Goal: Task Accomplishment & Management: Use online tool/utility

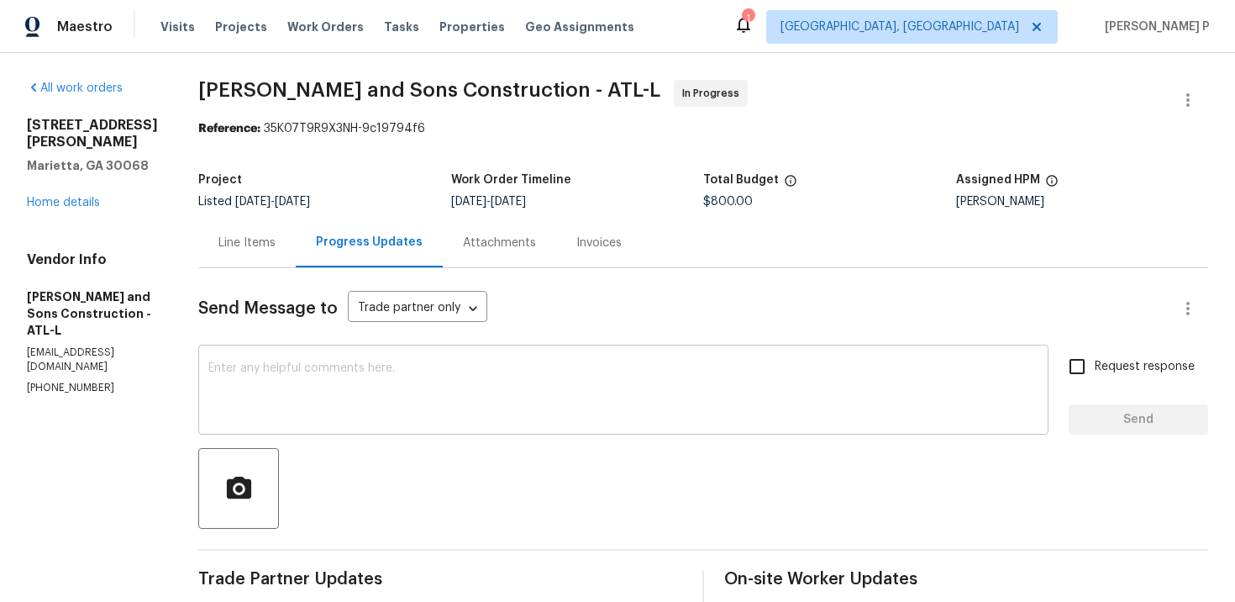
click at [511, 365] on textarea at bounding box center [623, 391] width 830 height 59
paste textarea "(RP) Updated per vendor’s final cost."
type textarea "(RP) Updated per vendor’s final cost."
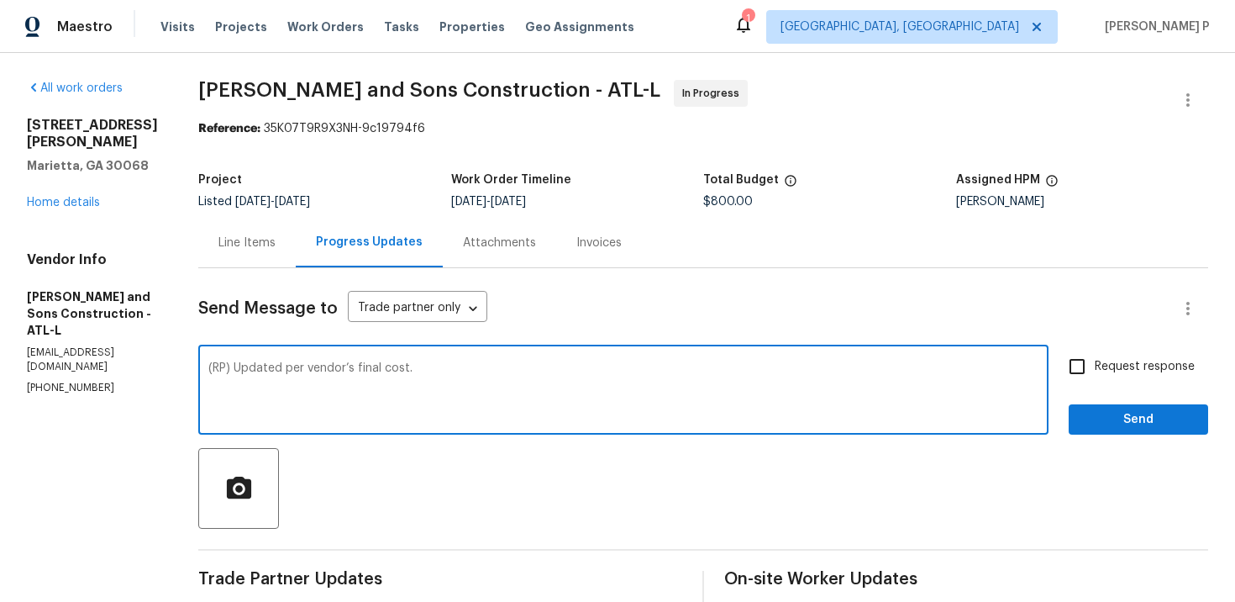
drag, startPoint x: 503, startPoint y: 367, endPoint x: 167, endPoint y: 368, distance: 335.3
click at [411, 455] on div at bounding box center [703, 488] width 1010 height 81
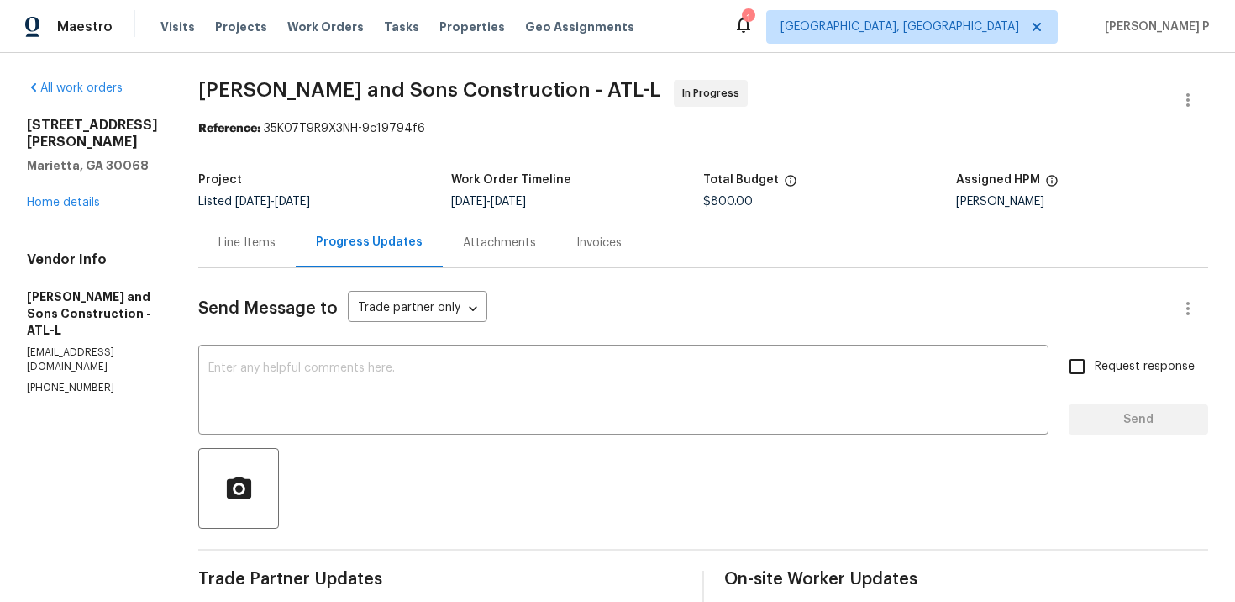
click at [255, 237] on div "Line Items" at bounding box center [247, 242] width 57 height 17
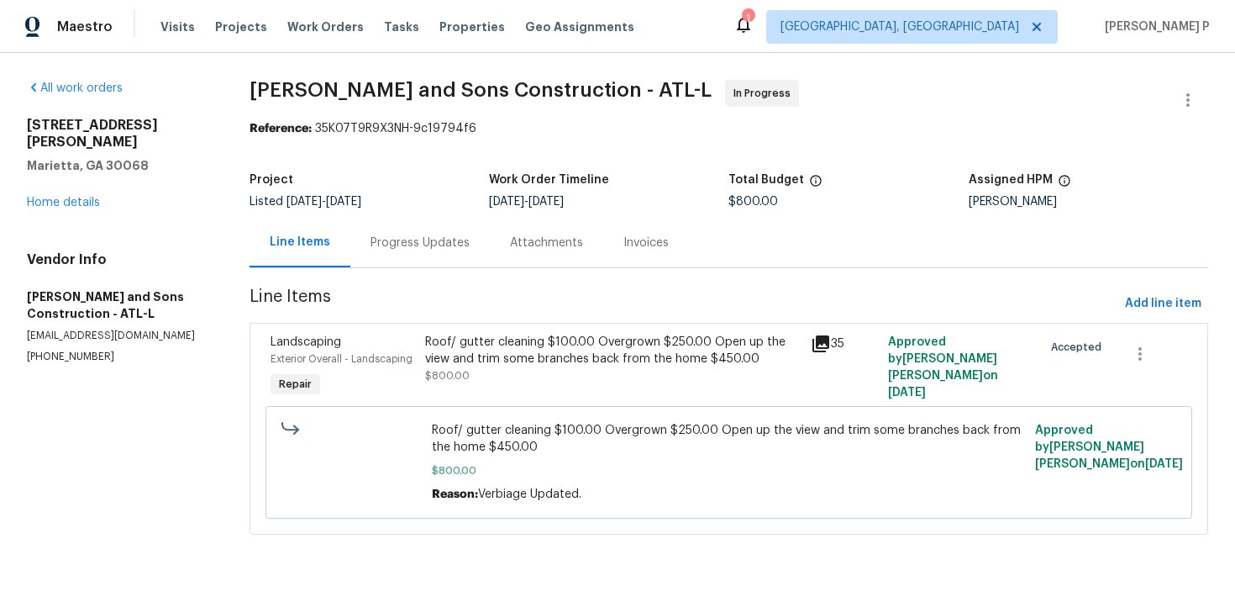
click at [510, 378] on div "Roof/ gutter cleaning $100.00 Overgrown $250.00 Open up the view and trim some …" at bounding box center [613, 359] width 377 height 50
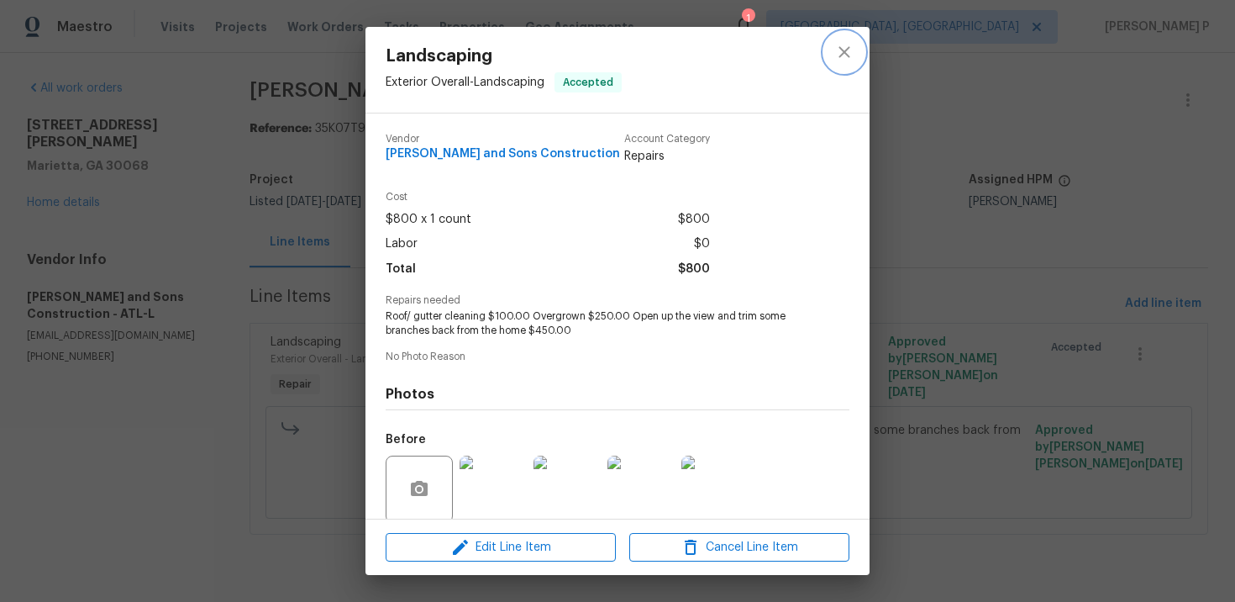
click at [844, 59] on icon "close" at bounding box center [845, 52] width 20 height 20
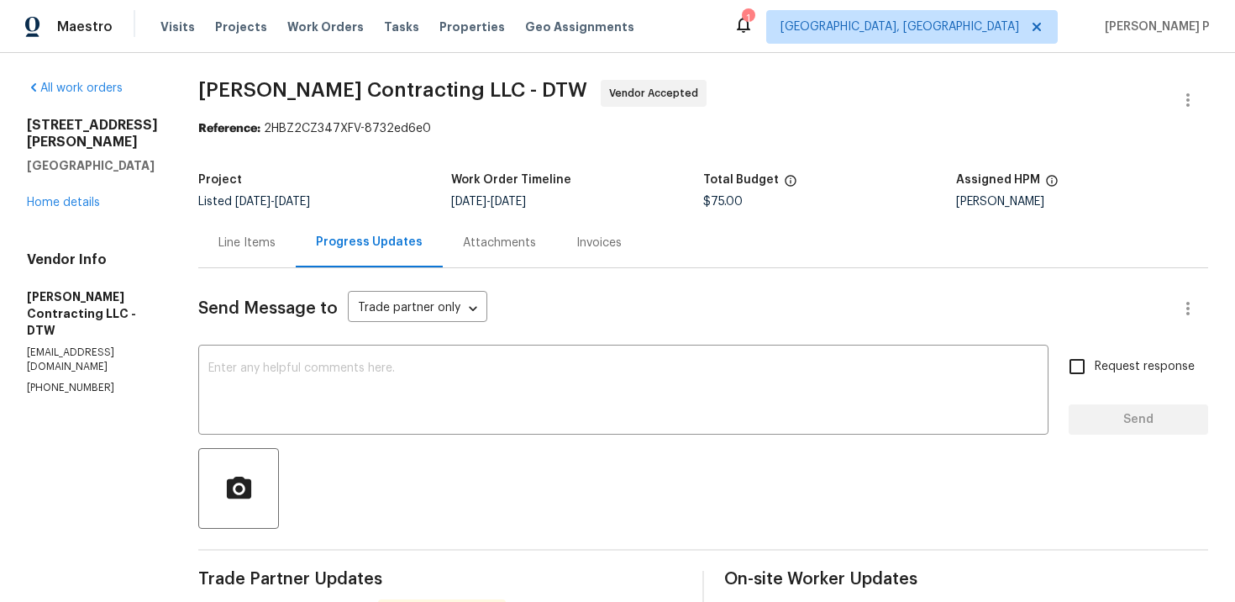
click at [271, 250] on div "Line Items" at bounding box center [247, 242] width 57 height 17
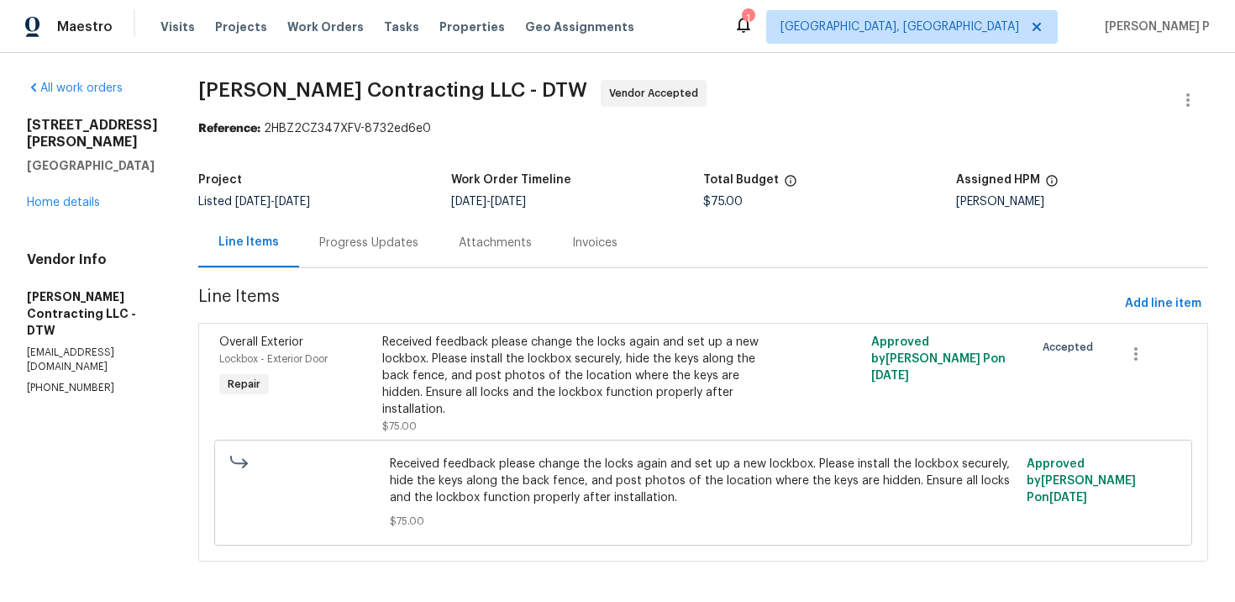
click at [374, 245] on div "Progress Updates" at bounding box center [368, 242] width 99 height 17
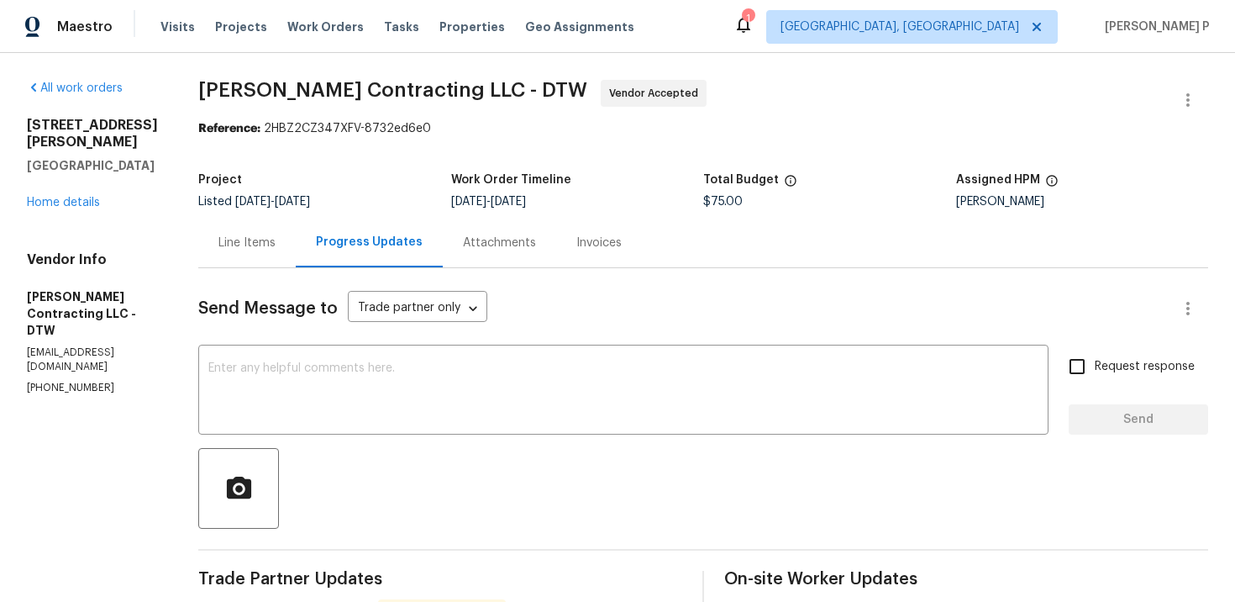
click at [286, 255] on div "Line Items" at bounding box center [246, 243] width 97 height 50
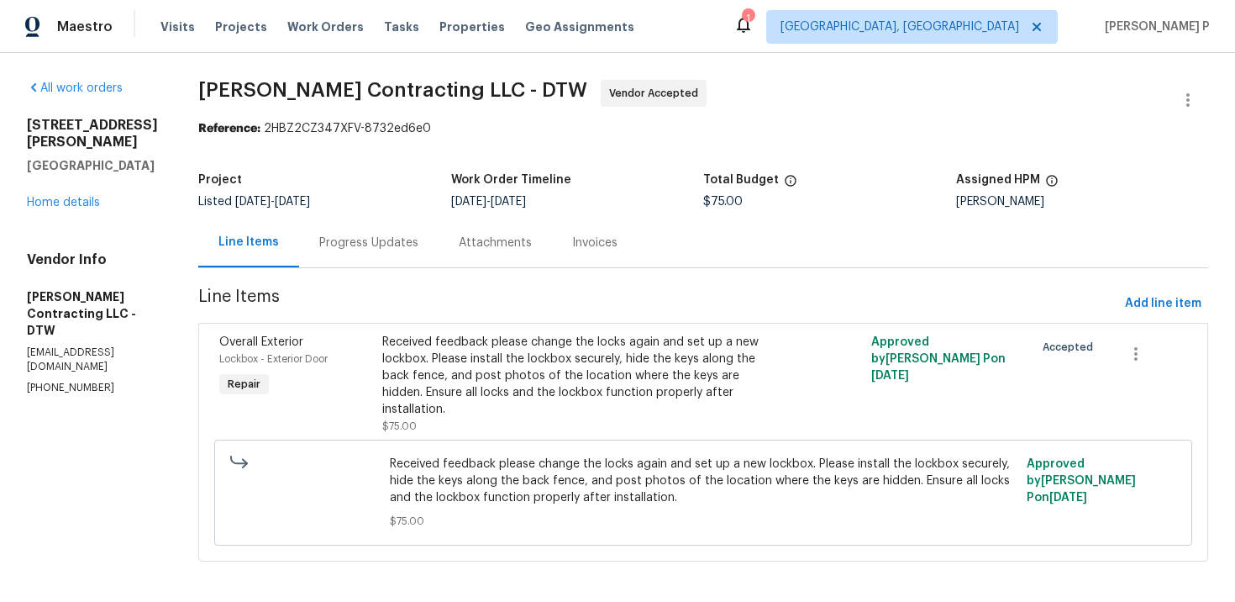
click at [661, 398] on div "Received feedback please change the locks again and set up a new lockbox. Pleas…" at bounding box center [581, 376] width 398 height 84
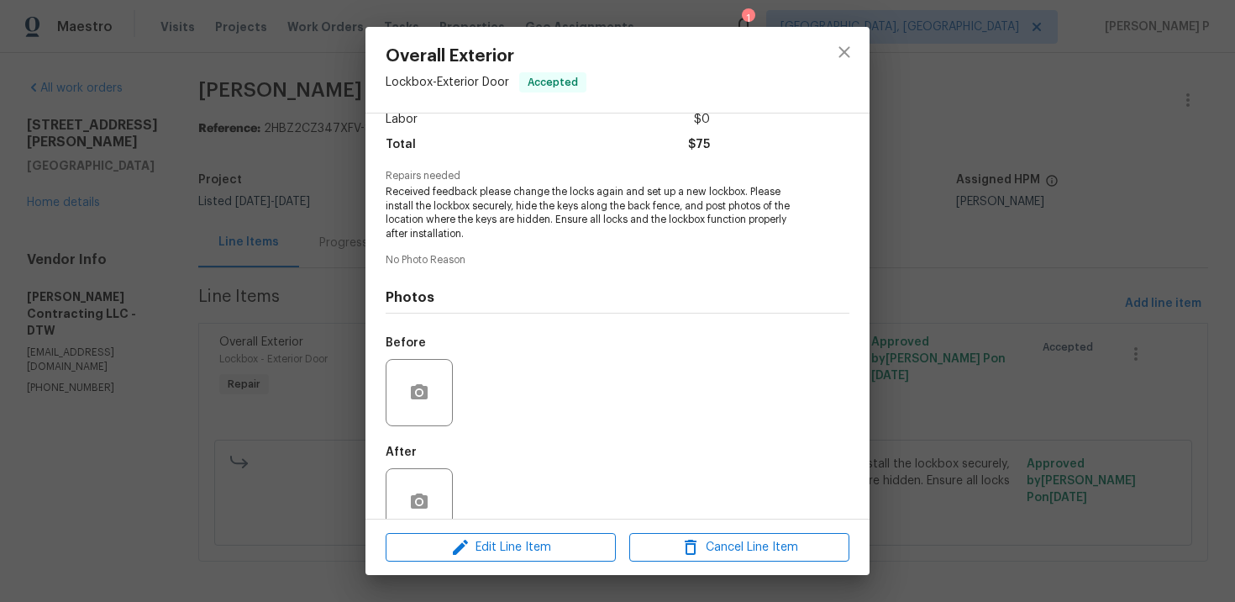
scroll to position [158, 0]
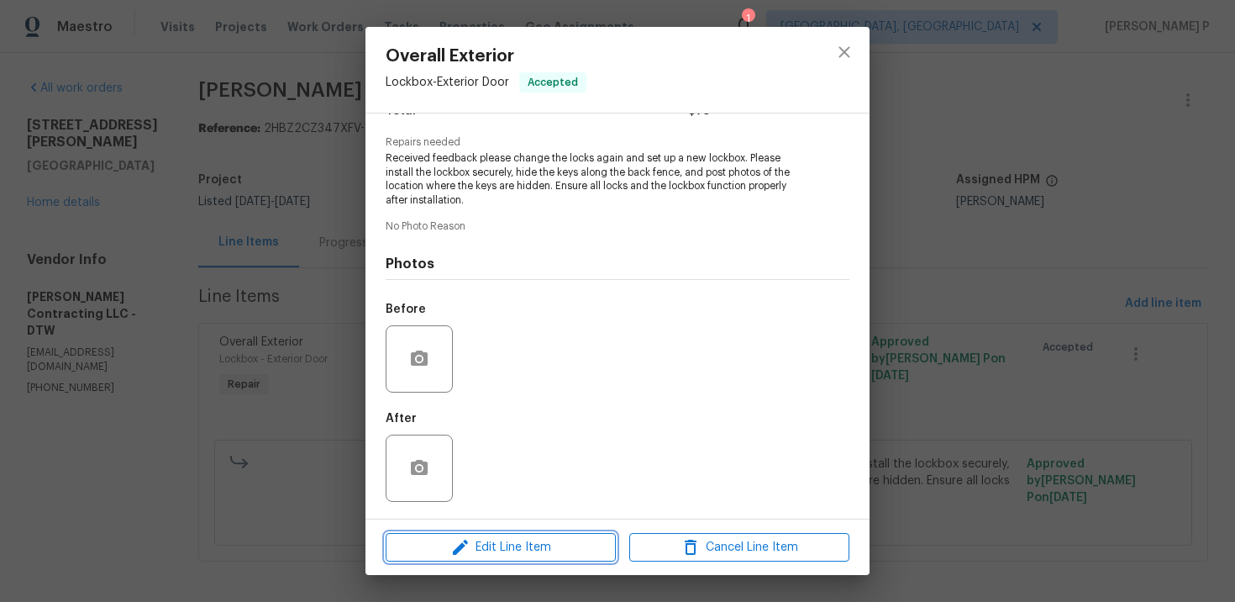
click at [503, 542] on span "Edit Line Item" at bounding box center [501, 547] width 220 height 21
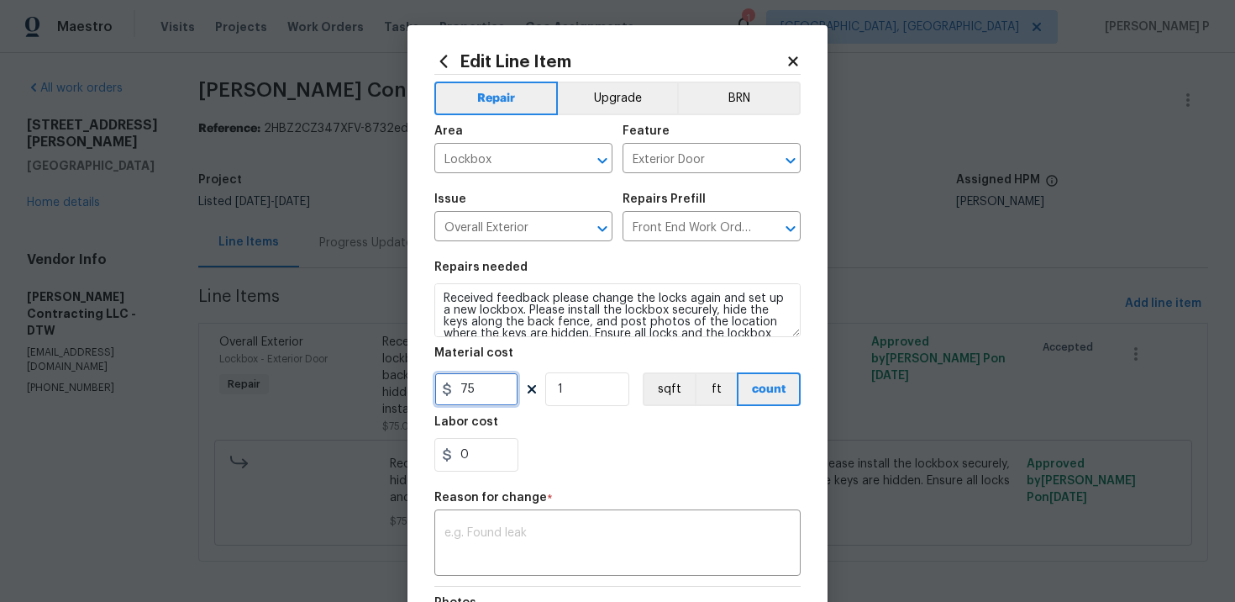
click at [486, 402] on input "75" at bounding box center [476, 389] width 84 height 34
type input "135"
click at [793, 62] on icon at bounding box center [792, 60] width 9 height 9
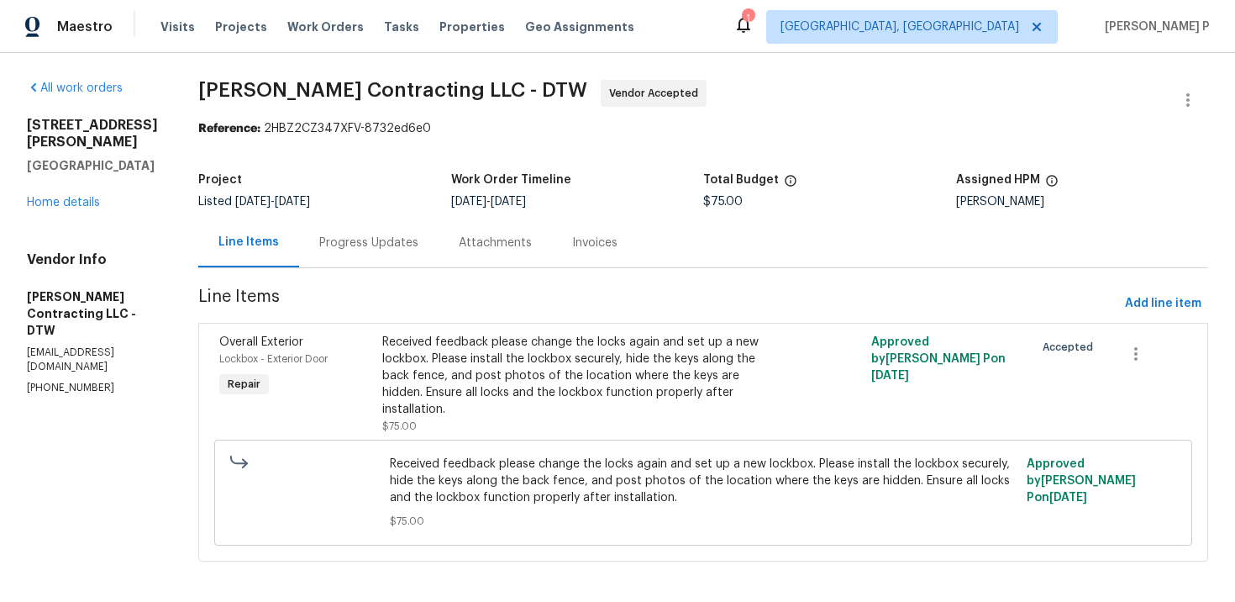
click at [419, 242] on div "Progress Updates" at bounding box center [368, 242] width 99 height 17
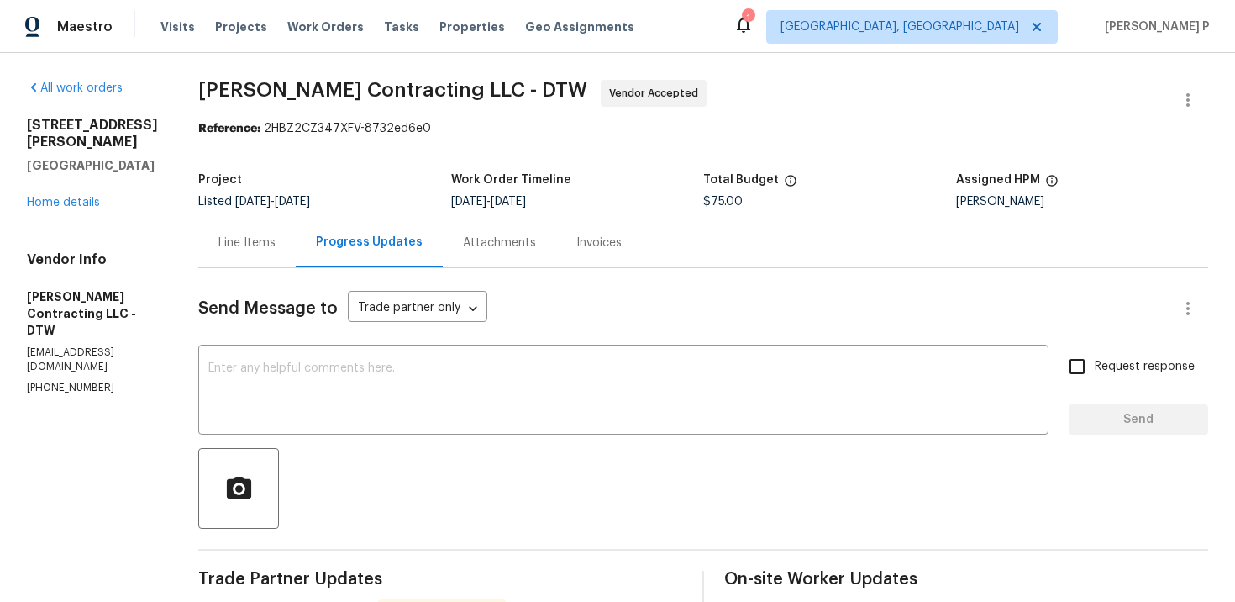
click at [271, 253] on div "Line Items" at bounding box center [246, 243] width 97 height 50
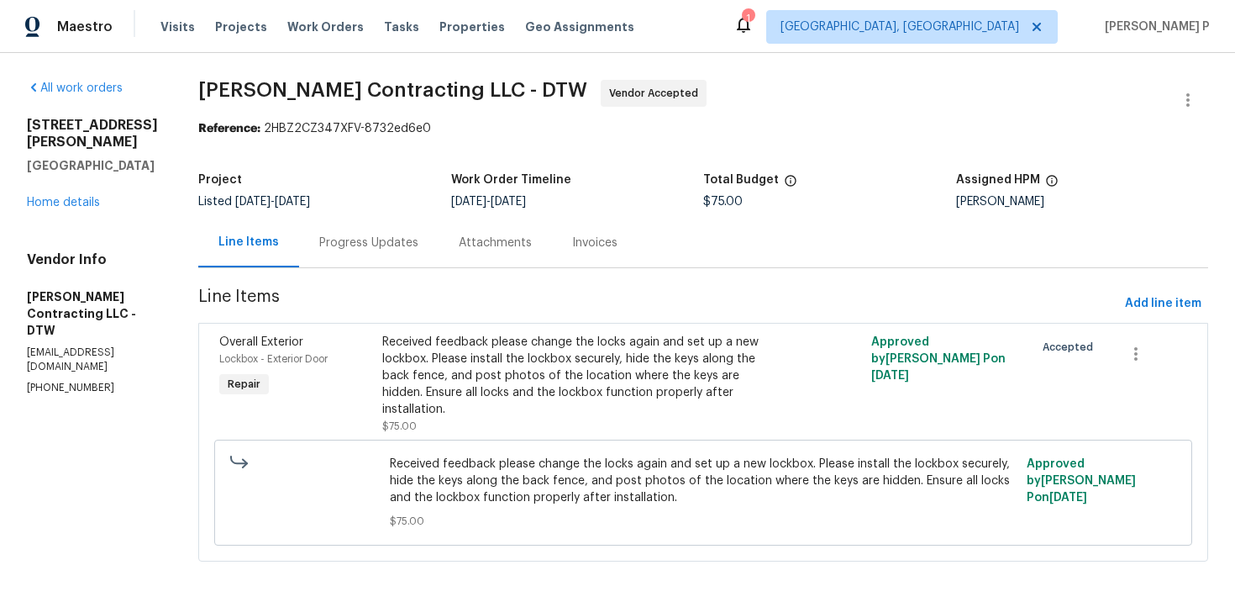
scroll to position [7, 0]
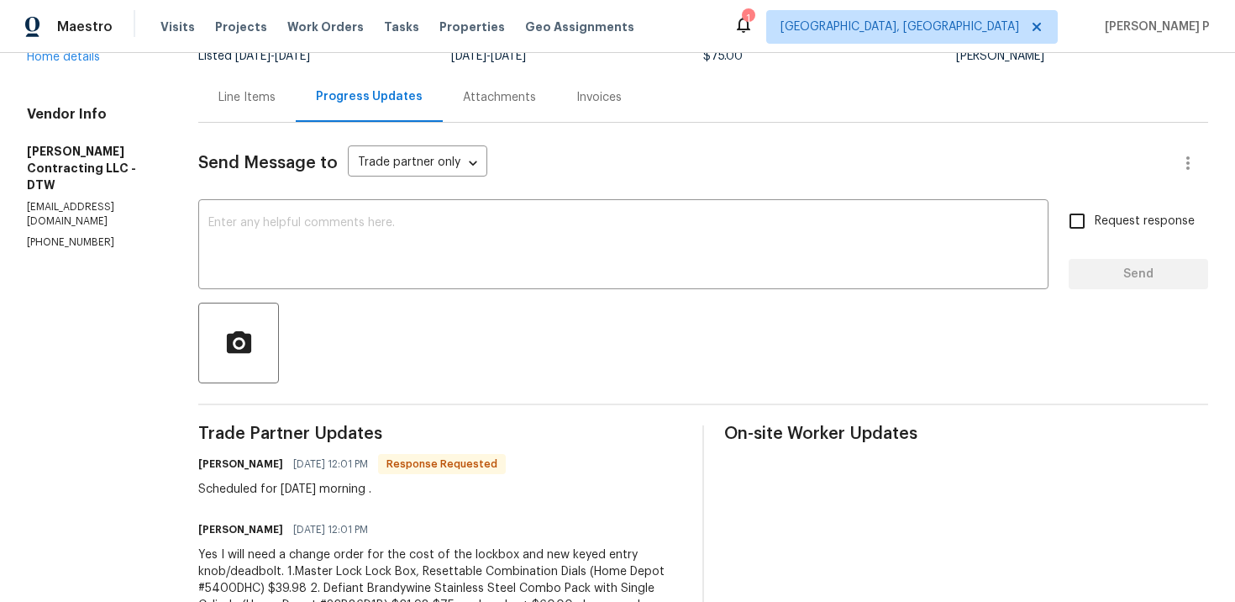
scroll to position [114, 0]
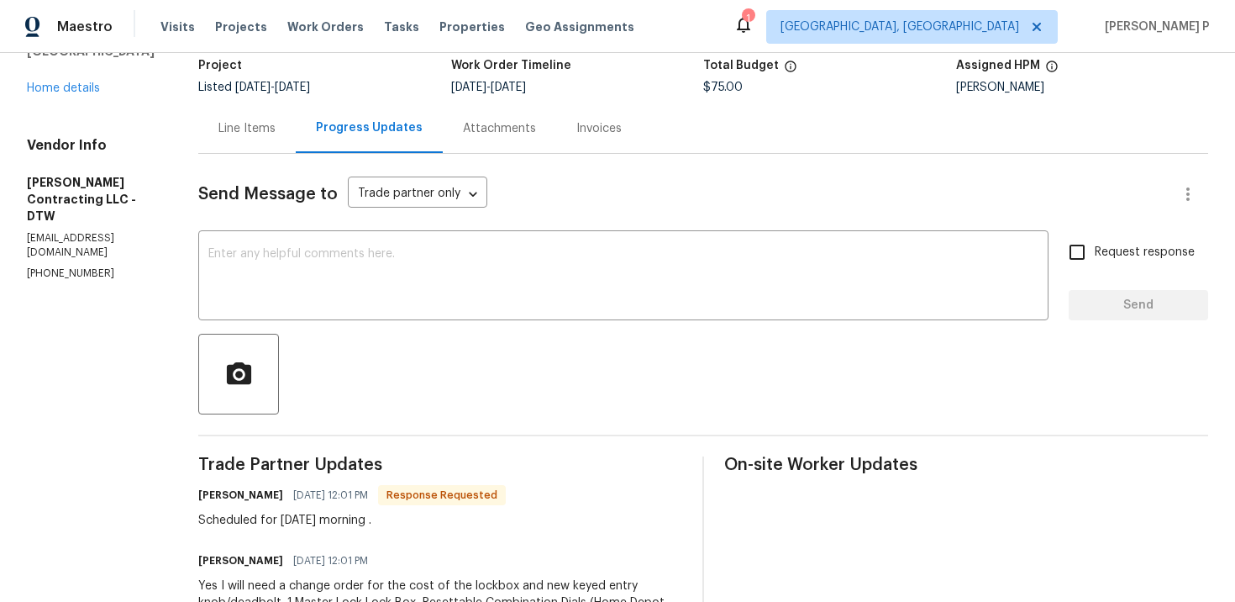
click at [267, 123] on div "Line Items" at bounding box center [247, 128] width 57 height 17
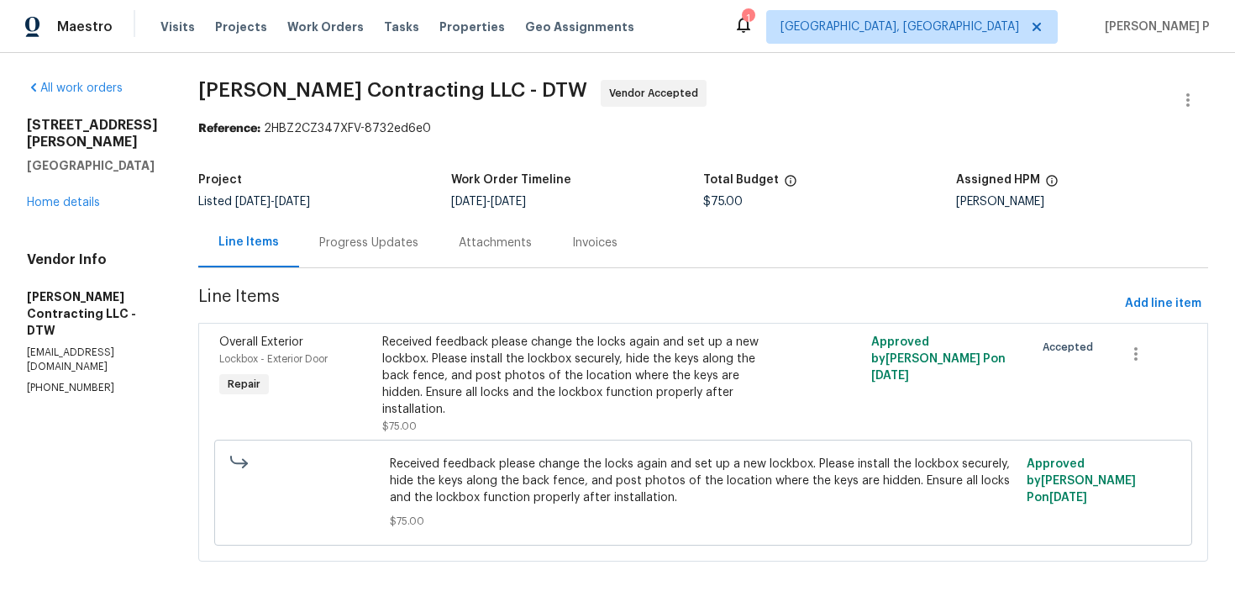
click at [543, 369] on div "Received feedback please change the locks again and set up a new lockbox. Pleas…" at bounding box center [581, 376] width 398 height 84
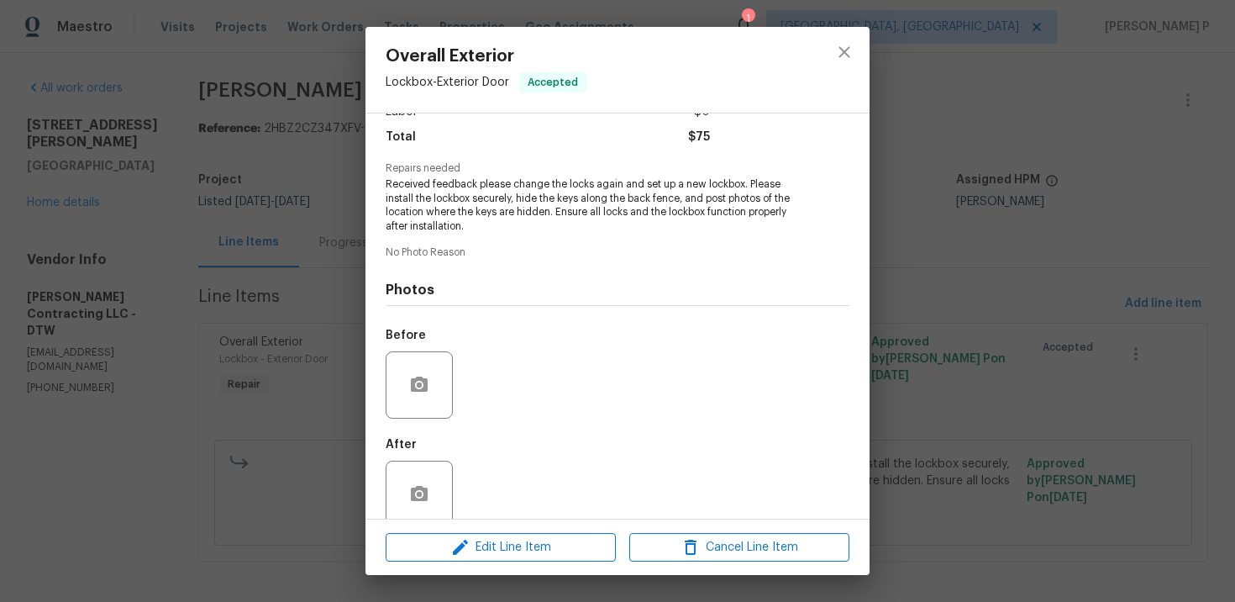
scroll to position [158, 0]
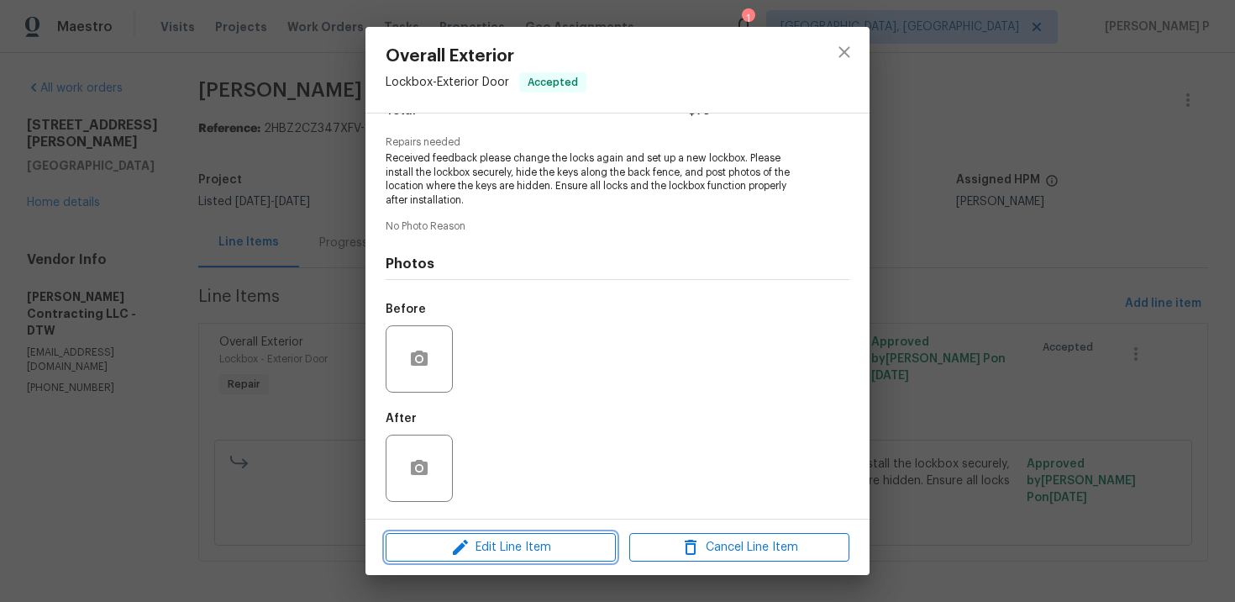
click at [474, 542] on span "Edit Line Item" at bounding box center [501, 547] width 220 height 21
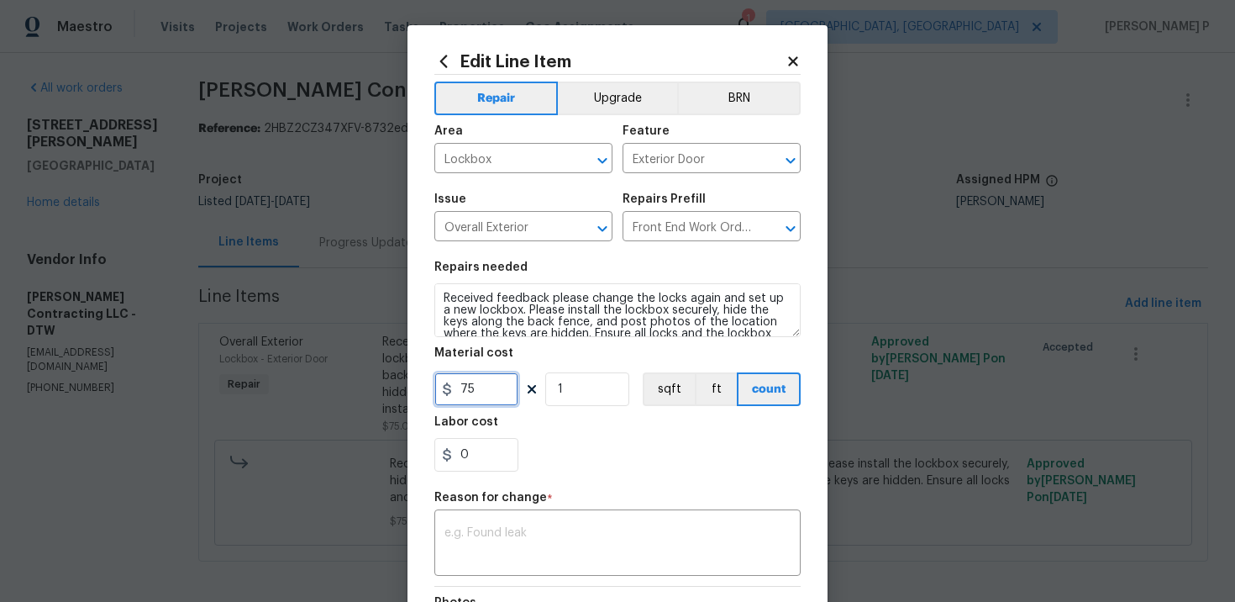
click at [477, 402] on input "75" at bounding box center [476, 389] width 84 height 34
type input "135"
click at [559, 540] on textarea at bounding box center [618, 544] width 346 height 35
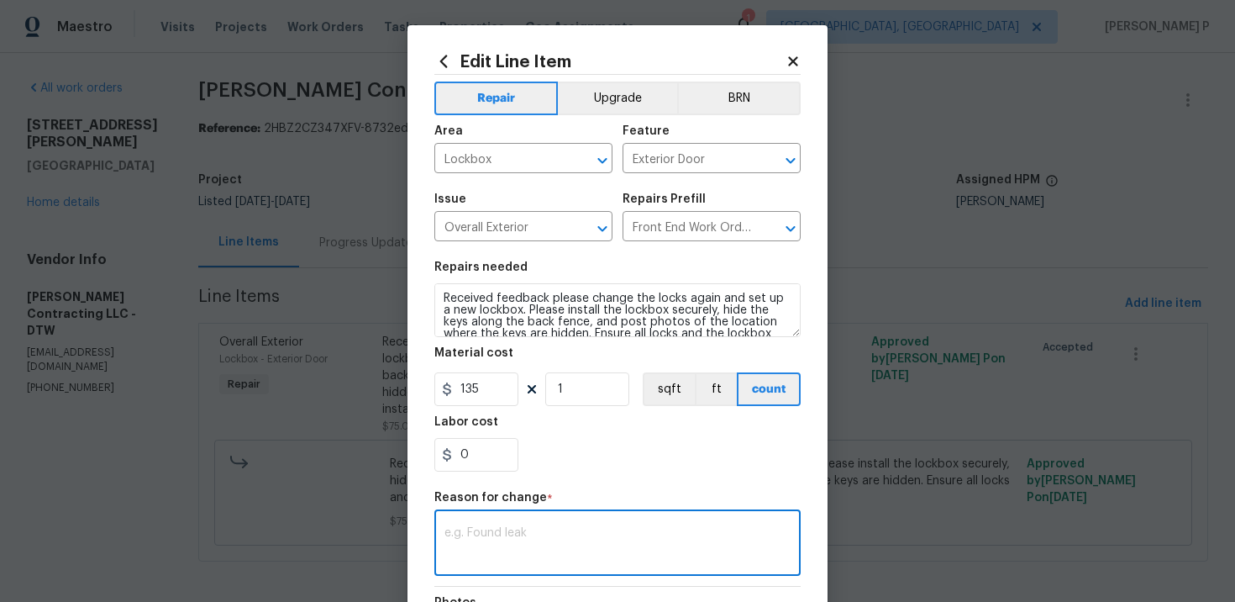
paste textarea "(RP) Updated per vendor’s final cost."
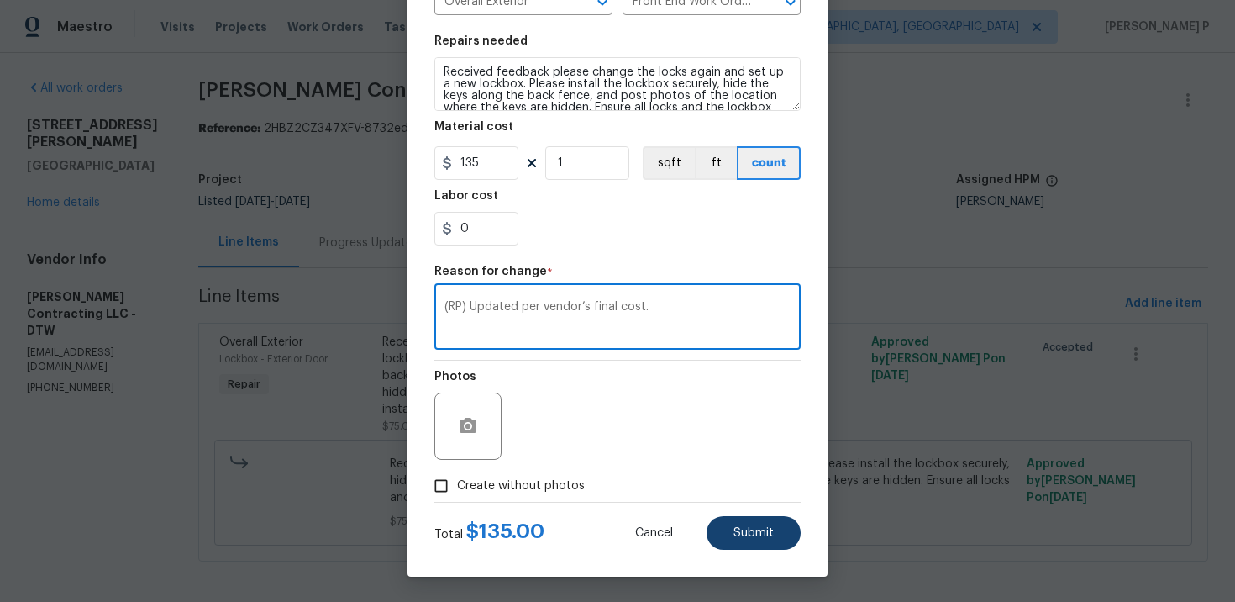
type textarea "(RP) Updated per vendor’s final cost."
click at [788, 525] on button "Submit" at bounding box center [754, 533] width 94 height 34
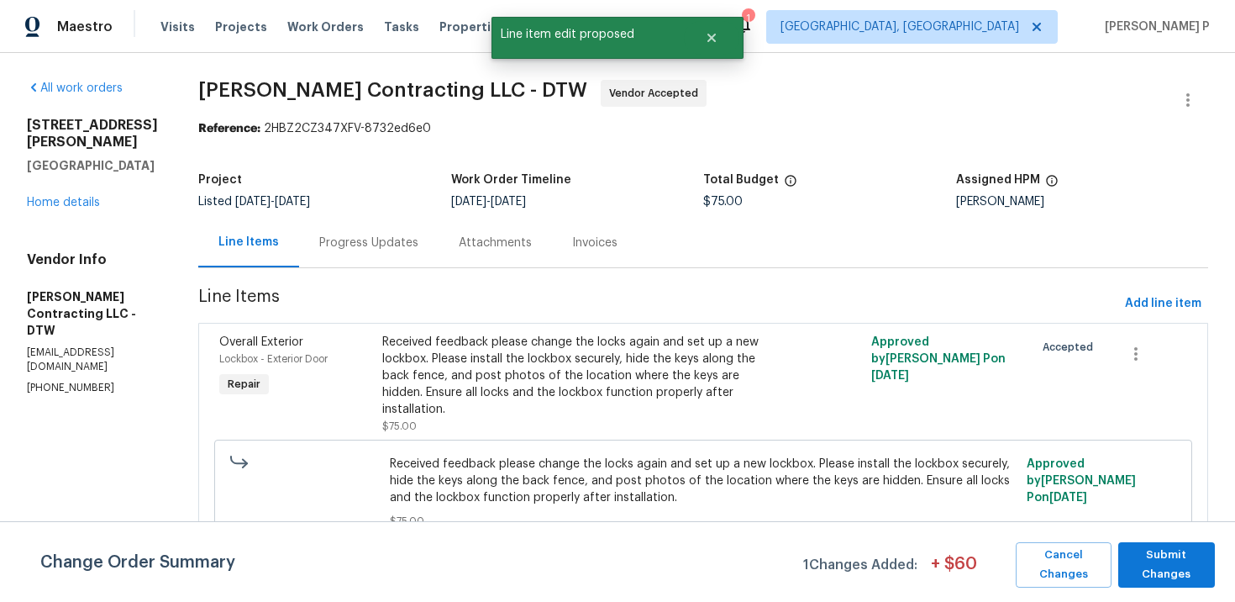
scroll to position [0, 0]
click at [1172, 566] on span "Submit Changes" at bounding box center [1167, 564] width 80 height 39
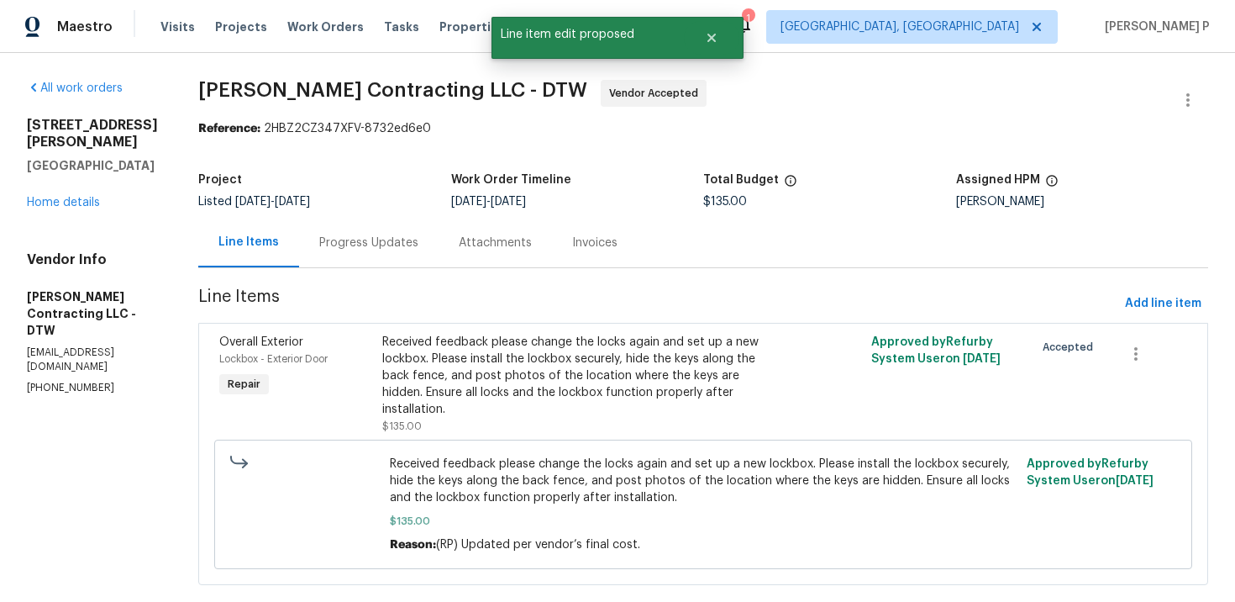
click at [400, 240] on div "Progress Updates" at bounding box center [368, 242] width 99 height 17
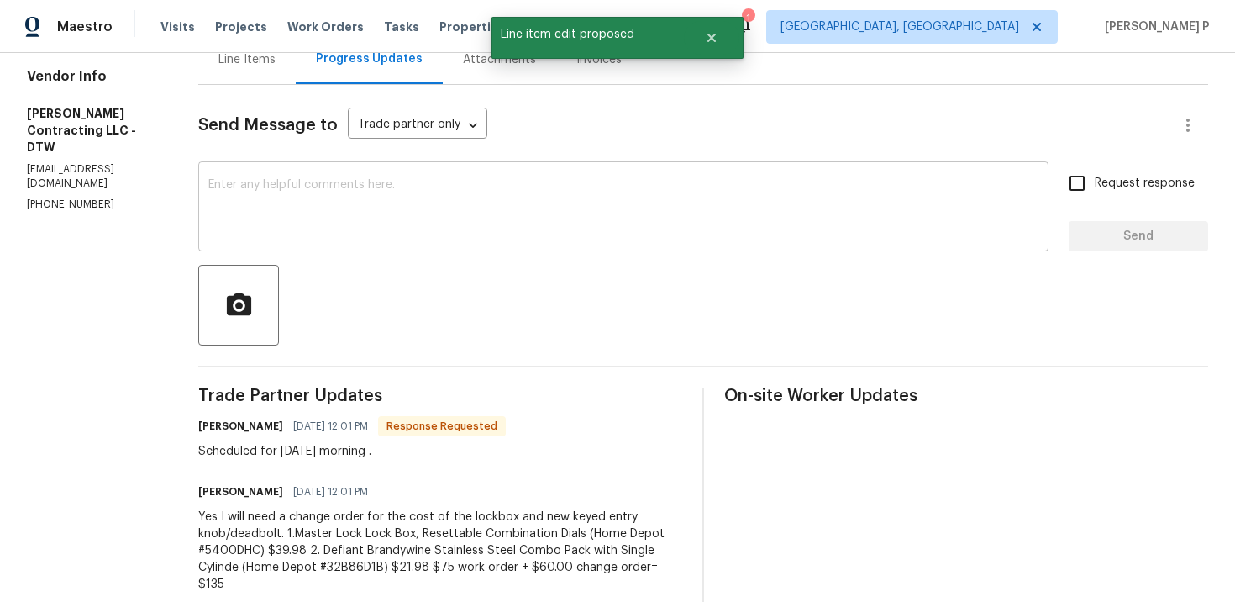
scroll to position [287, 0]
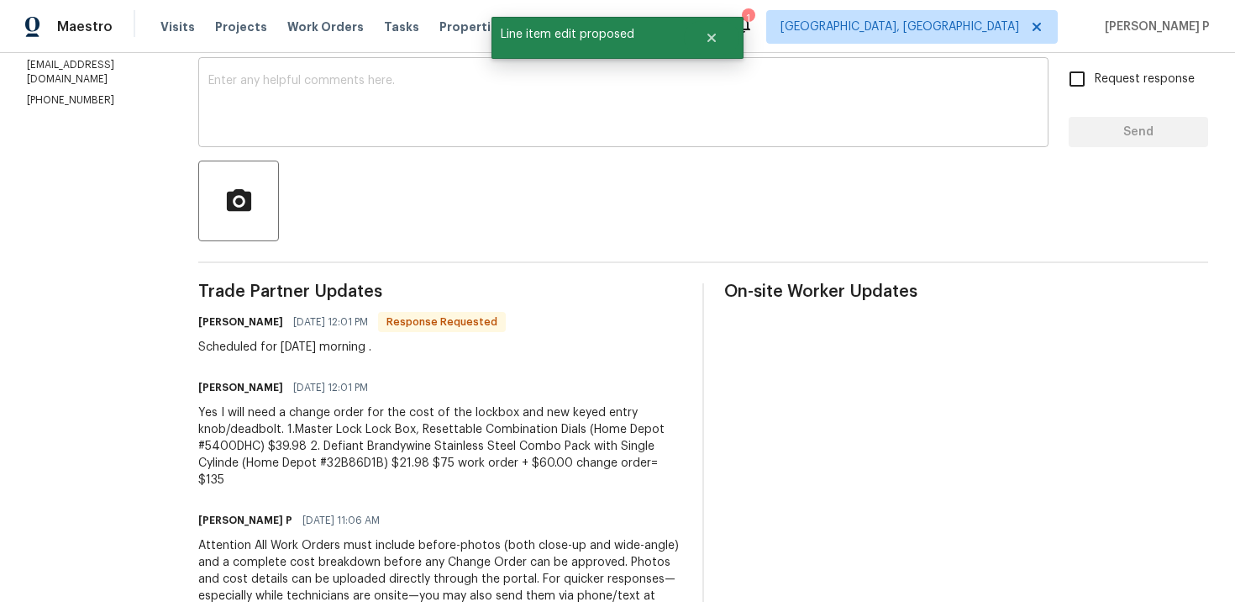
click at [333, 103] on textarea at bounding box center [623, 104] width 830 height 59
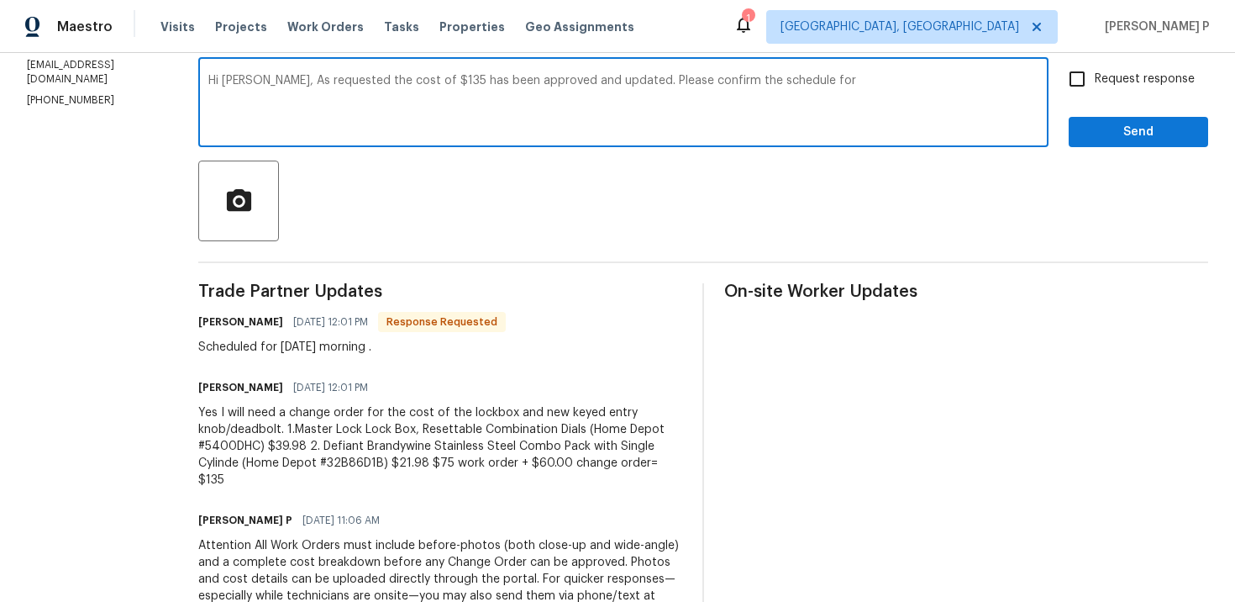
click at [626, 82] on textarea "Hi Tony, As requested the cost of $135 has been approved and updated. Please co…" at bounding box center [623, 104] width 830 height 59
drag, startPoint x: 635, startPoint y: 82, endPoint x: 946, endPoint y: 82, distance: 311.8
click at [942, 82] on textarea "Hi Tony, As requested the cost of $135 has been approved and updated. Please co…" at bounding box center [623, 104] width 830 height 59
type textarea "Hi Tony, As requested the cost of $135 has been approved and updated. Thanks"
click at [1111, 87] on span "Request response" at bounding box center [1145, 80] width 100 height 18
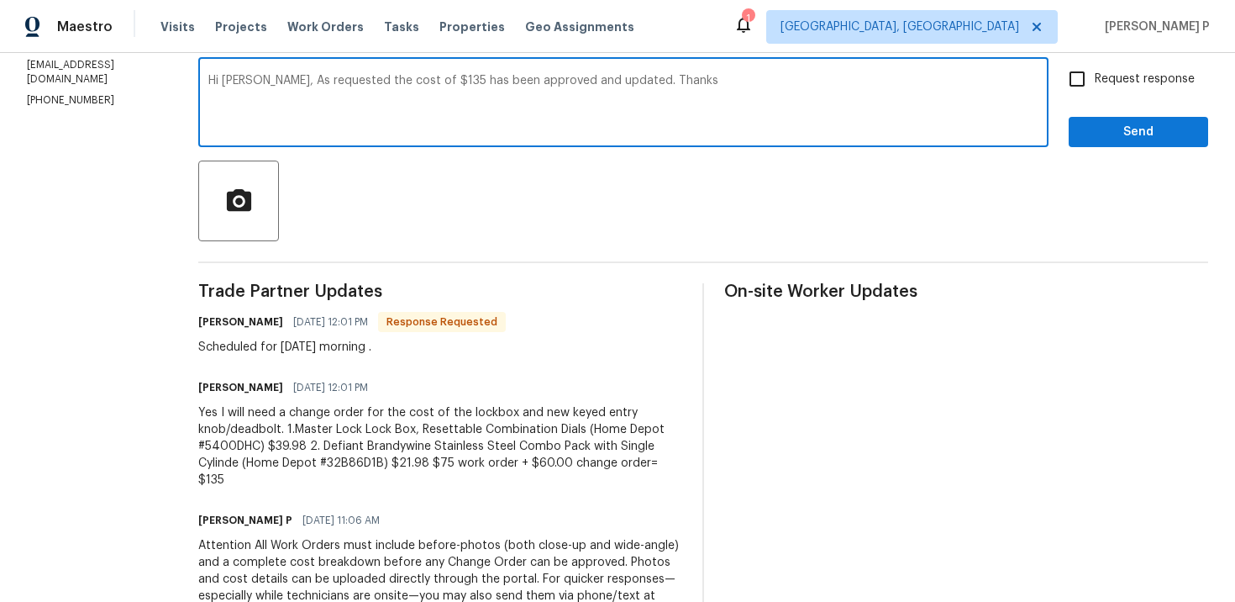
click at [1095, 87] on input "Request response" at bounding box center [1077, 78] width 35 height 35
checkbox input "true"
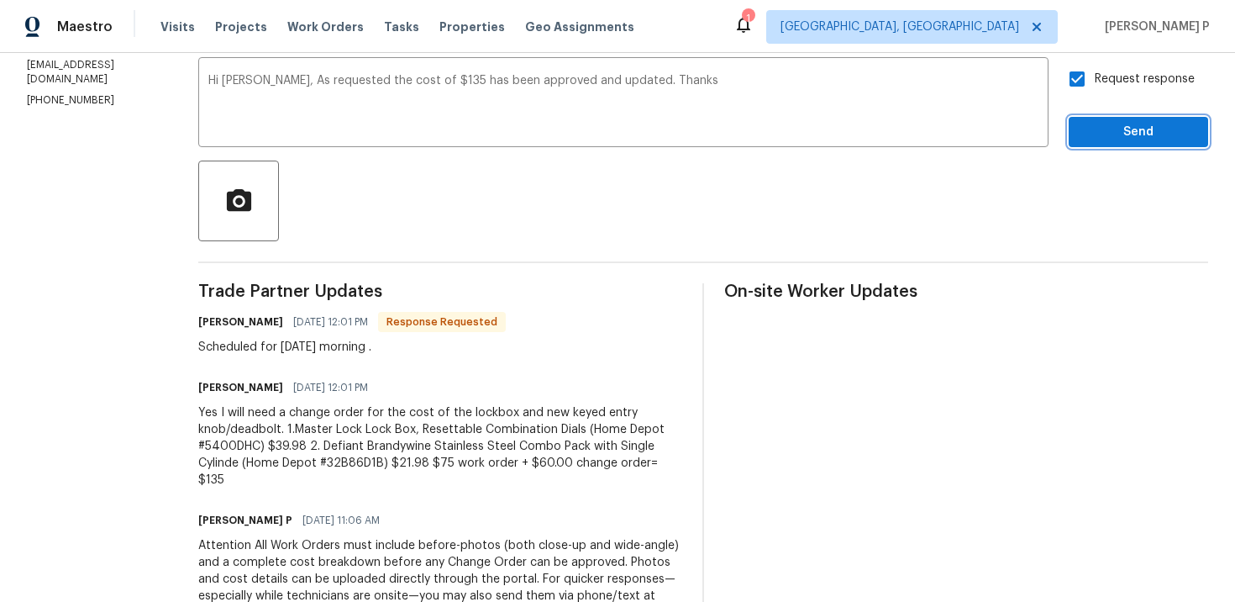
click at [1107, 131] on span "Send" at bounding box center [1138, 132] width 113 height 21
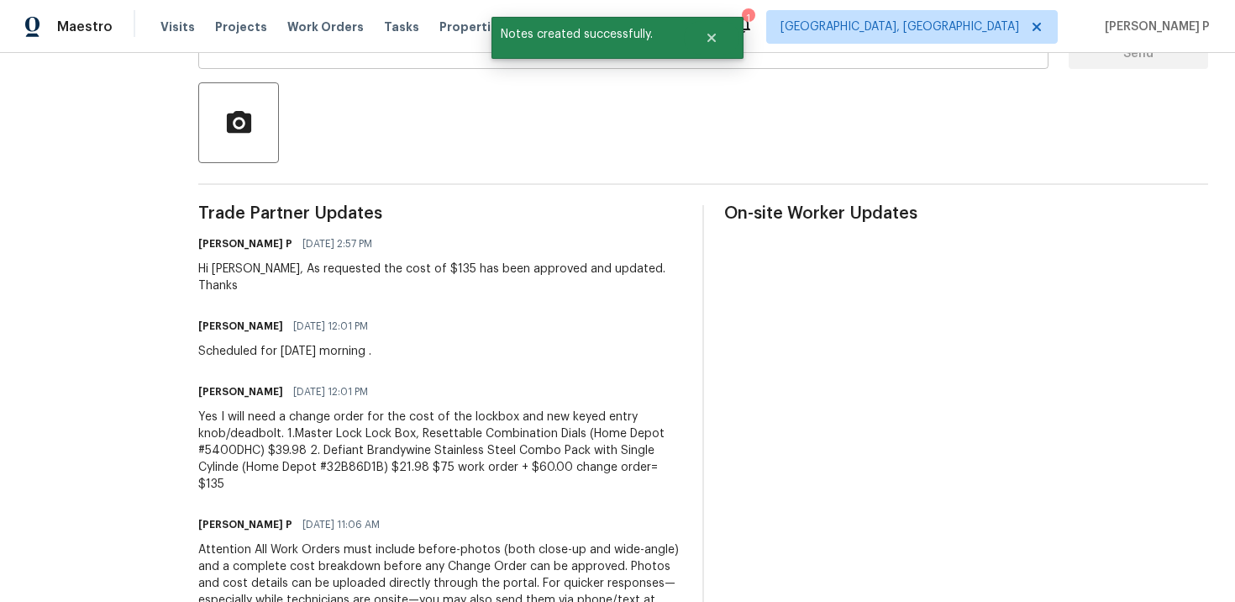
scroll to position [371, 0]
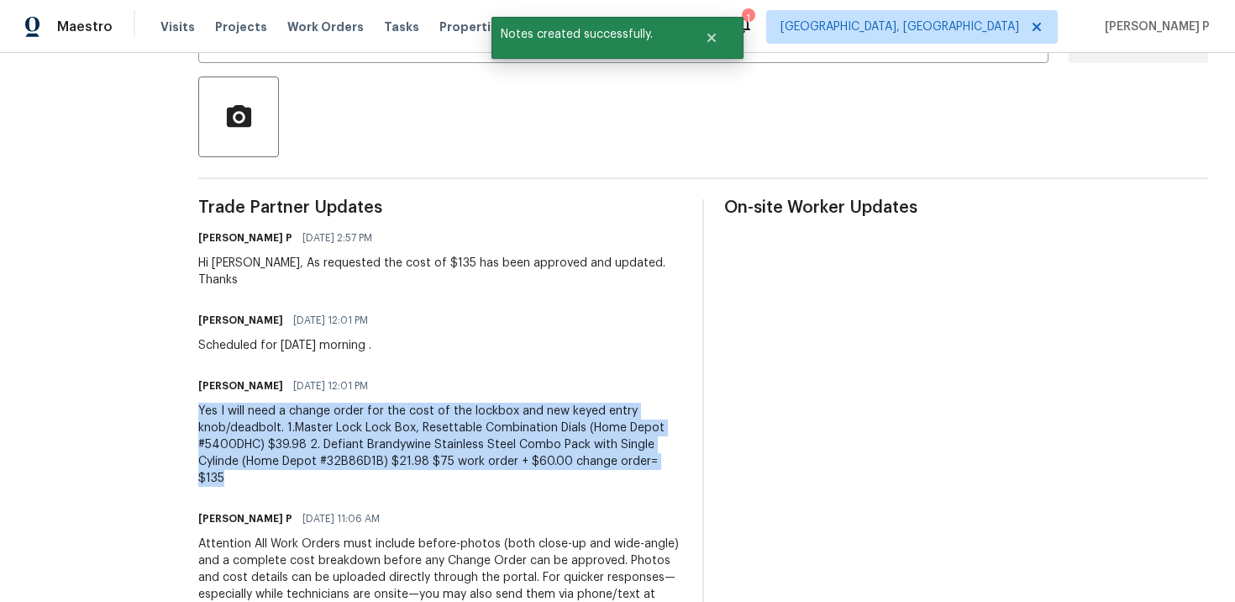
drag, startPoint x: 225, startPoint y: 392, endPoint x: 261, endPoint y: 454, distance: 71.2
click at [261, 454] on div "Yes I will need a change order for the cost of the lockbox and new keyed entry …" at bounding box center [440, 445] width 484 height 84
copy div "Yes I will need a change order for the cost of the lockbox and new keyed entry …"
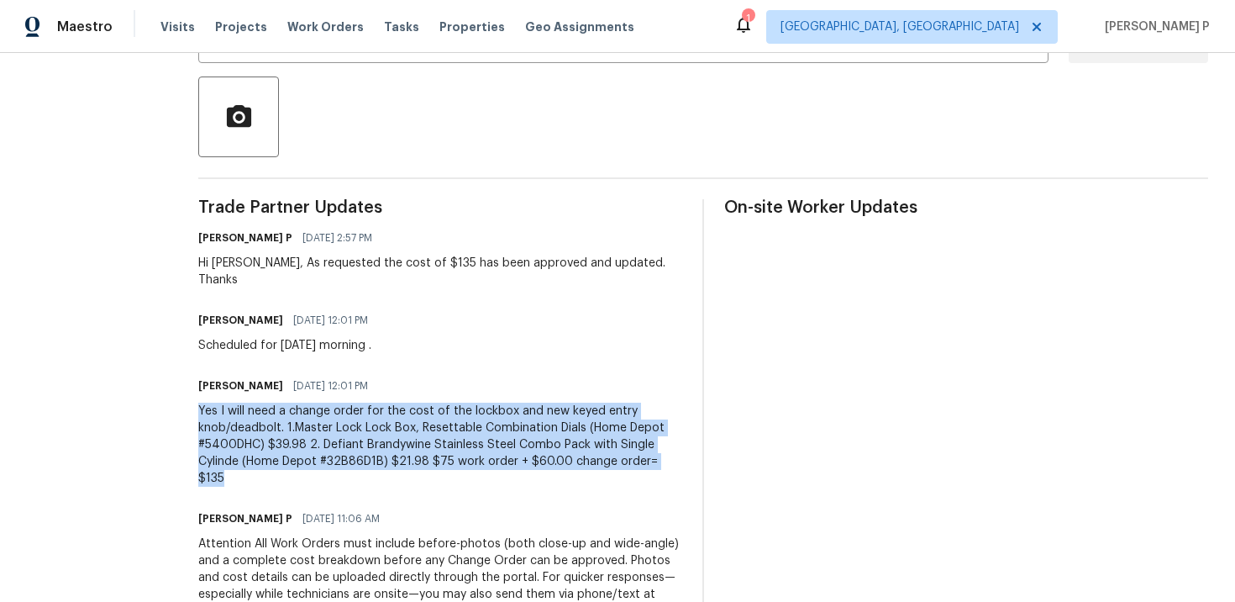
click at [214, 313] on div "All work orders 15836 Patton St Detroit, MI 48223 Home details Vendor Info Sola…" at bounding box center [617, 240] width 1235 height 1118
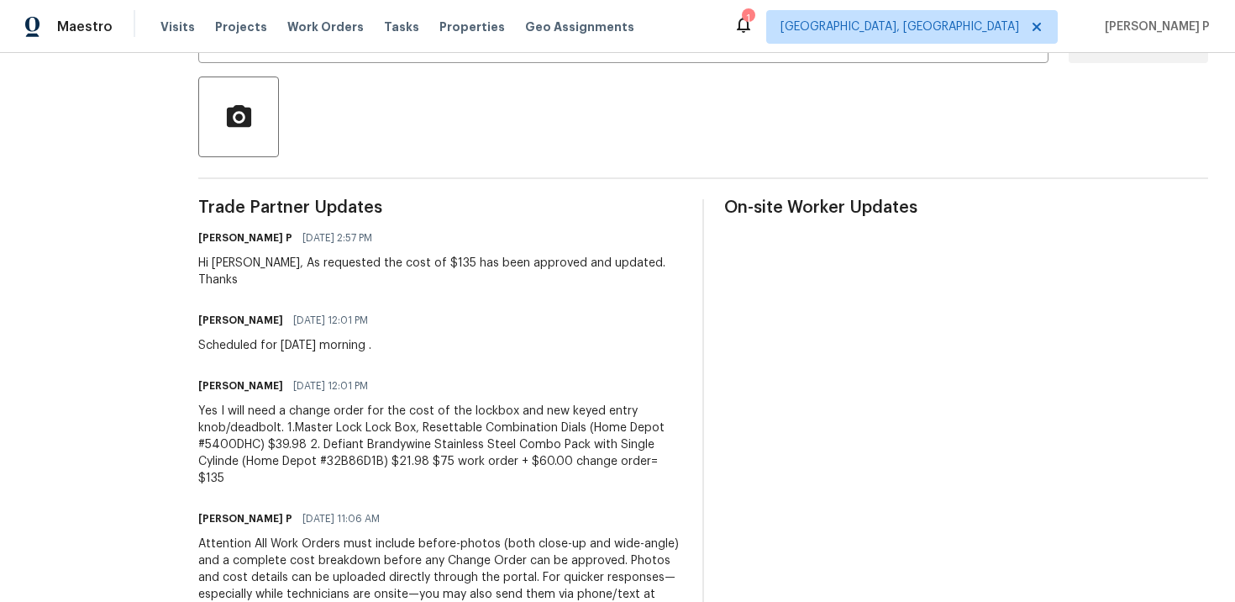
drag, startPoint x: 220, startPoint y: 328, endPoint x: 414, endPoint y: 331, distance: 194.2
click at [414, 331] on div "All work orders 15836 Patton St Detroit, MI 48223 Home details Vendor Info Sola…" at bounding box center [617, 240] width 1235 height 1118
copy div "Scheduled for tomorrow morning ."
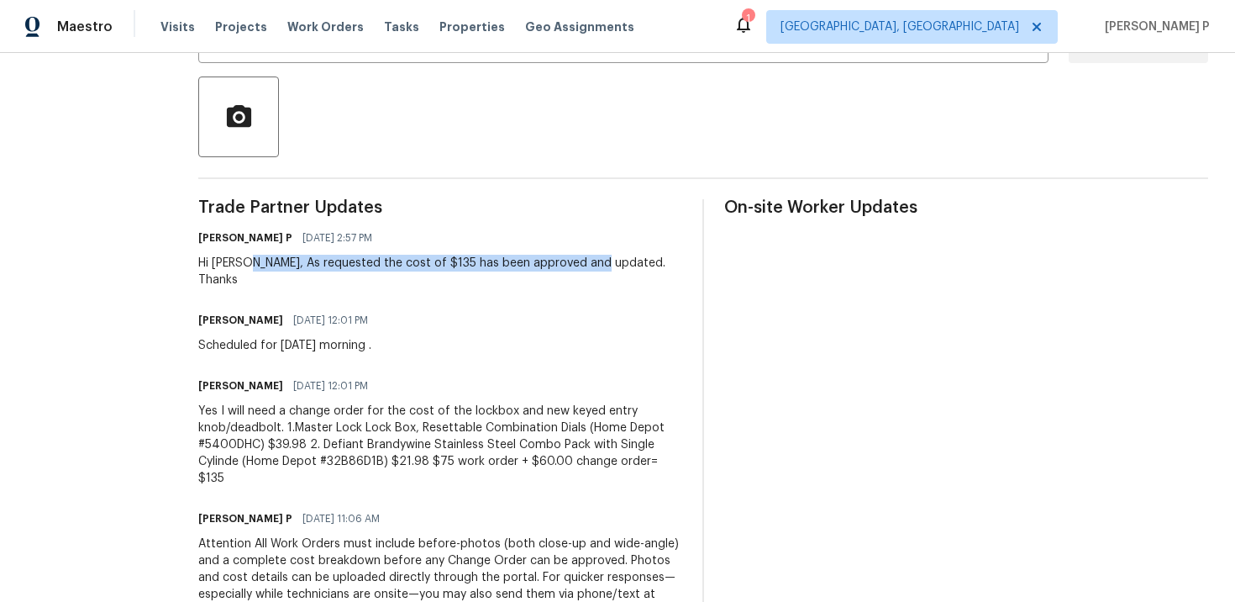
drag, startPoint x: 272, startPoint y: 261, endPoint x: 618, endPoint y: 256, distance: 345.4
click at [618, 256] on div "Hi Tony, As requested the cost of $135 has been approved and updated. Thanks" at bounding box center [440, 272] width 484 height 34
copy div "As requested the cost of $135 has been approved and updated."
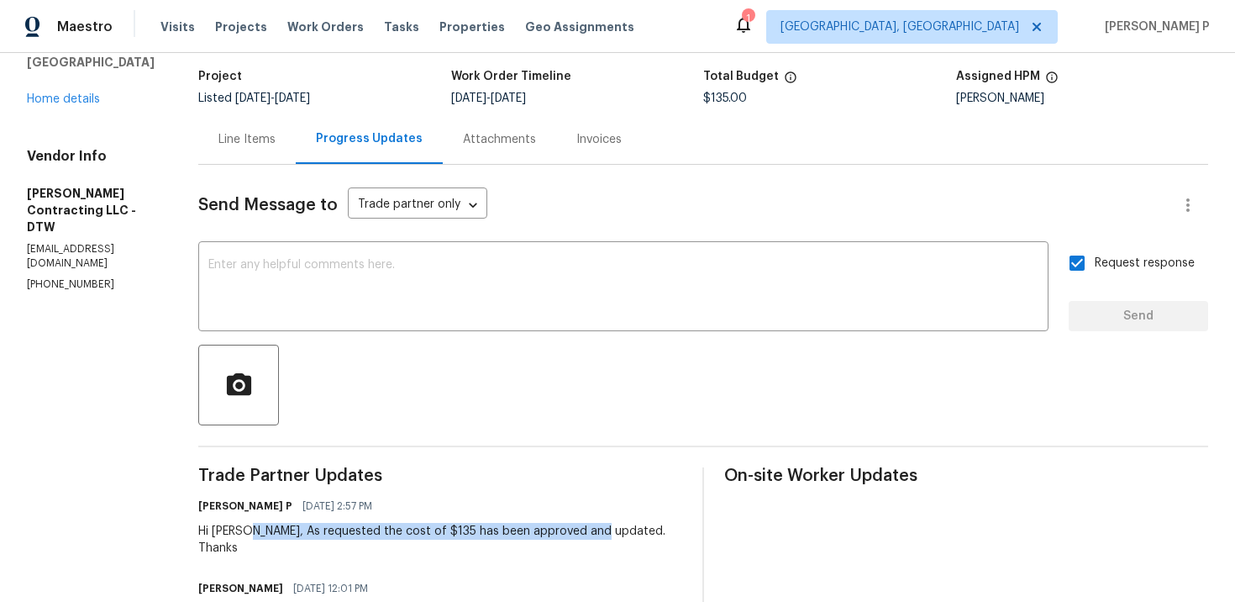
scroll to position [10, 0]
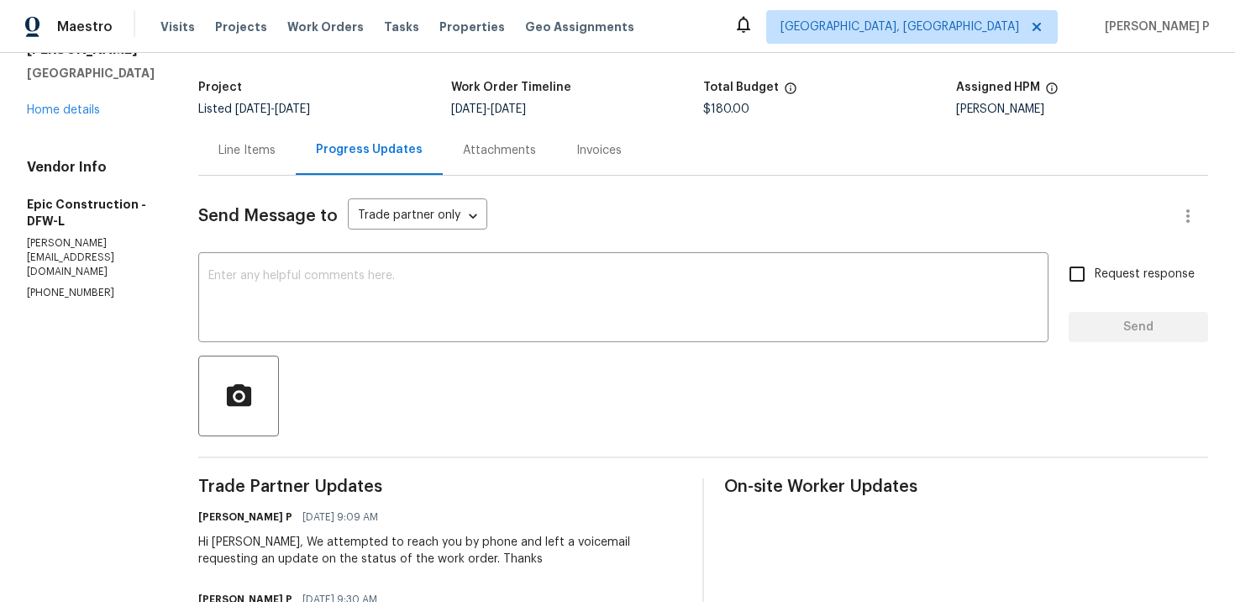
scroll to position [108, 0]
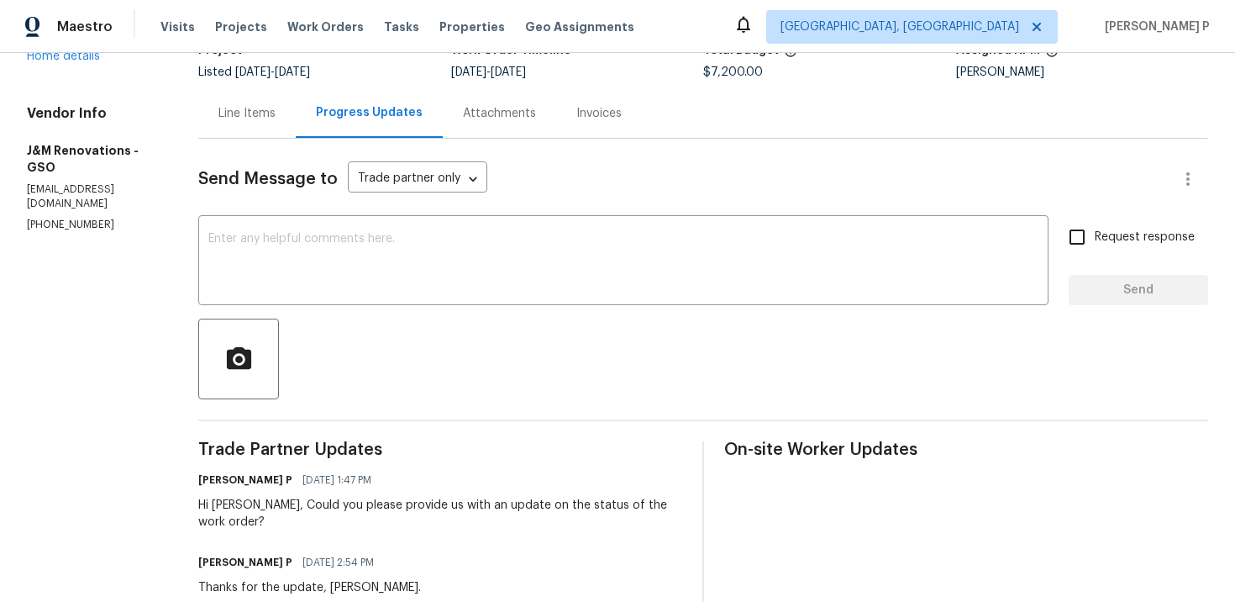
scroll to position [130, 0]
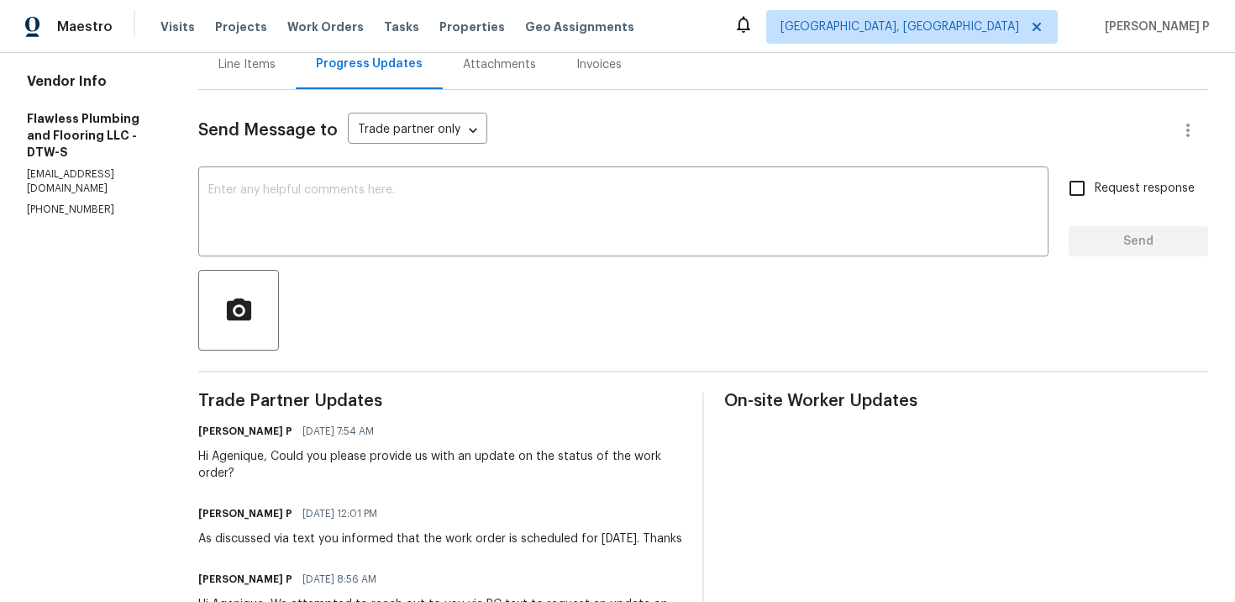
scroll to position [183, 0]
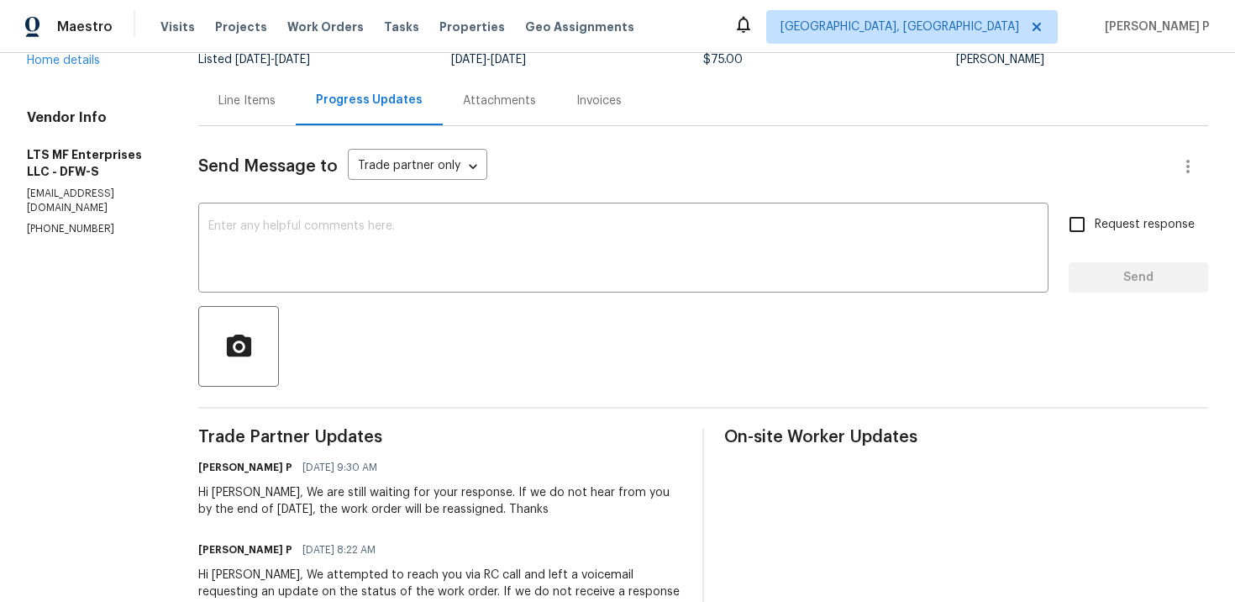
scroll to position [175, 0]
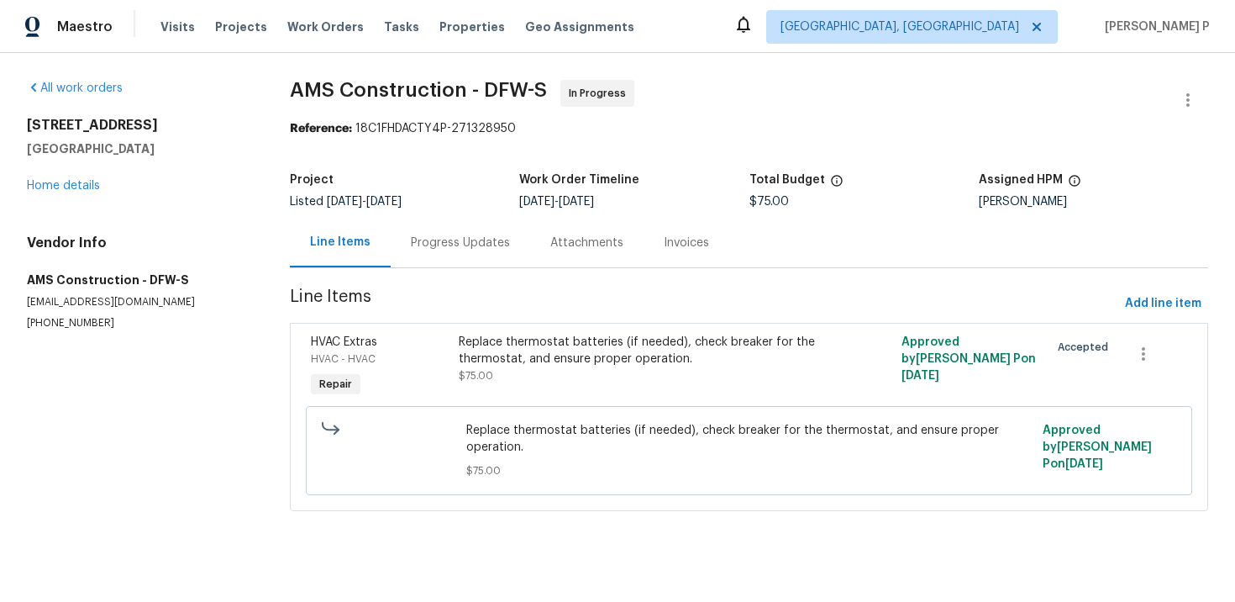
click at [452, 243] on div "Progress Updates" at bounding box center [460, 242] width 99 height 17
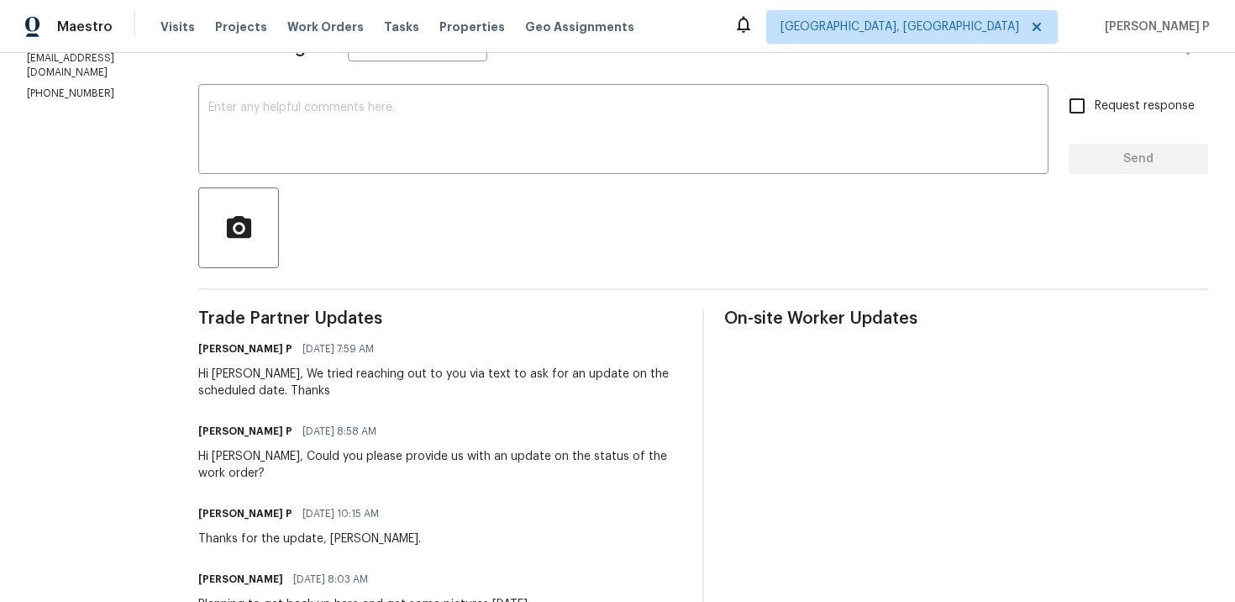
scroll to position [319, 0]
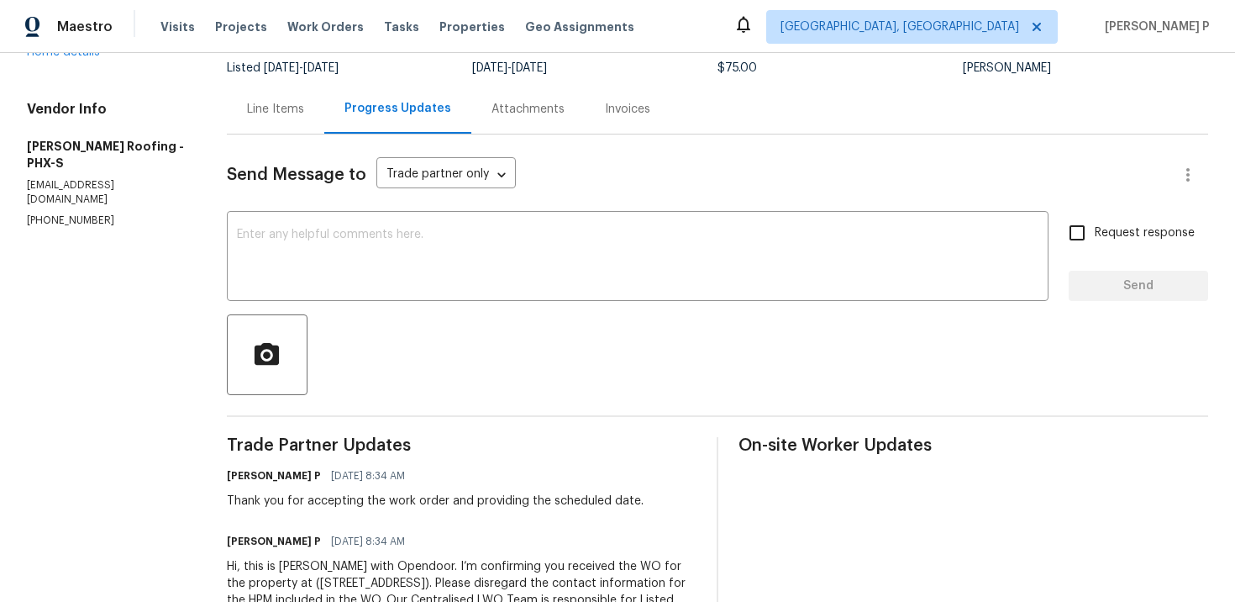
scroll to position [140, 0]
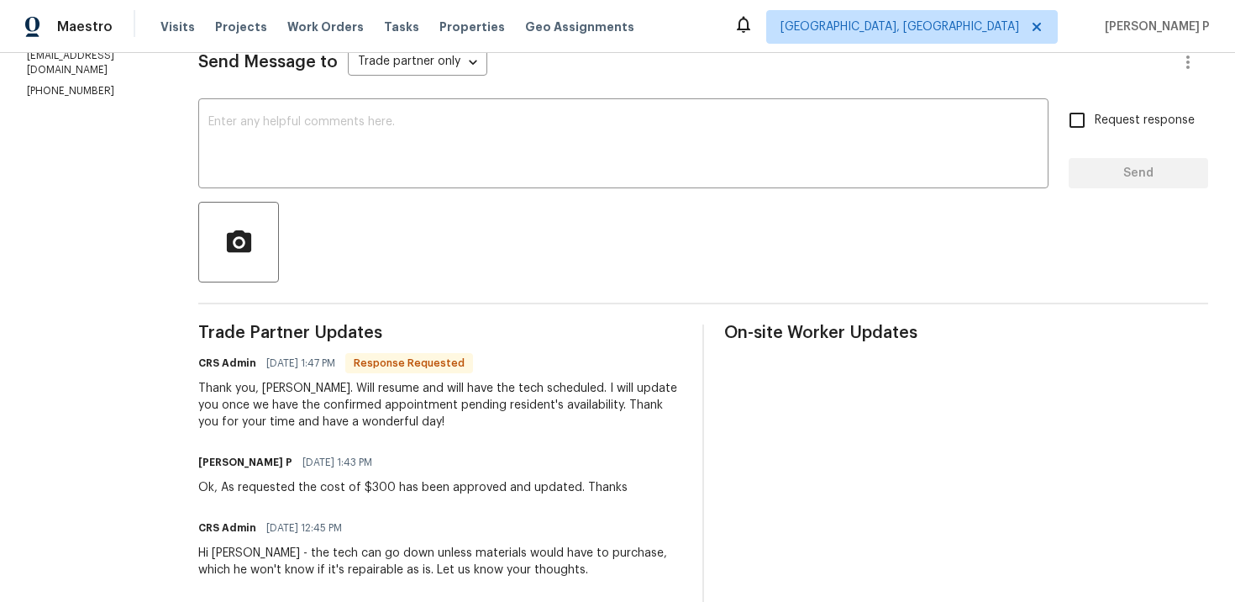
scroll to position [213, 0]
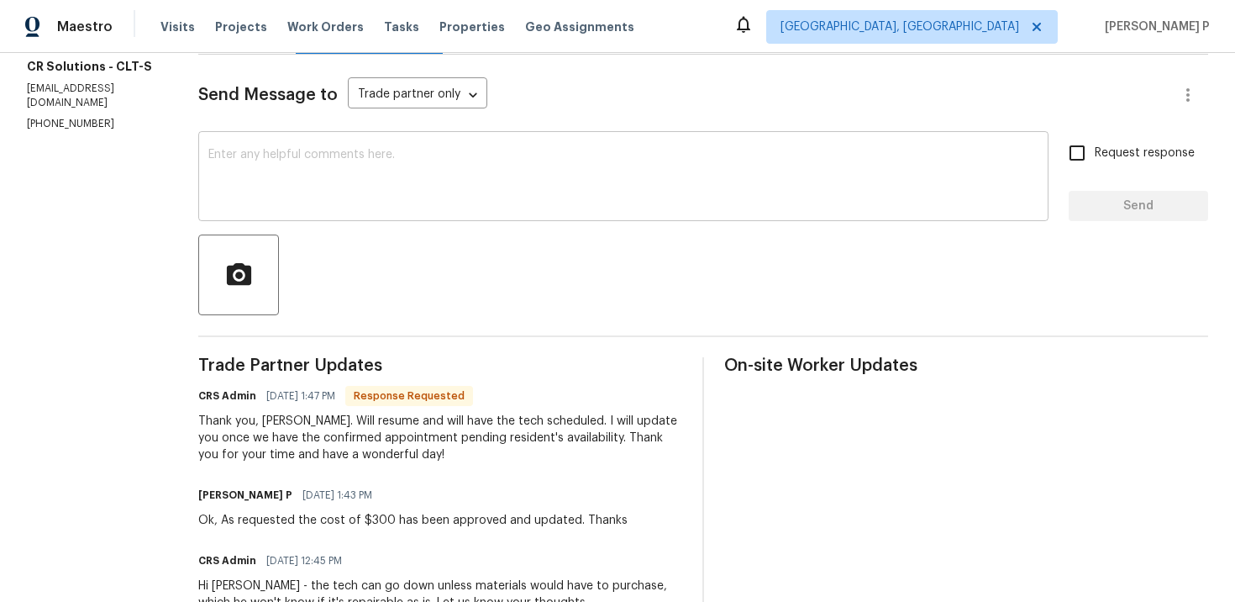
click at [484, 195] on textarea at bounding box center [623, 178] width 830 height 59
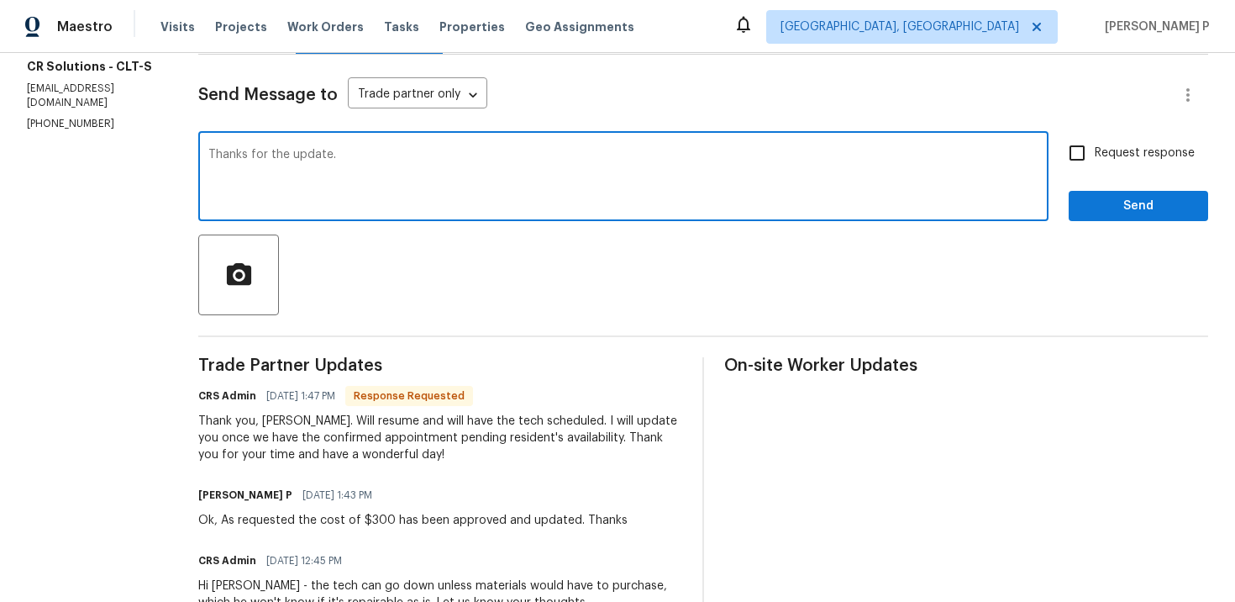
type textarea "Thanks for the update."
click at [1151, 216] on span "Send" at bounding box center [1138, 206] width 113 height 21
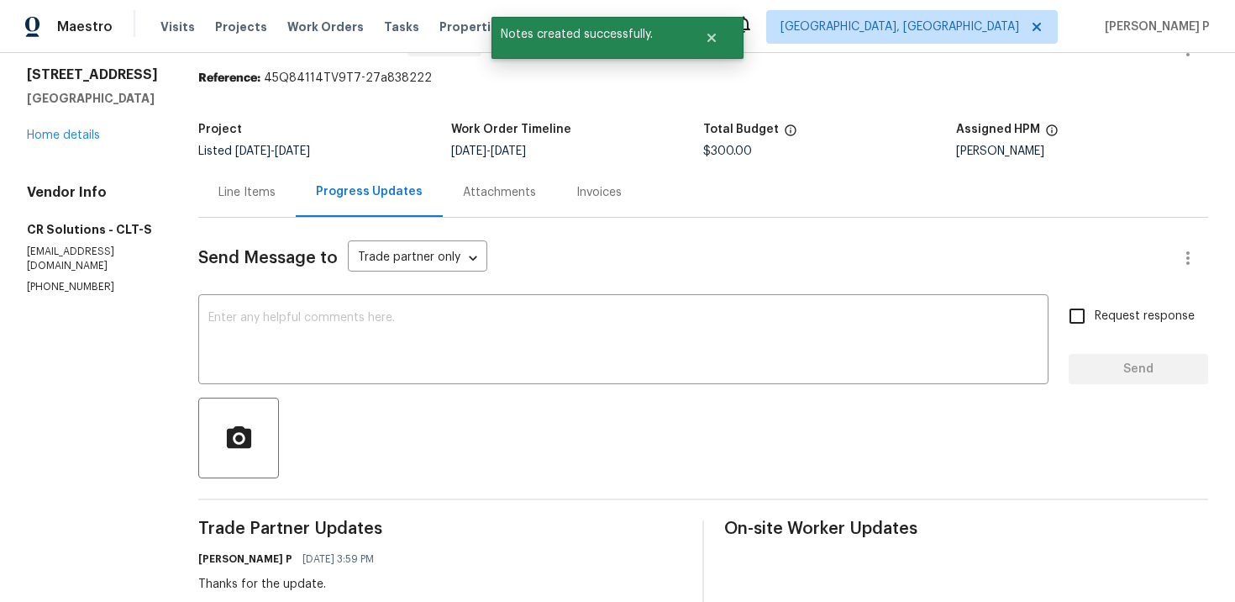
scroll to position [0, 0]
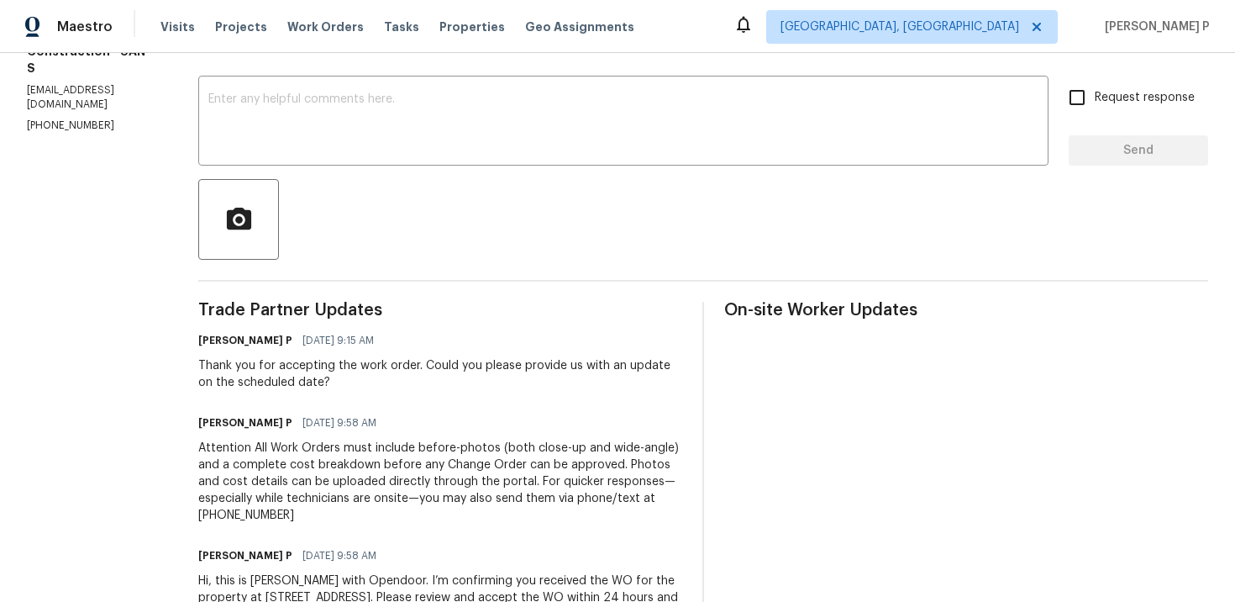
scroll to position [355, 0]
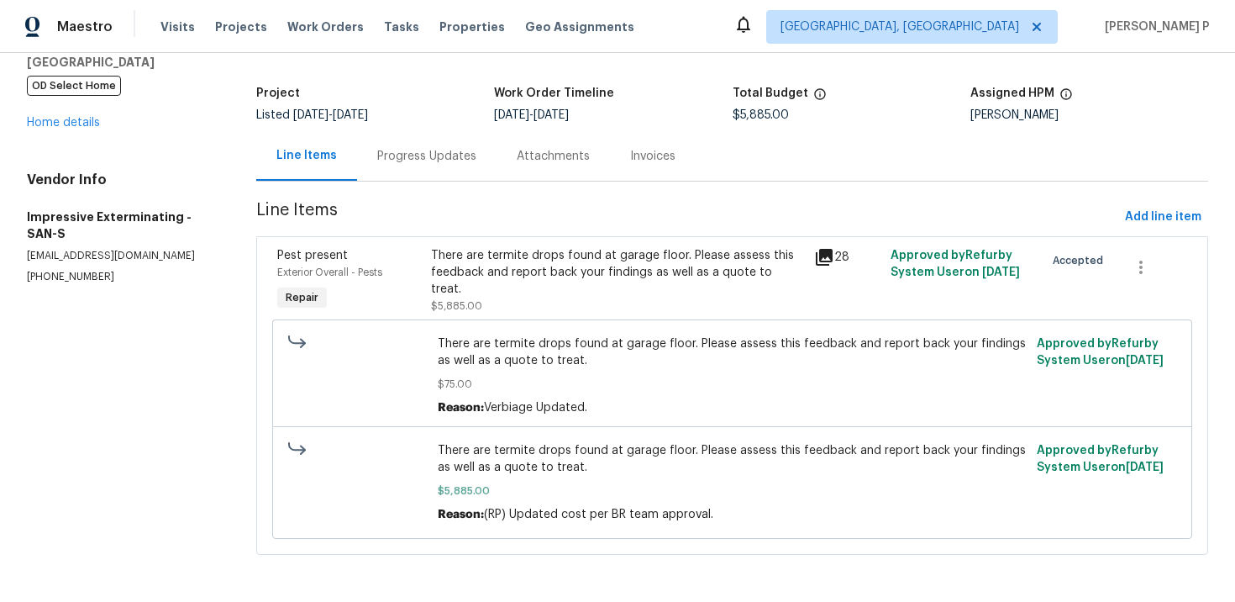
click at [380, 166] on div "Progress Updates" at bounding box center [427, 156] width 140 height 50
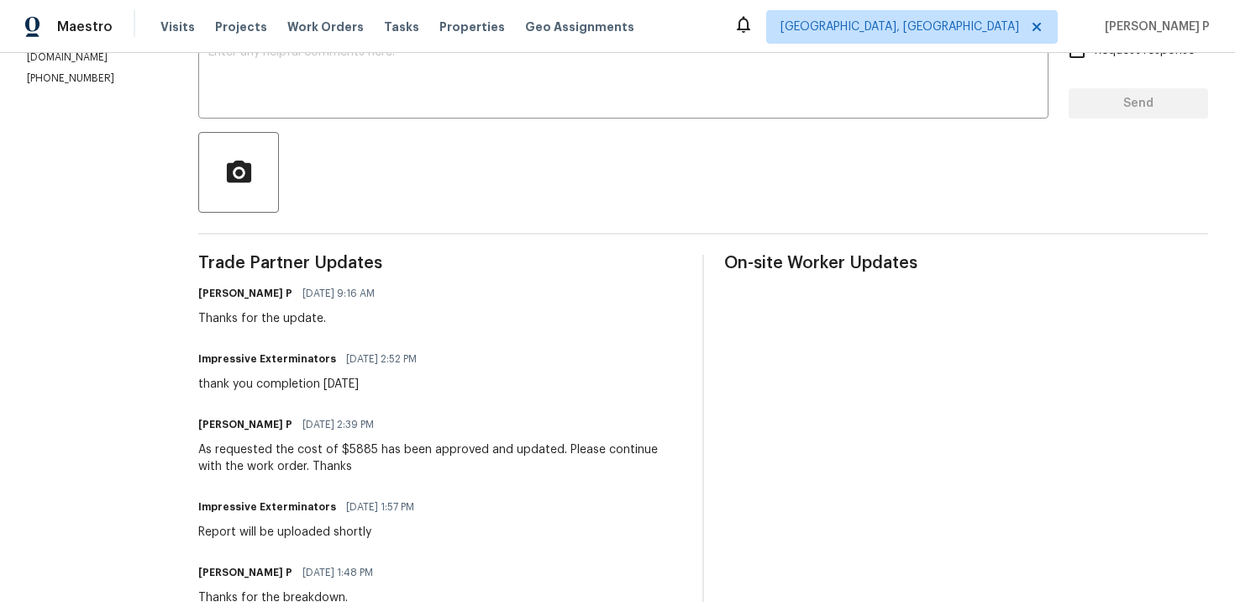
scroll to position [304, 0]
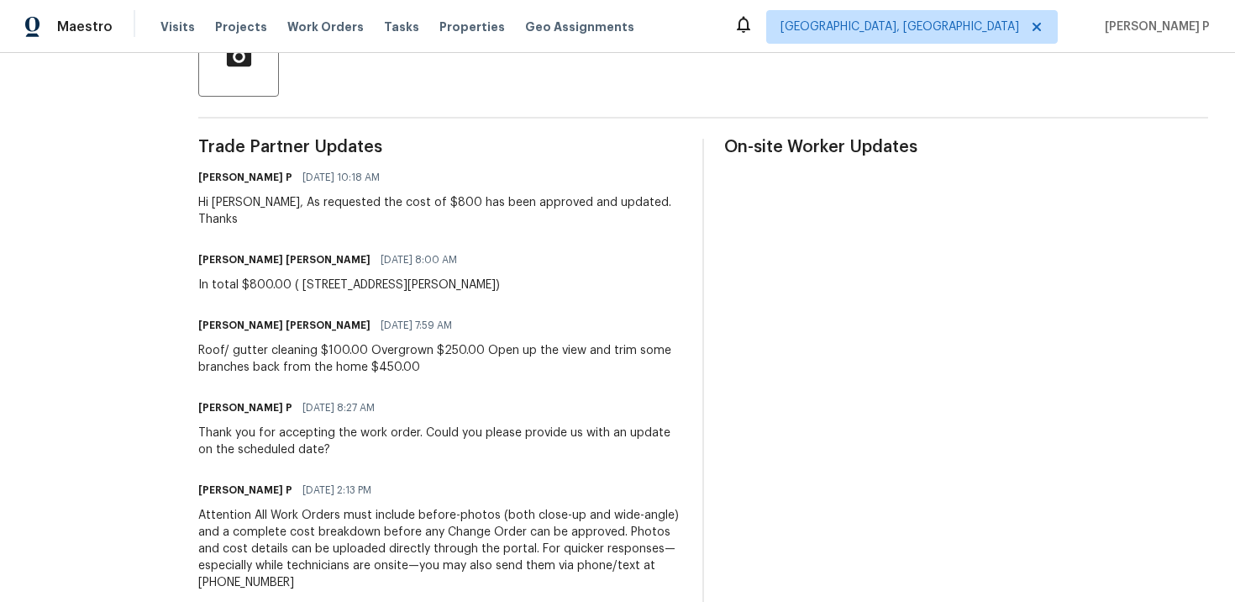
scroll to position [381, 0]
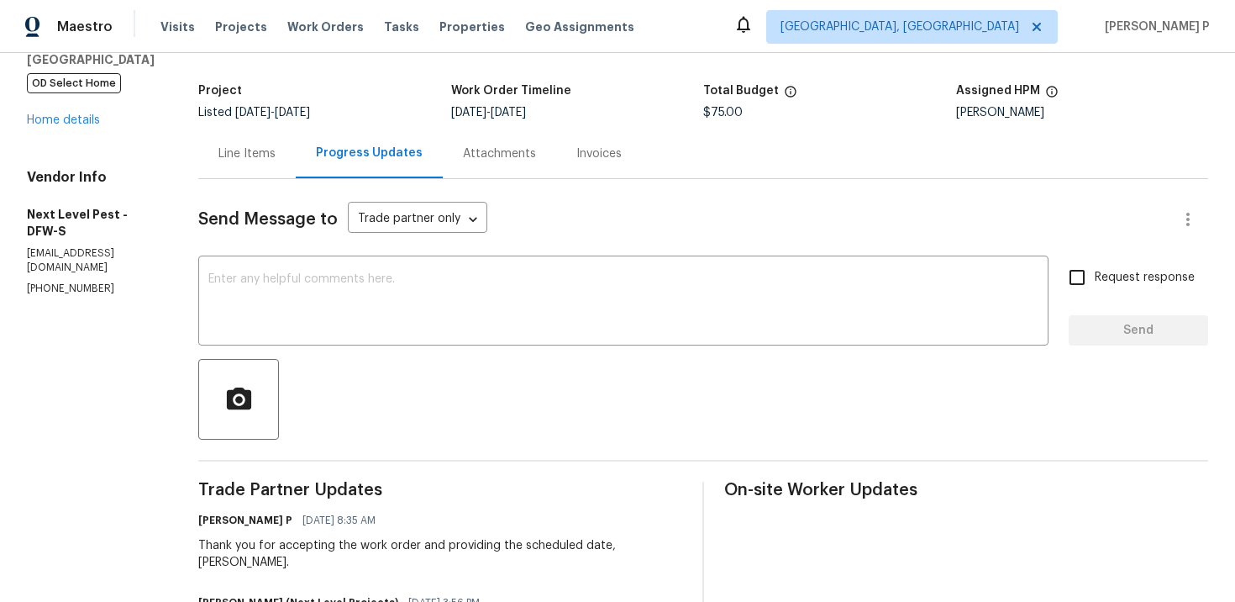
scroll to position [213, 0]
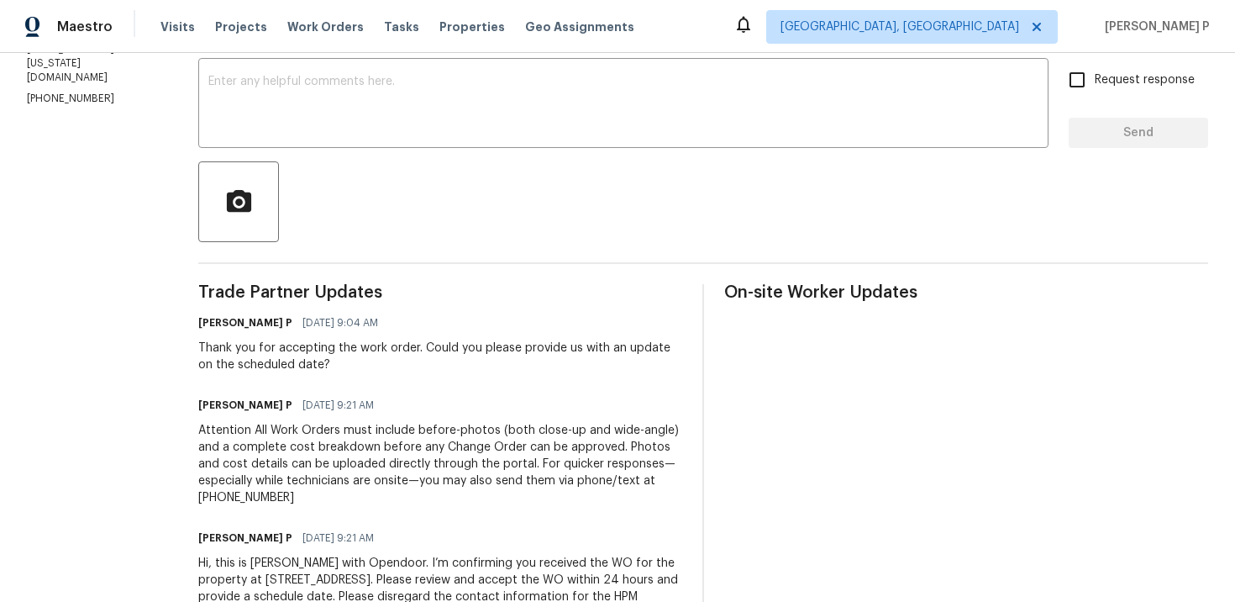
scroll to position [223, 0]
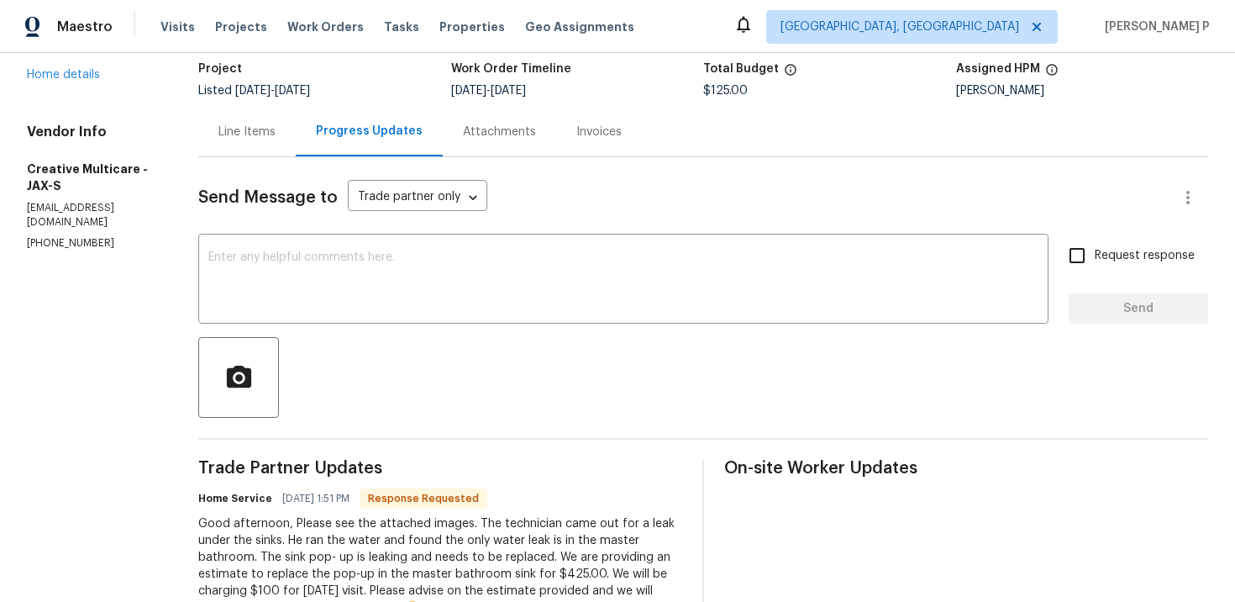
scroll to position [91, 0]
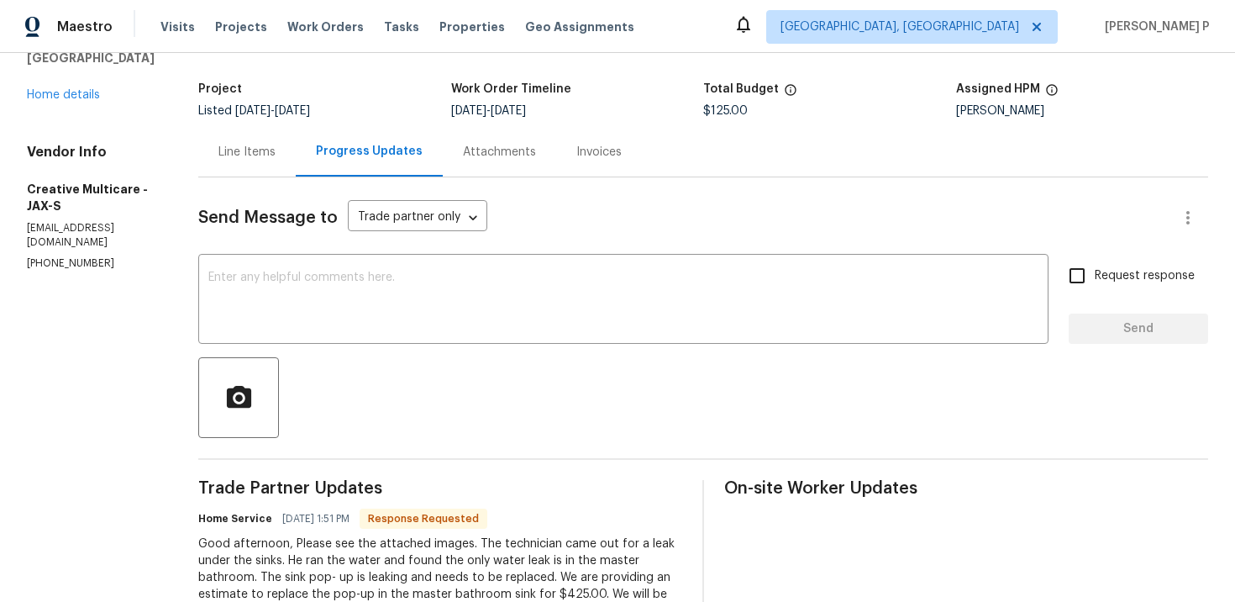
click at [296, 166] on div "Line Items" at bounding box center [246, 152] width 97 height 50
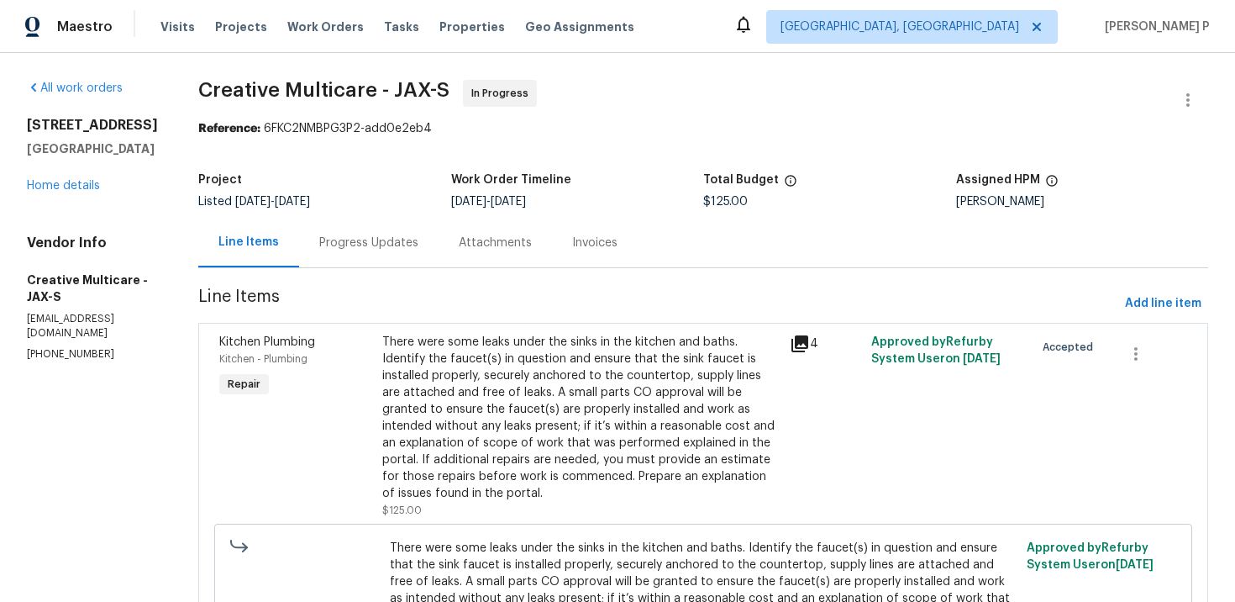
click at [571, 359] on div "There were some leaks under the sinks in the kitchen and baths. Identify the fa…" at bounding box center [581, 418] width 398 height 168
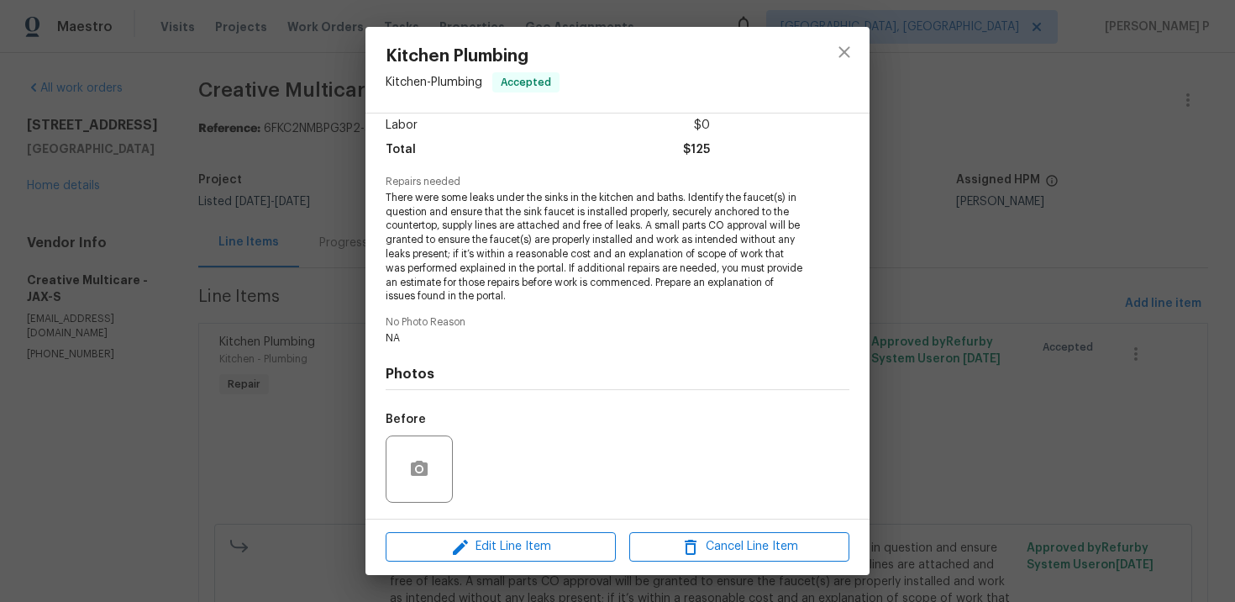
scroll to position [229, 0]
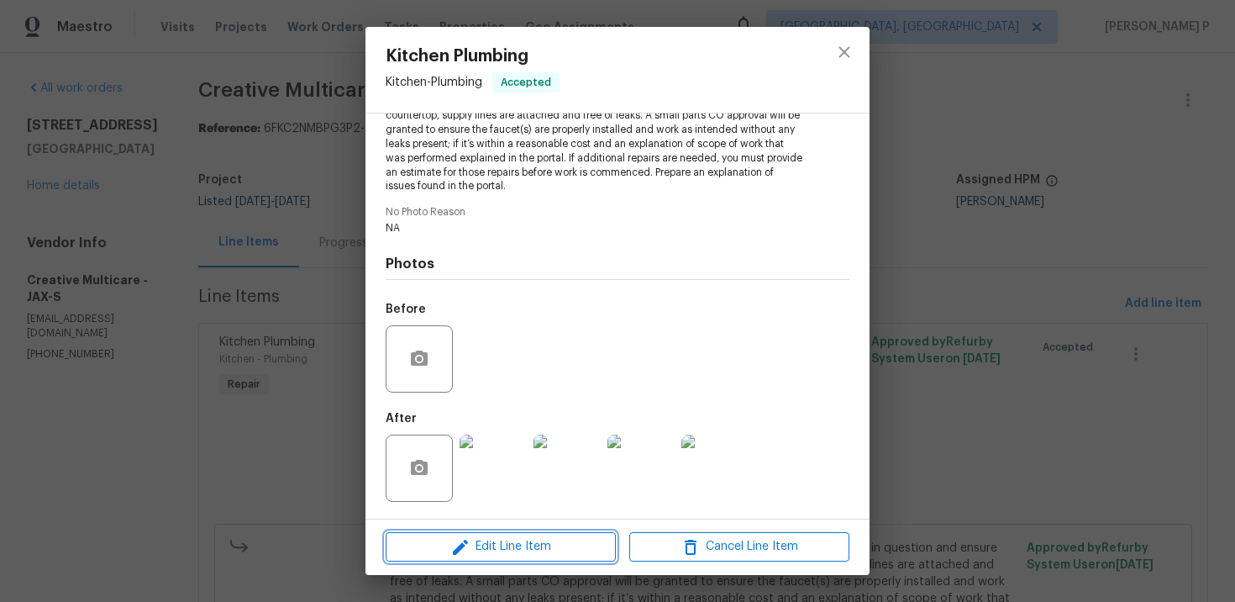
click at [523, 540] on span "Edit Line Item" at bounding box center [501, 546] width 220 height 21
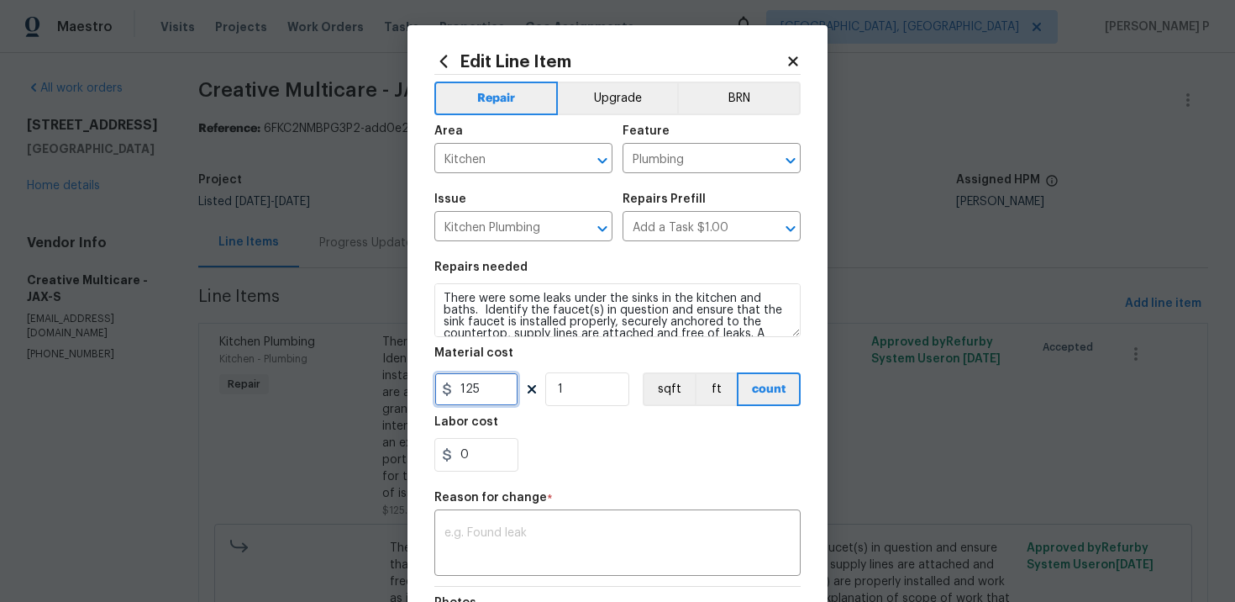
click at [490, 395] on input "125" at bounding box center [476, 389] width 84 height 34
click at [281, 422] on body "Maestro Visits Projects Work Orders Tasks Properties Geo Assignments Albuquerqu…" at bounding box center [617, 301] width 1235 height 602
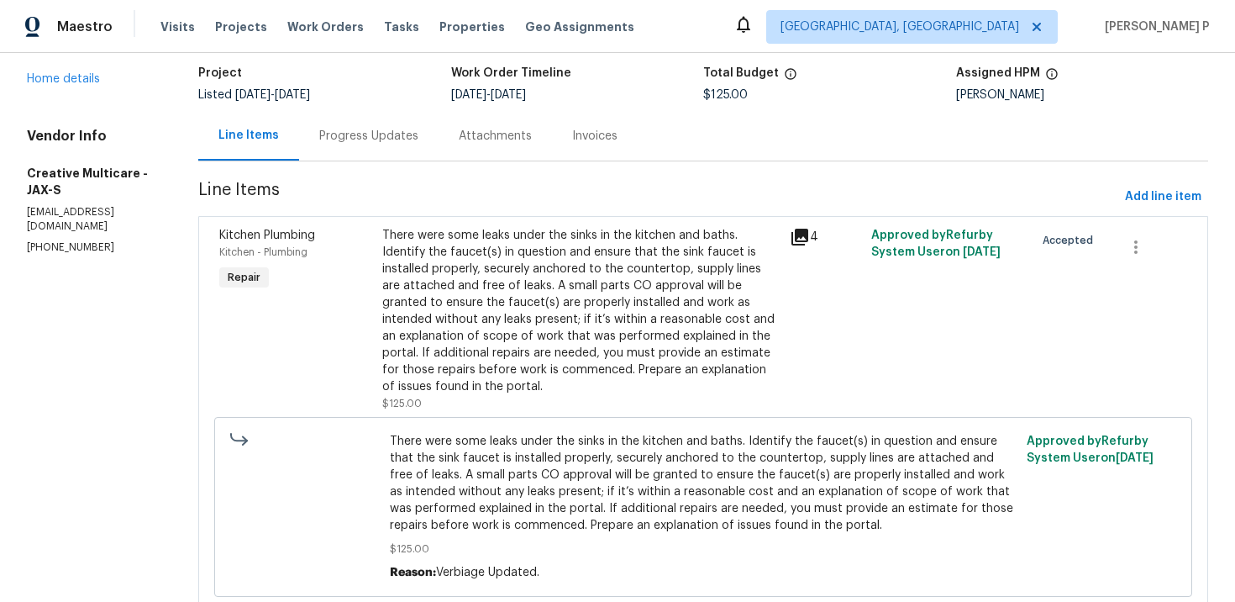
scroll to position [0, 0]
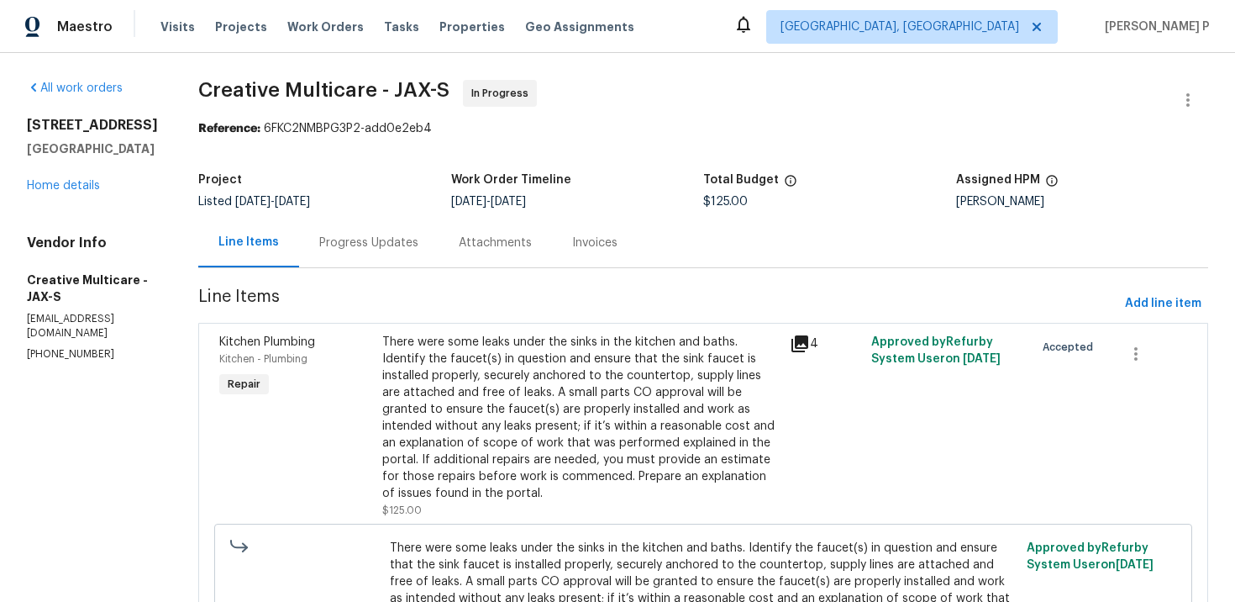
click at [419, 248] on div "Progress Updates" at bounding box center [368, 242] width 99 height 17
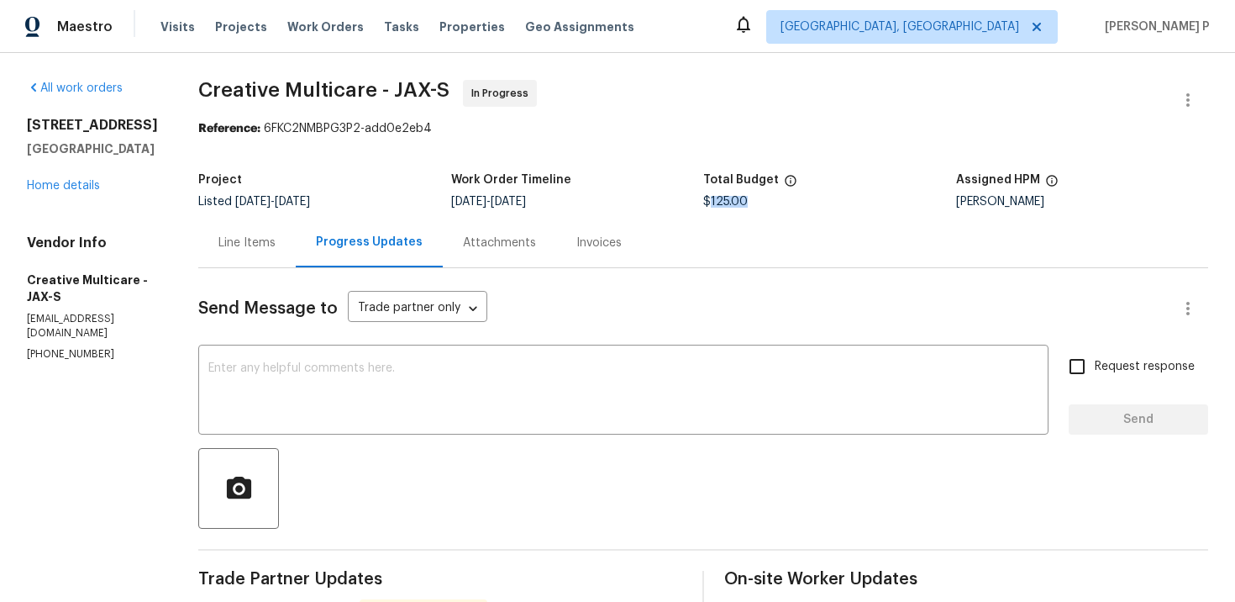
drag, startPoint x: 785, startPoint y: 208, endPoint x: 749, endPoint y: 207, distance: 36.1
click at [749, 207] on div "$125.00" at bounding box center [829, 202] width 253 height 12
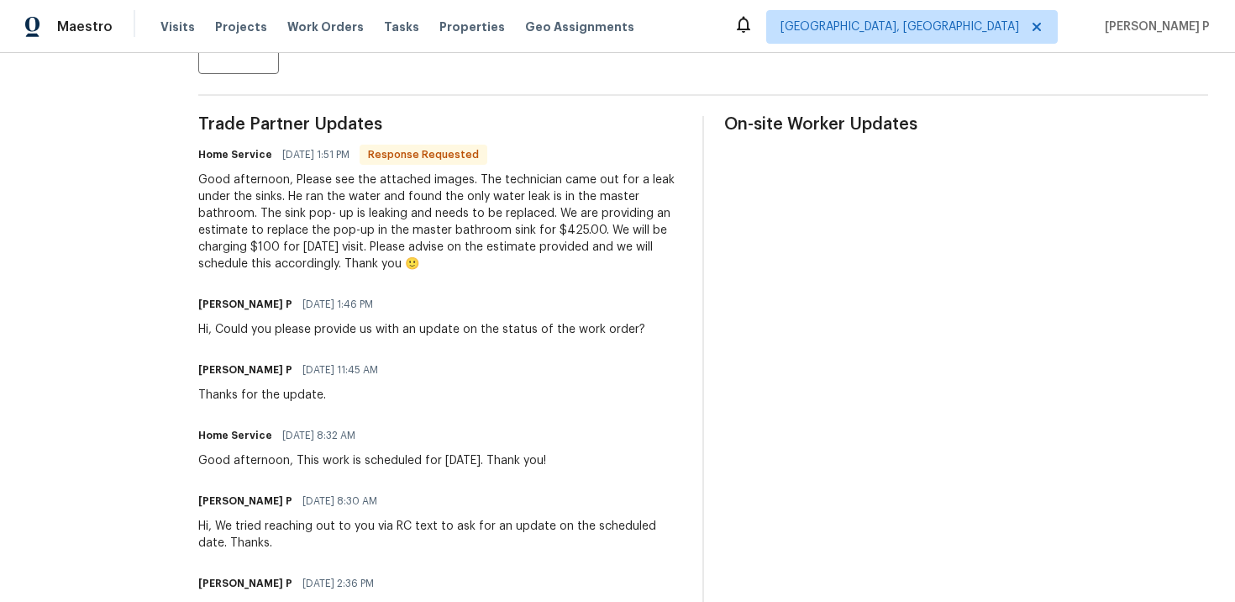
scroll to position [467, 0]
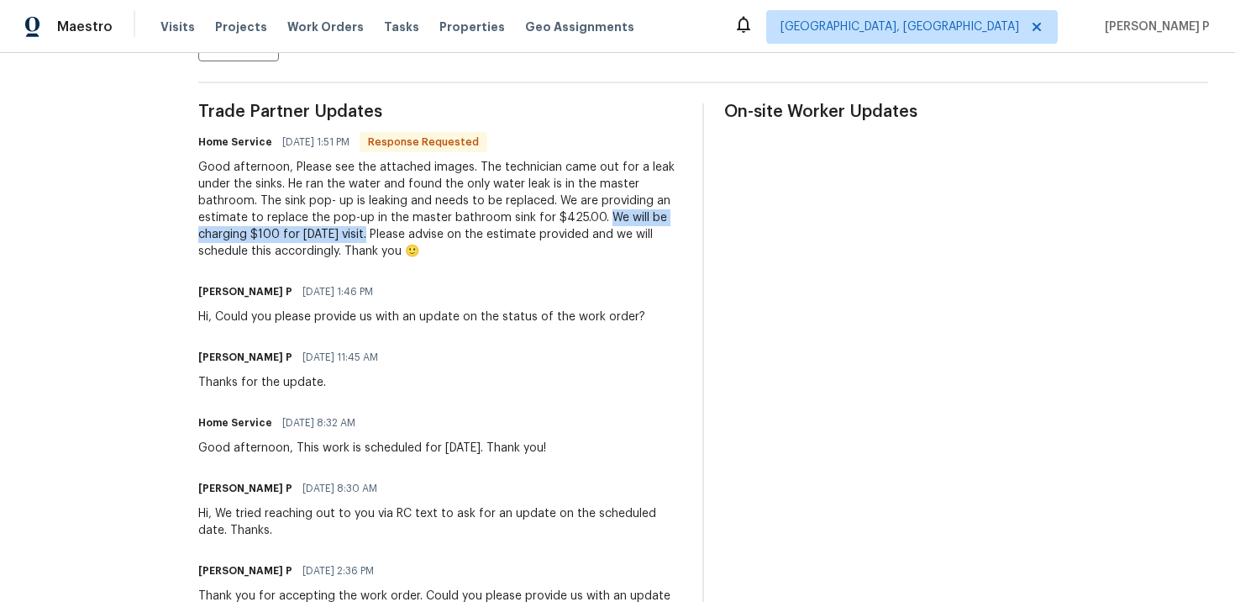
drag, startPoint x: 327, startPoint y: 232, endPoint x: 550, endPoint y: 233, distance: 223.6
click at [550, 233] on div "Good afternoon, Please see the attached images. The technician came out for a l…" at bounding box center [440, 209] width 484 height 101
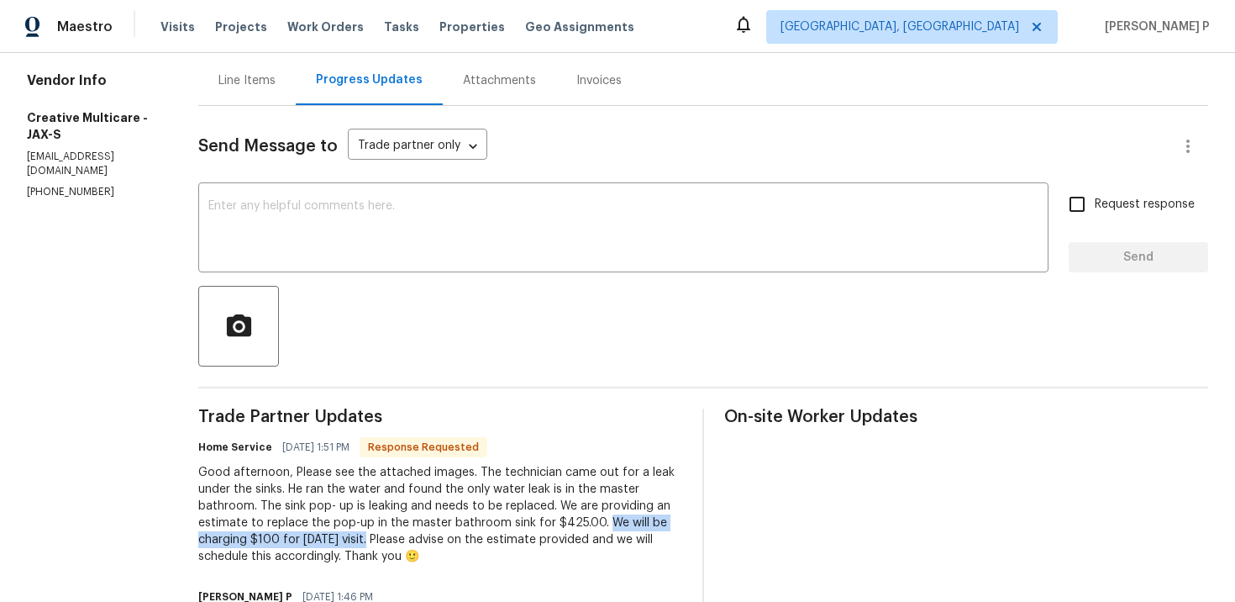
scroll to position [0, 0]
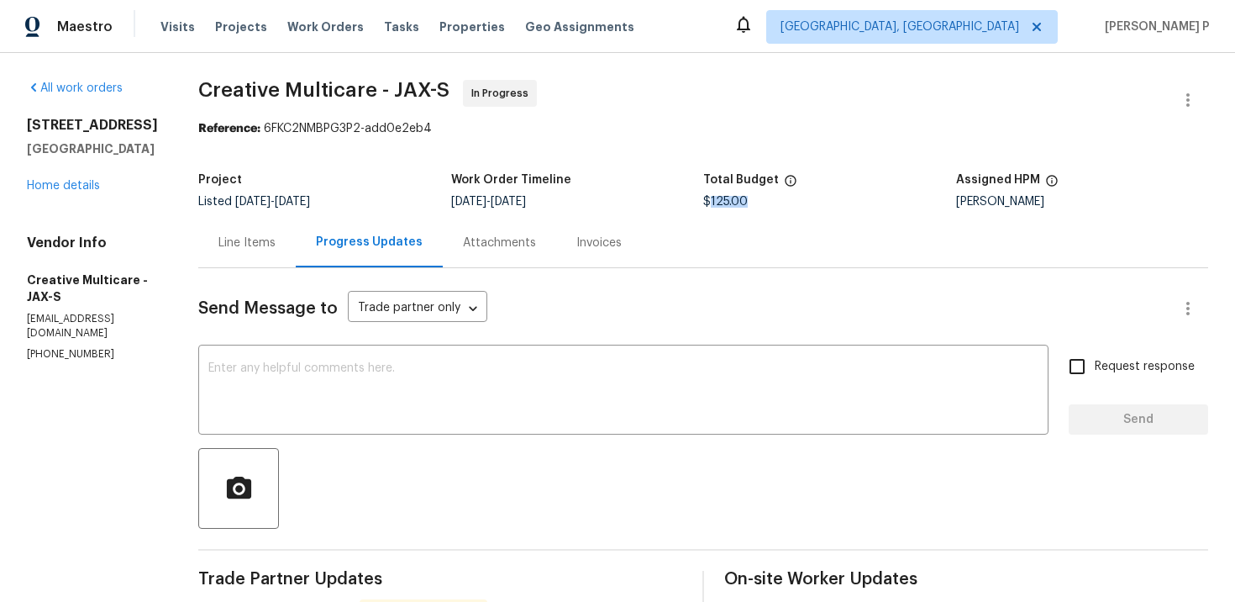
drag, startPoint x: 748, startPoint y: 203, endPoint x: 794, endPoint y: 203, distance: 46.2
click at [794, 203] on div "$125.00" at bounding box center [829, 202] width 253 height 12
click at [296, 229] on div "Line Items" at bounding box center [246, 243] width 97 height 50
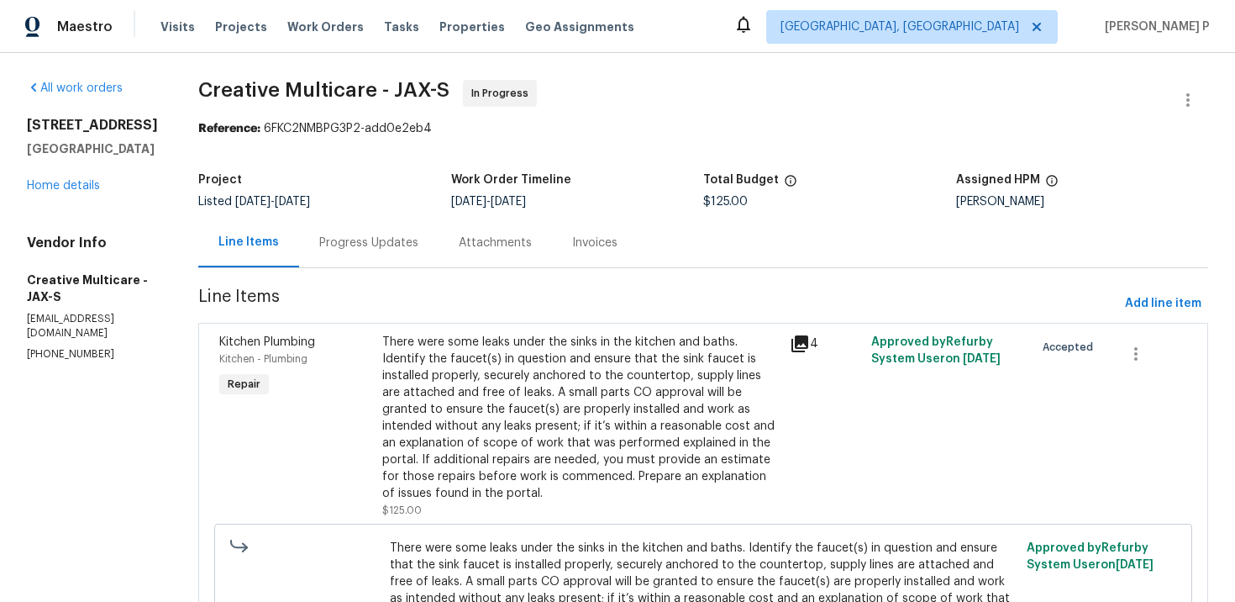
click at [494, 422] on div "There were some leaks under the sinks in the kitchen and baths. Identify the fa…" at bounding box center [581, 418] width 398 height 168
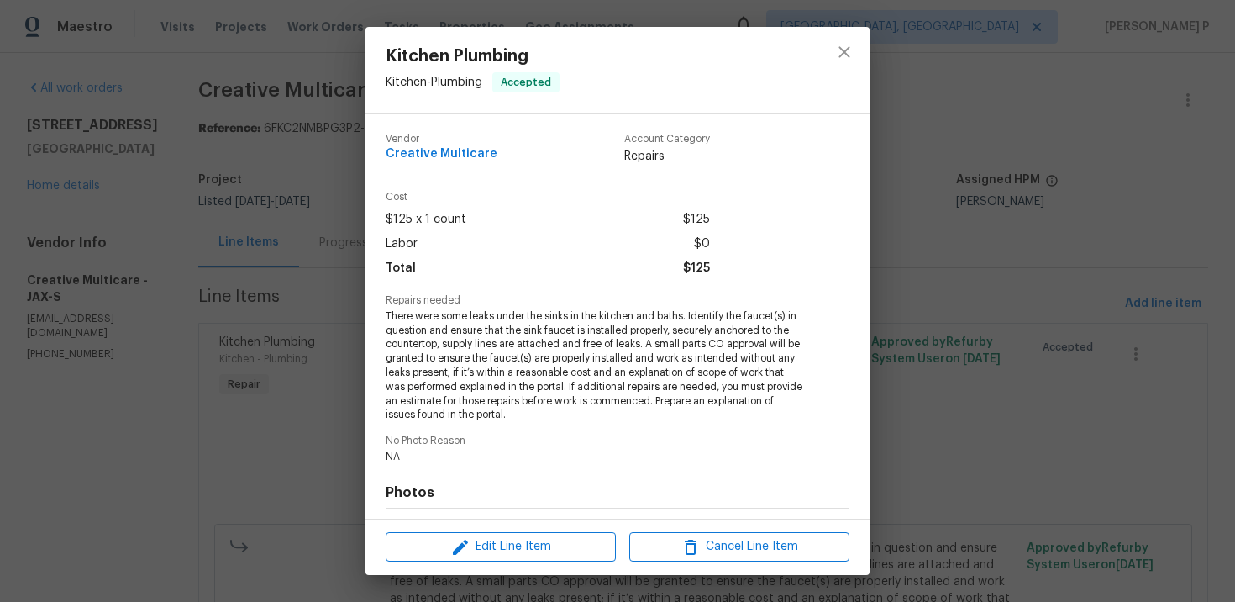
scroll to position [229, 0]
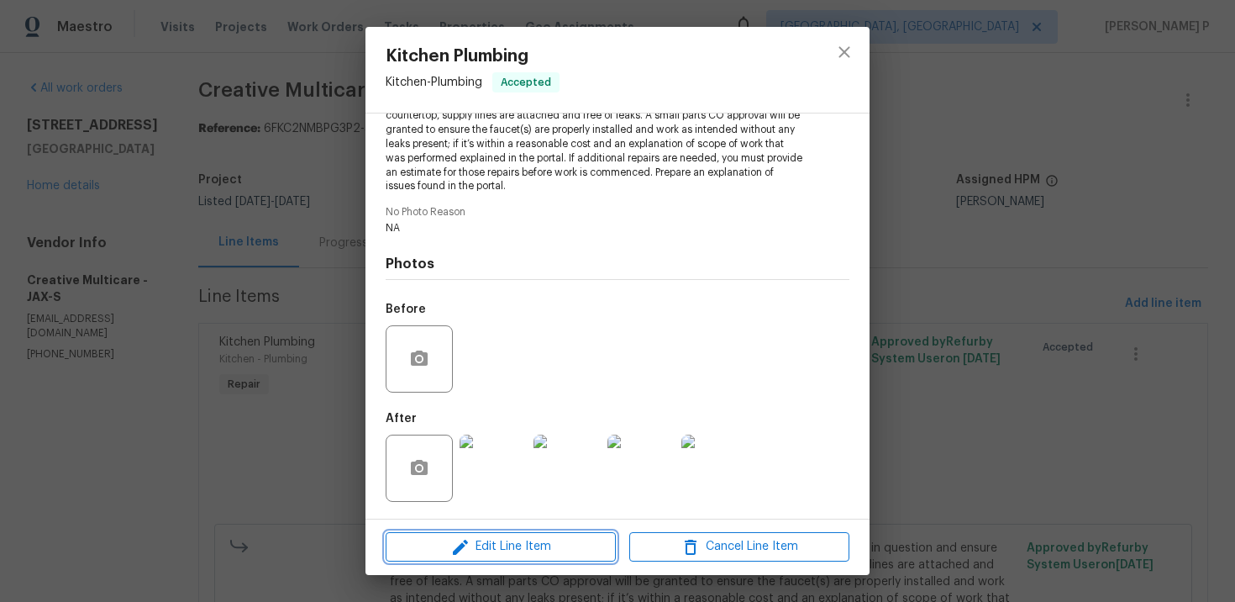
click at [503, 545] on span "Edit Line Item" at bounding box center [501, 546] width 220 height 21
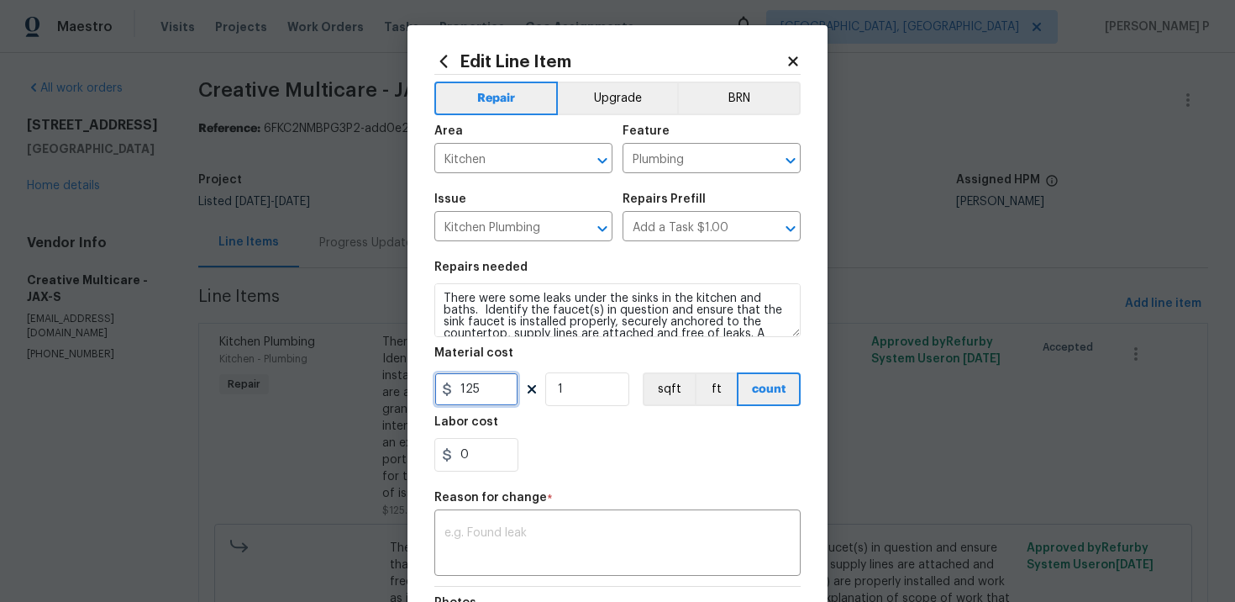
click at [465, 388] on input "125" at bounding box center [476, 389] width 84 height 34
type input "525"
click at [507, 553] on textarea at bounding box center [618, 544] width 346 height 35
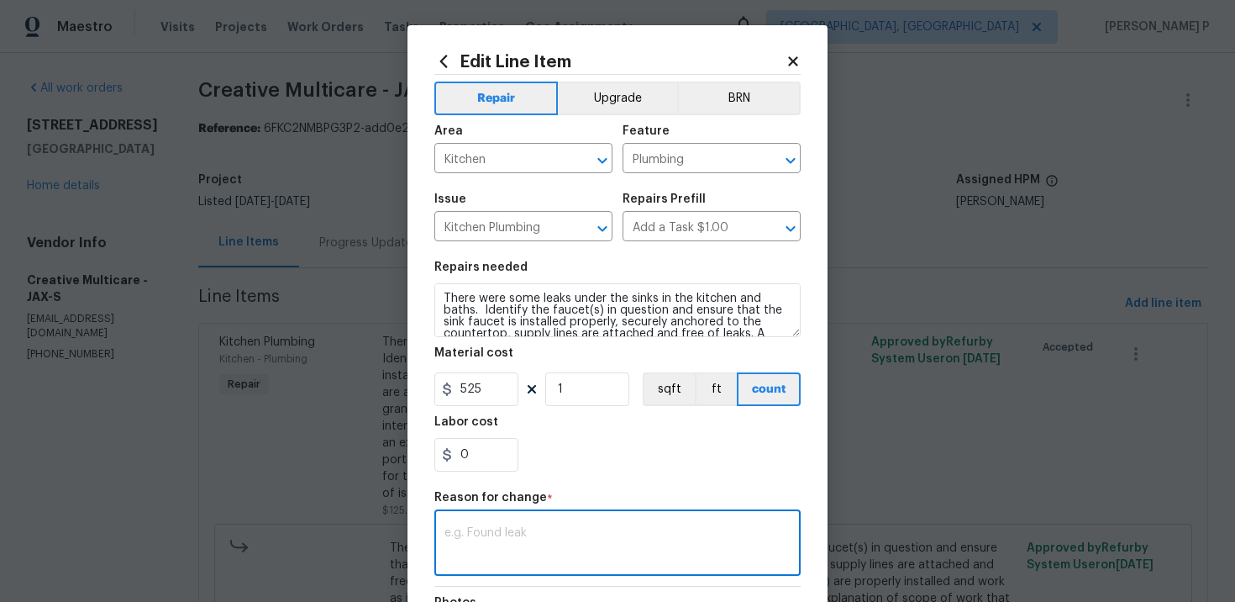
paste textarea "(RP) Updated per vendor’s final cost."
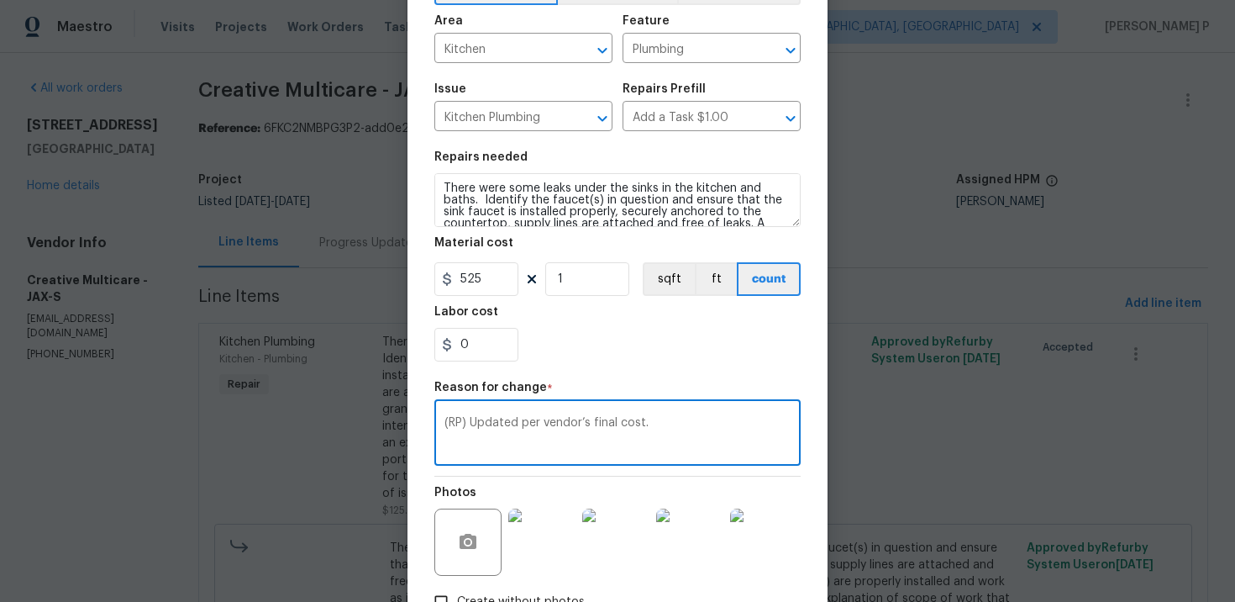
scroll to position [227, 0]
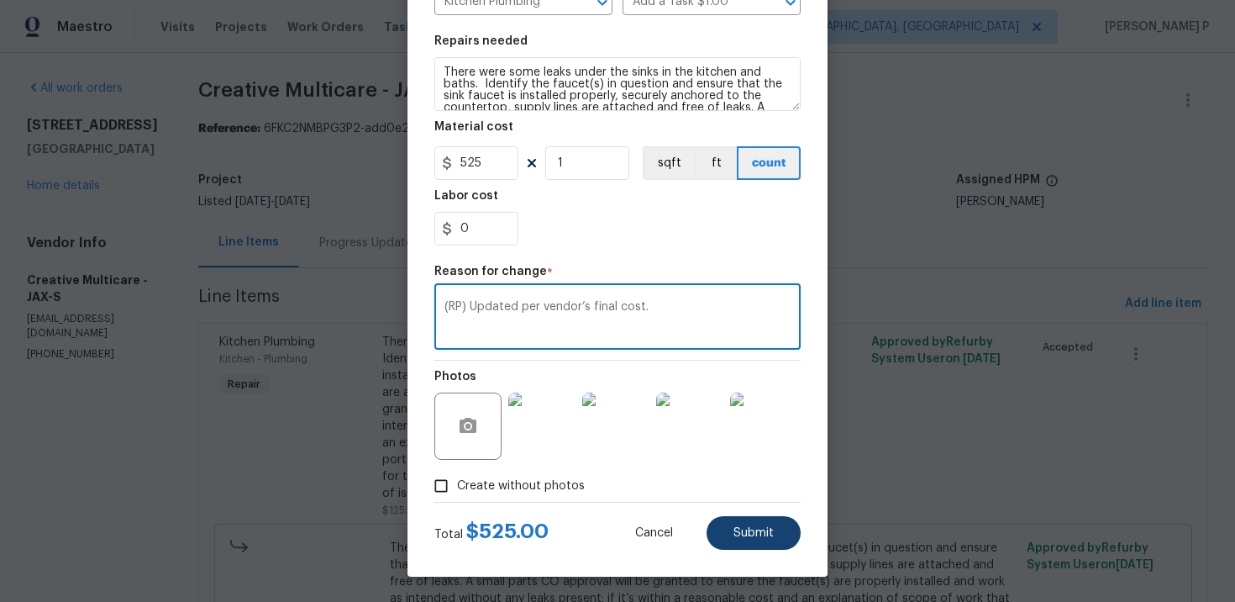
type textarea "(RP) Updated per vendor’s final cost."
click at [764, 524] on button "Submit" at bounding box center [754, 533] width 94 height 34
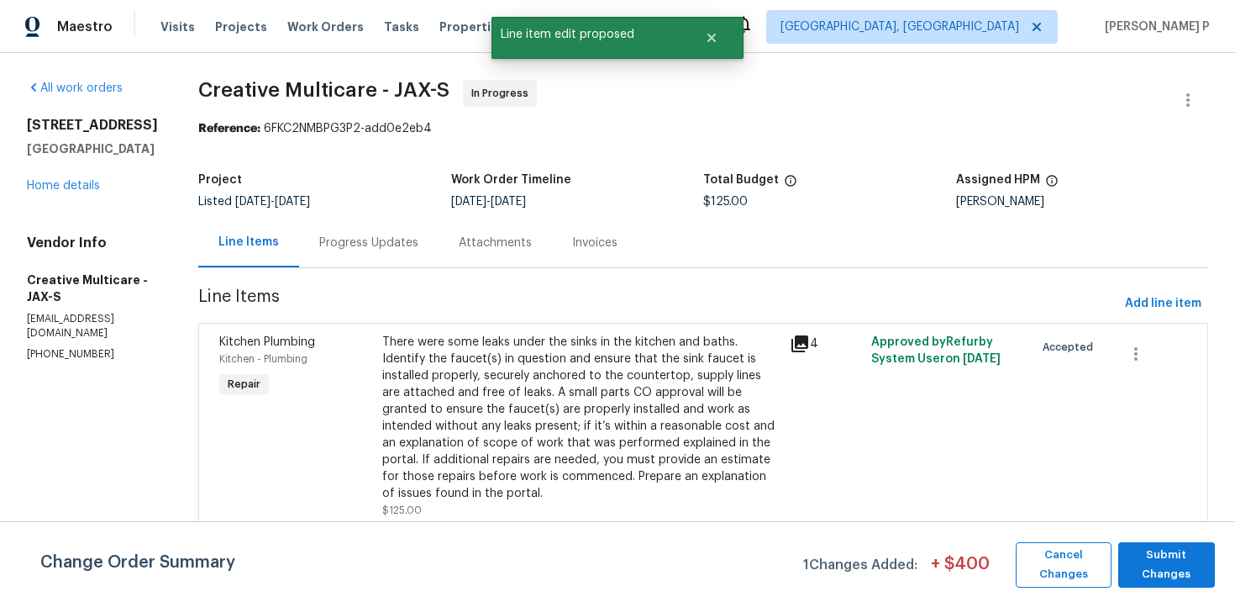
scroll to position [0, 0]
click at [1136, 550] on span "Submit Changes" at bounding box center [1167, 564] width 80 height 39
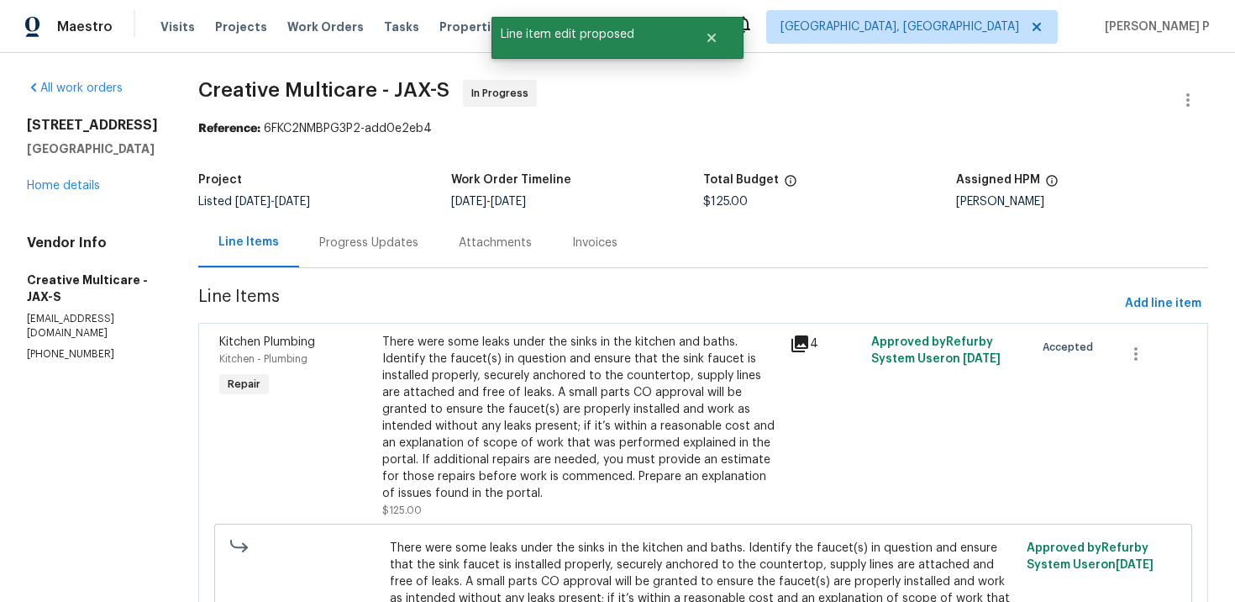
click at [439, 256] on div "Progress Updates" at bounding box center [369, 243] width 140 height 50
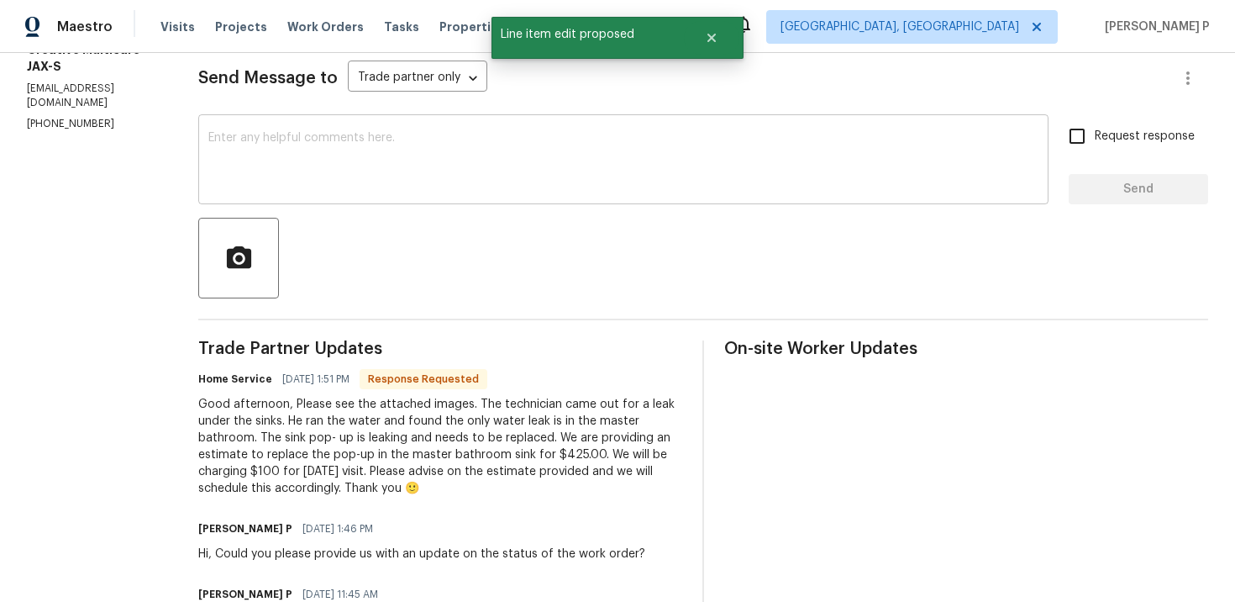
scroll to position [231, 0]
click at [413, 170] on textarea at bounding box center [623, 160] width 830 height 59
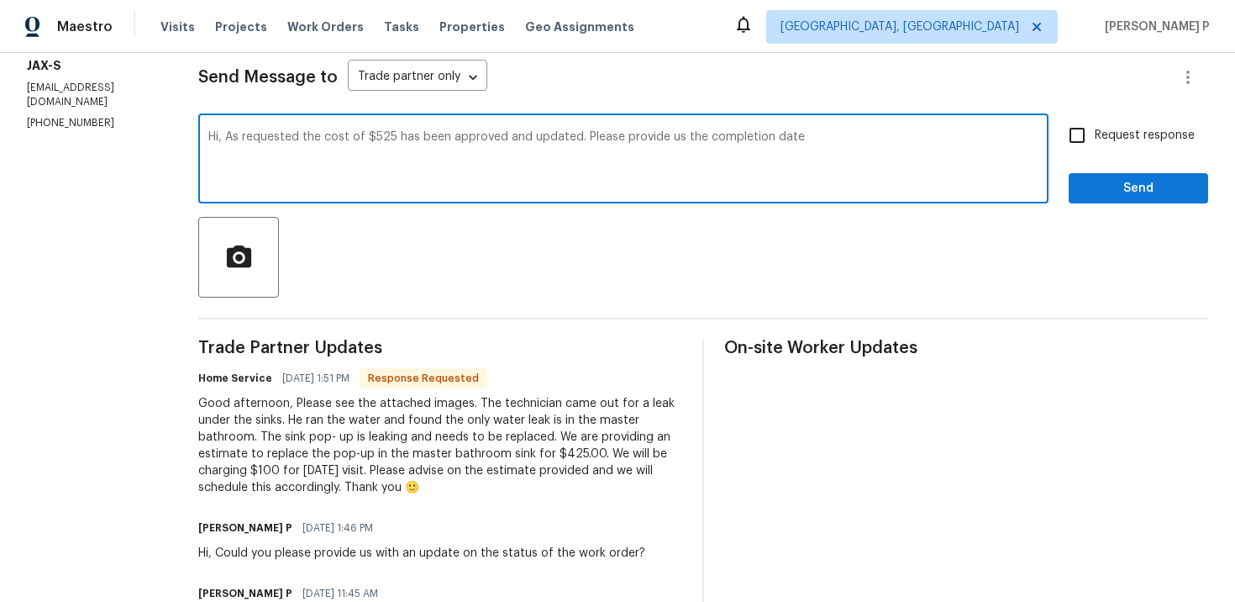
drag, startPoint x: 655, startPoint y: 135, endPoint x: 980, endPoint y: 135, distance: 325.2
click at [976, 135] on textarea "Hi, As requested the cost of $525 has been approved and updated. Please provide…" at bounding box center [623, 160] width 830 height 59
type textarea "Hi, As requested the cost of $525 has been approved and updated. Thanks"
click at [1110, 131] on span "Request response" at bounding box center [1145, 136] width 100 height 18
click at [1095, 131] on input "Request response" at bounding box center [1077, 135] width 35 height 35
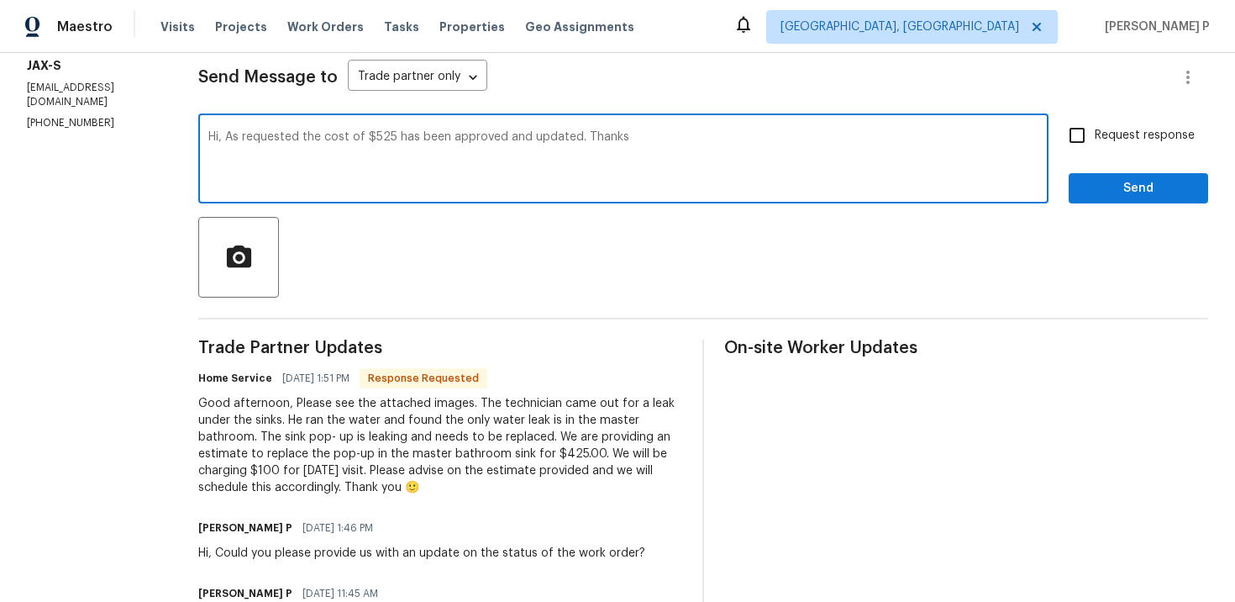
checkbox input "true"
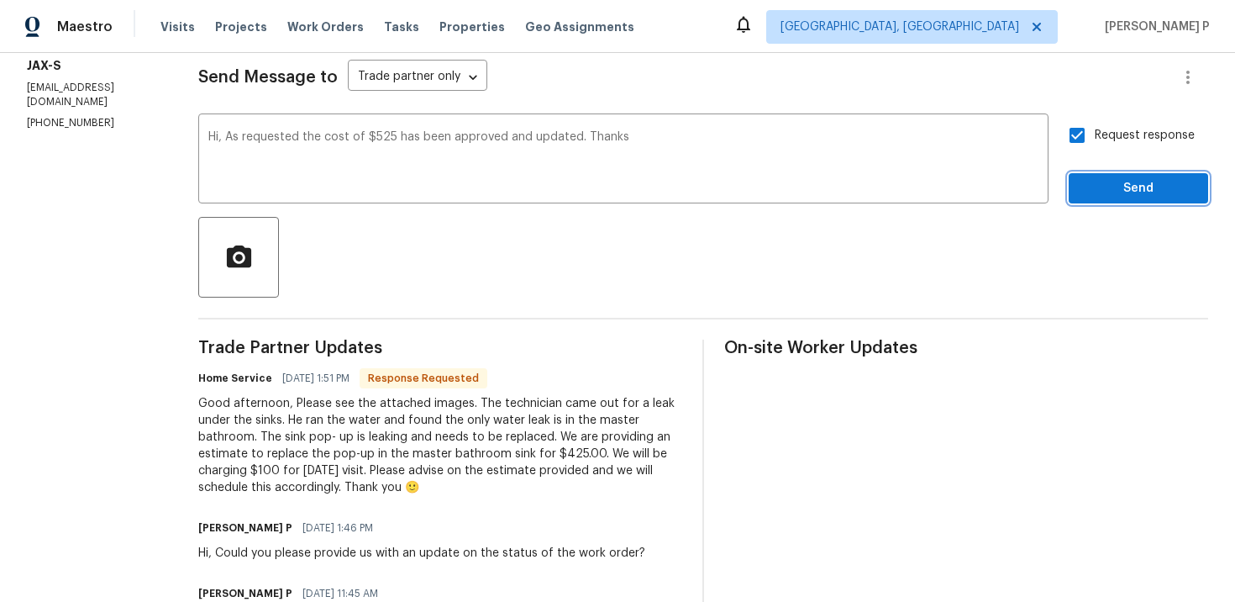
click at [1103, 187] on span "Send" at bounding box center [1138, 188] width 113 height 21
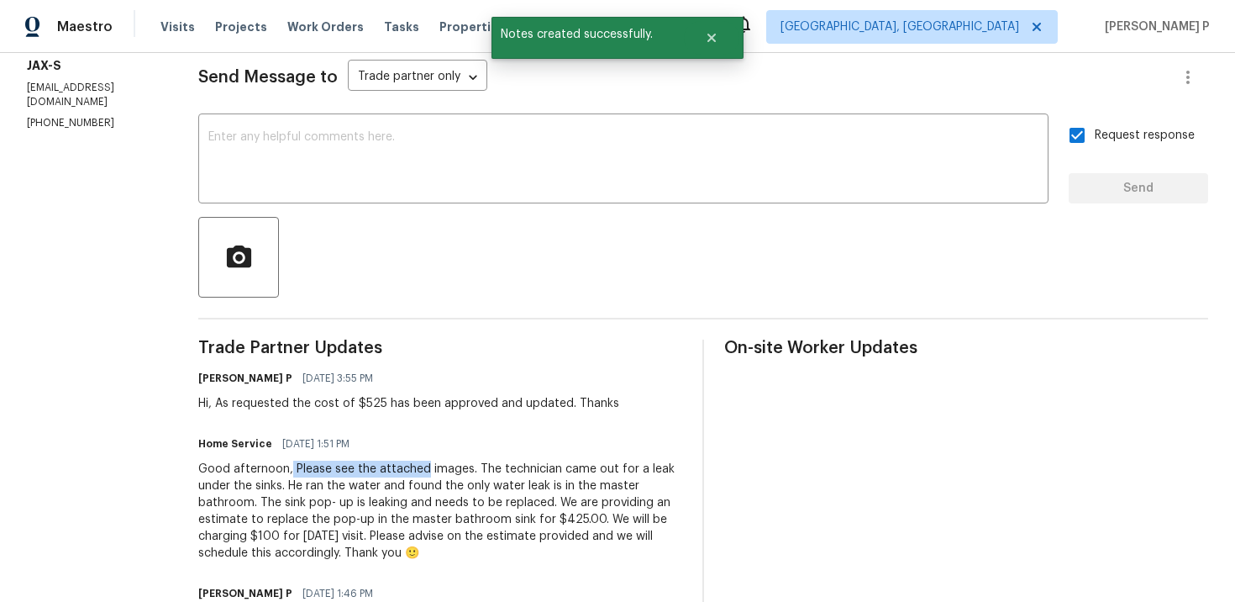
drag, startPoint x: 366, startPoint y: 471, endPoint x: 500, endPoint y: 471, distance: 134.5
click at [500, 471] on div "Good afternoon, Please see the attached images. The technician came out for a l…" at bounding box center [440, 511] width 484 height 101
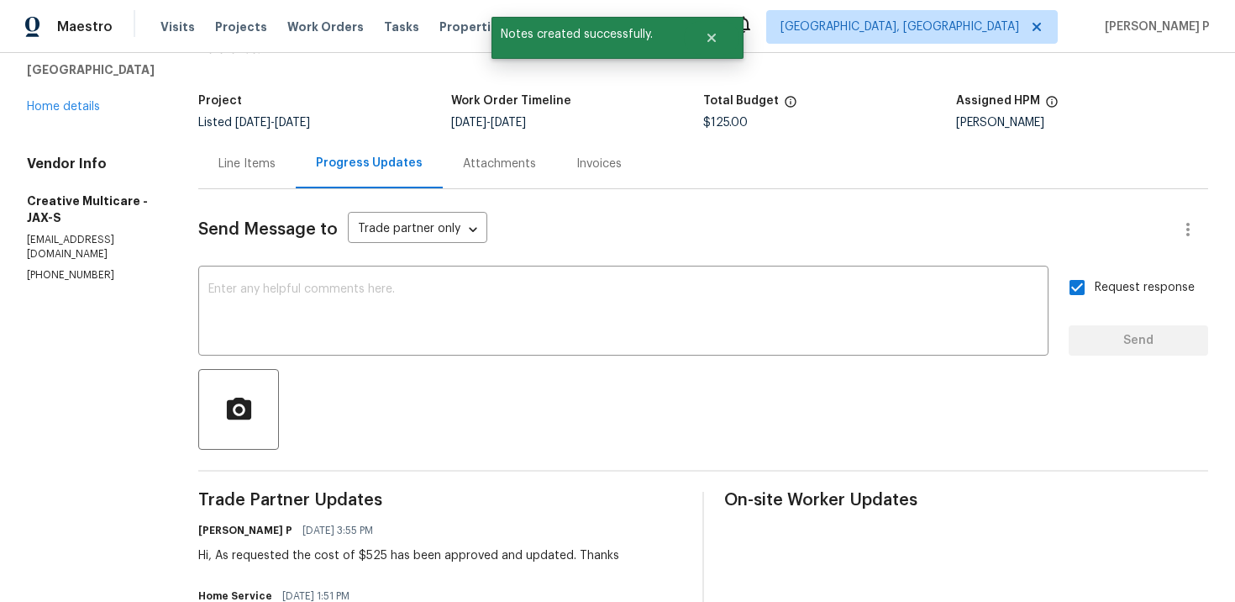
click at [276, 161] on div "Line Items" at bounding box center [247, 163] width 57 height 17
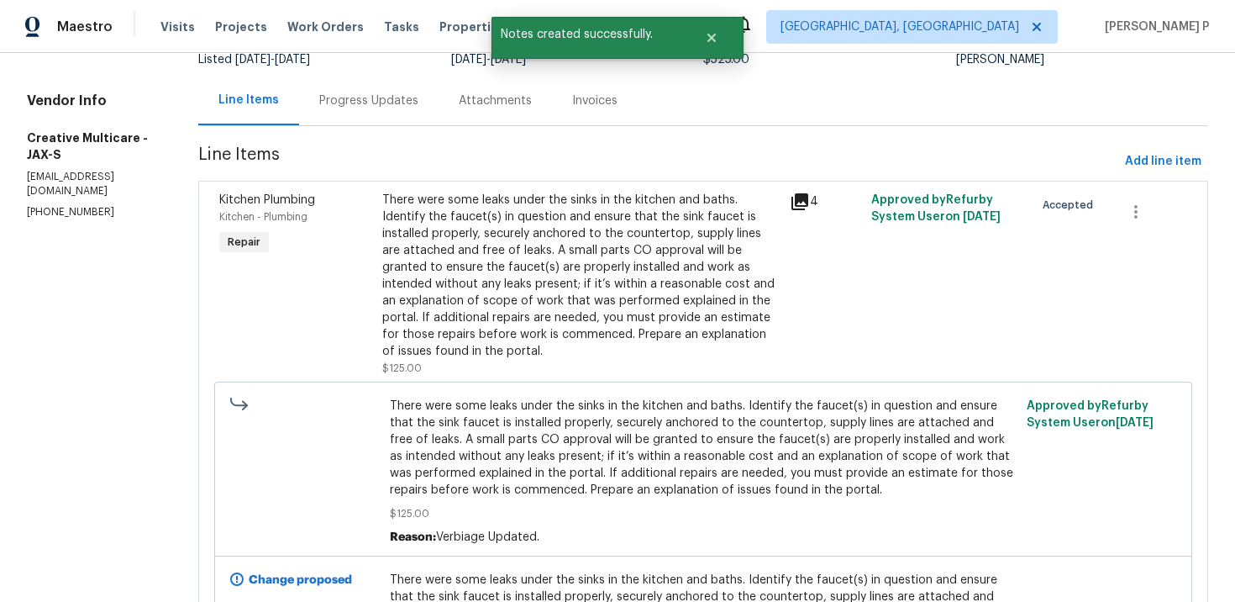
scroll to position [166, 0]
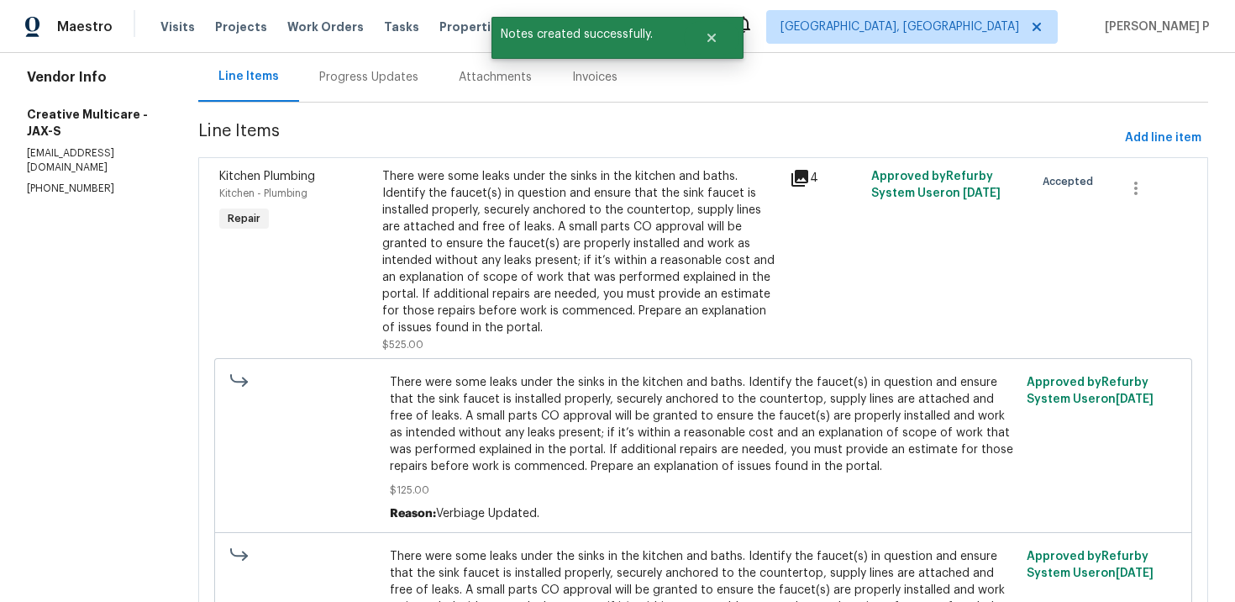
click at [558, 280] on div "There were some leaks under the sinks in the kitchen and baths. Identify the fa…" at bounding box center [581, 252] width 398 height 168
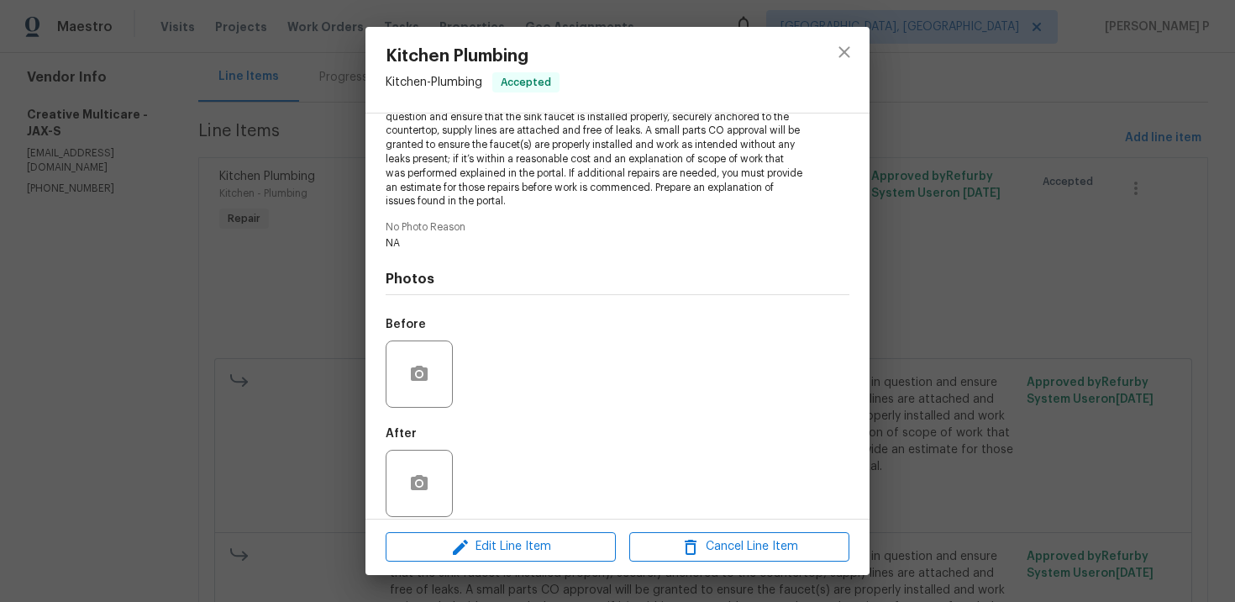
scroll to position [229, 0]
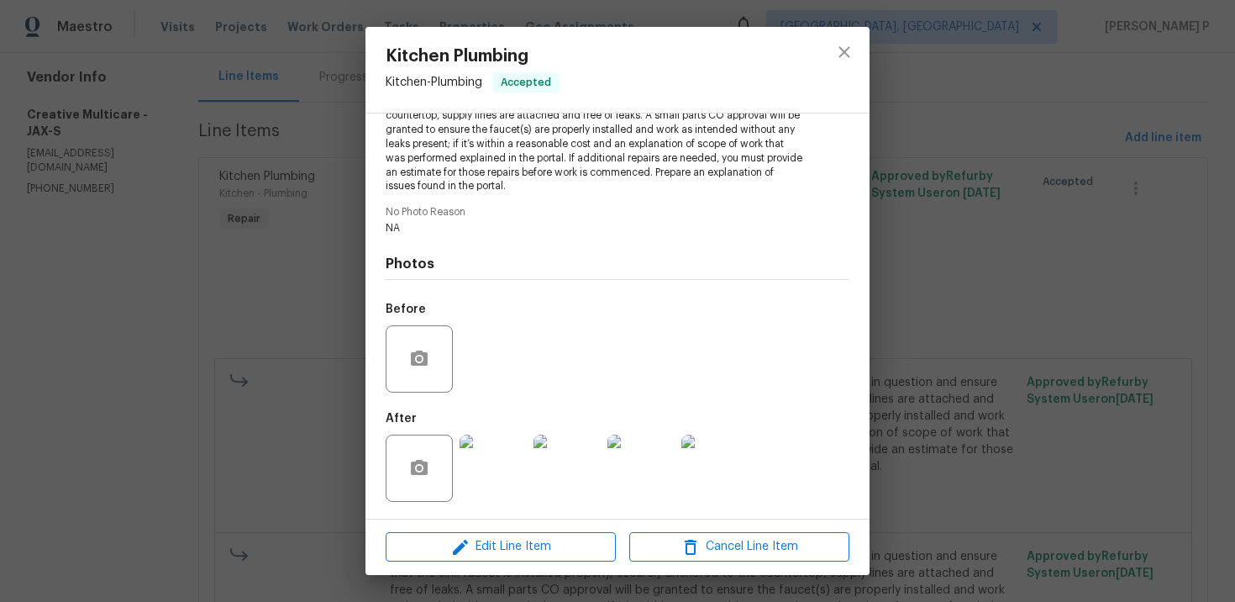
click at [531, 462] on div at bounding box center [567, 467] width 74 height 87
click at [561, 456] on img at bounding box center [567, 467] width 67 height 67
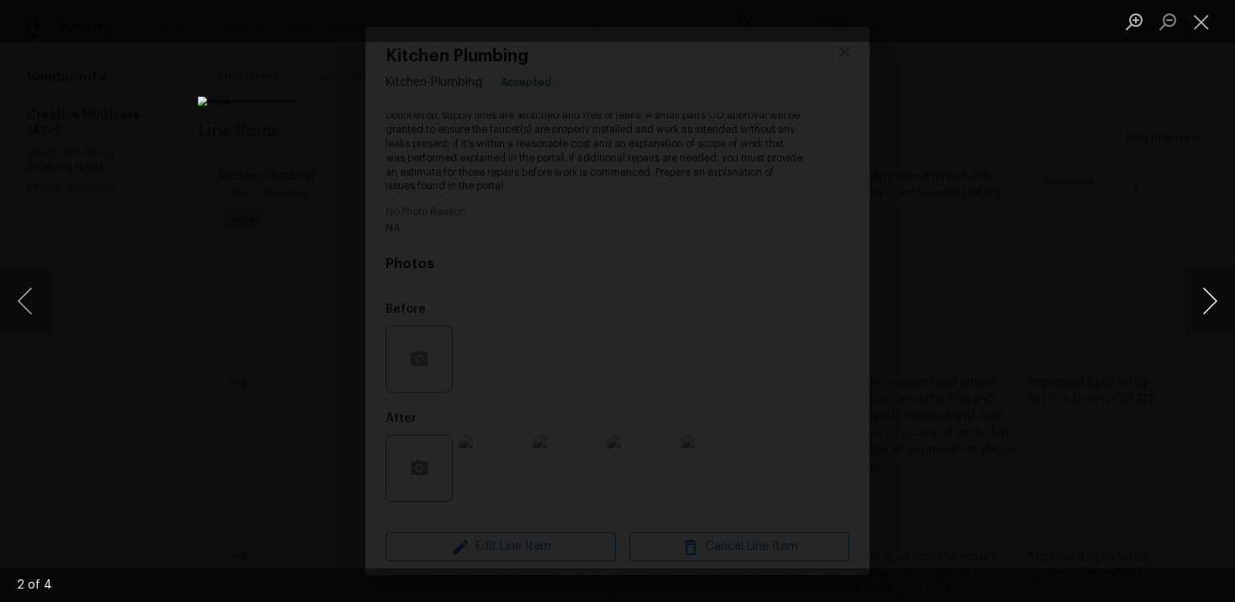
click at [1211, 295] on button "Next image" at bounding box center [1210, 300] width 50 height 67
click at [1203, 25] on button "Close lightbox" at bounding box center [1202, 21] width 34 height 29
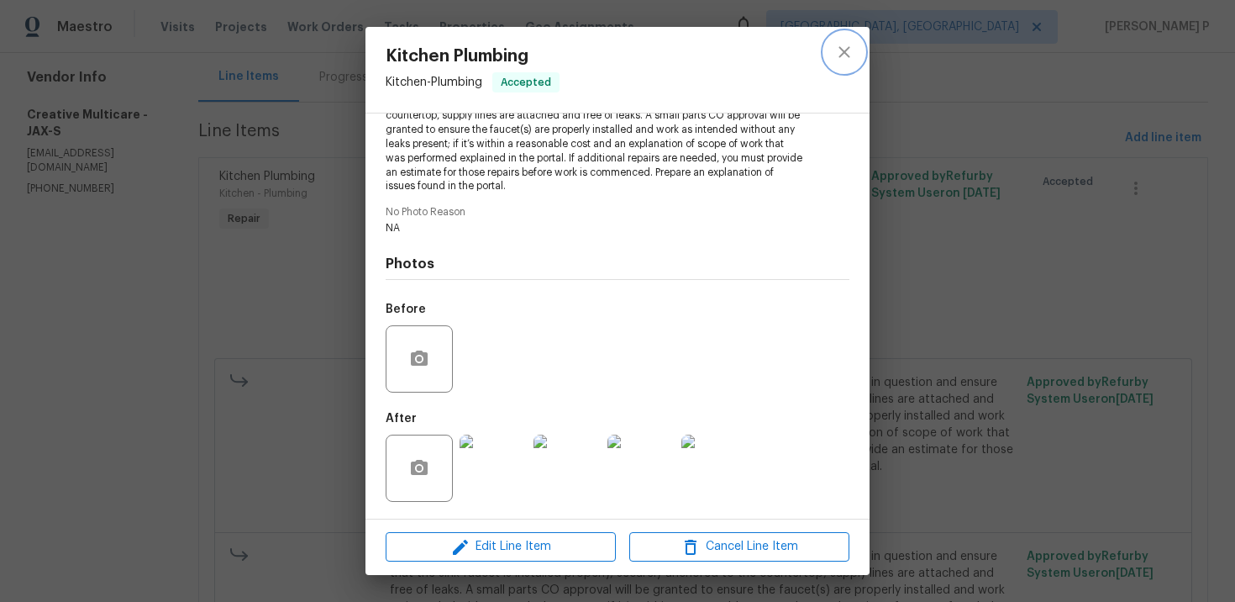
click at [846, 58] on icon "close" at bounding box center [845, 52] width 20 height 20
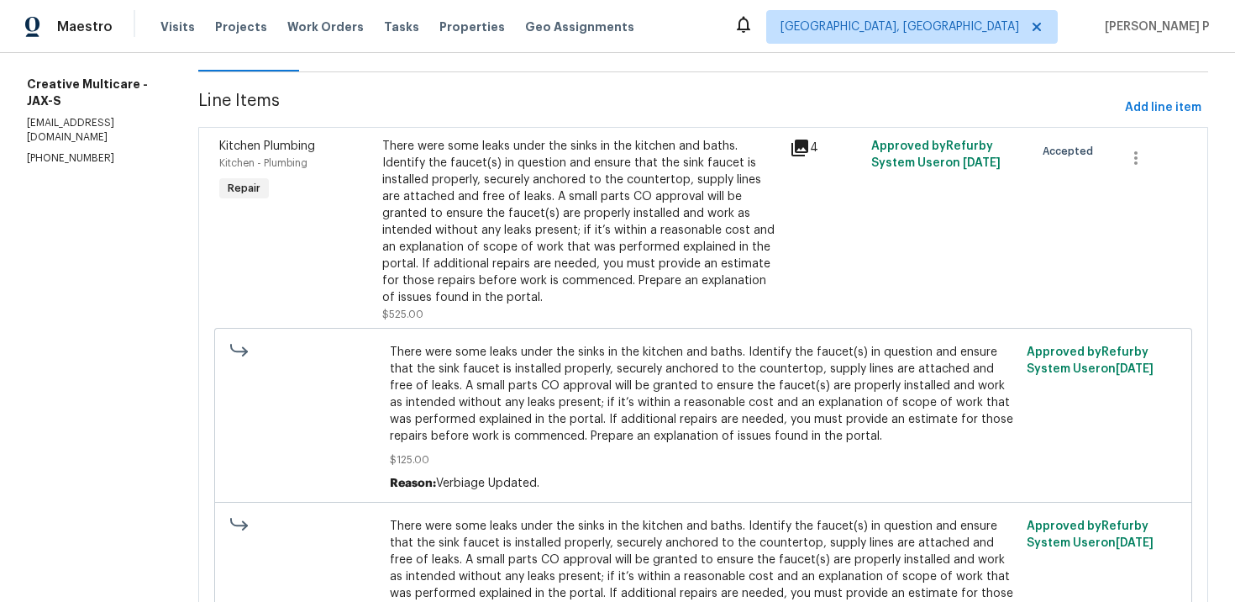
scroll to position [0, 0]
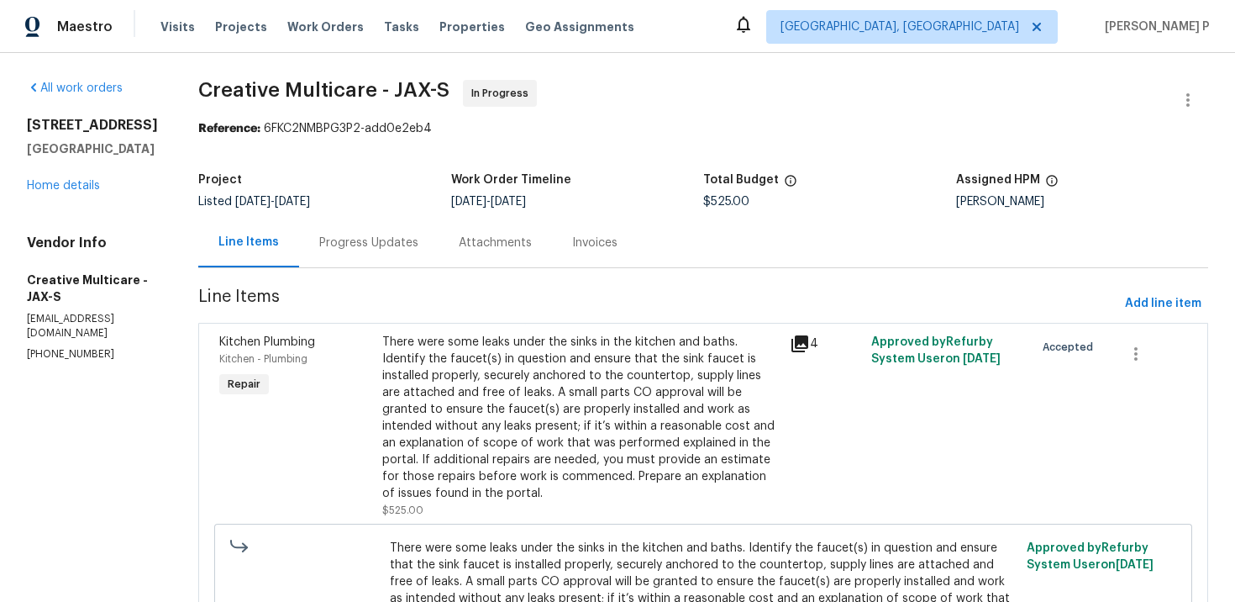
click at [439, 251] on div "Progress Updates" at bounding box center [369, 243] width 140 height 50
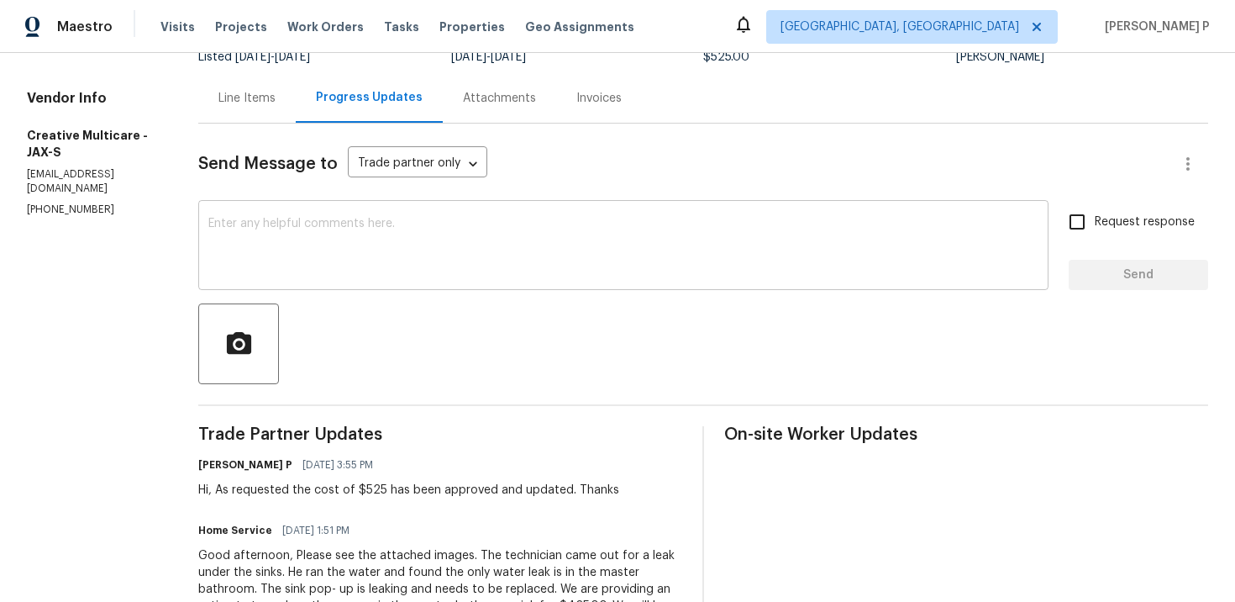
scroll to position [382, 0]
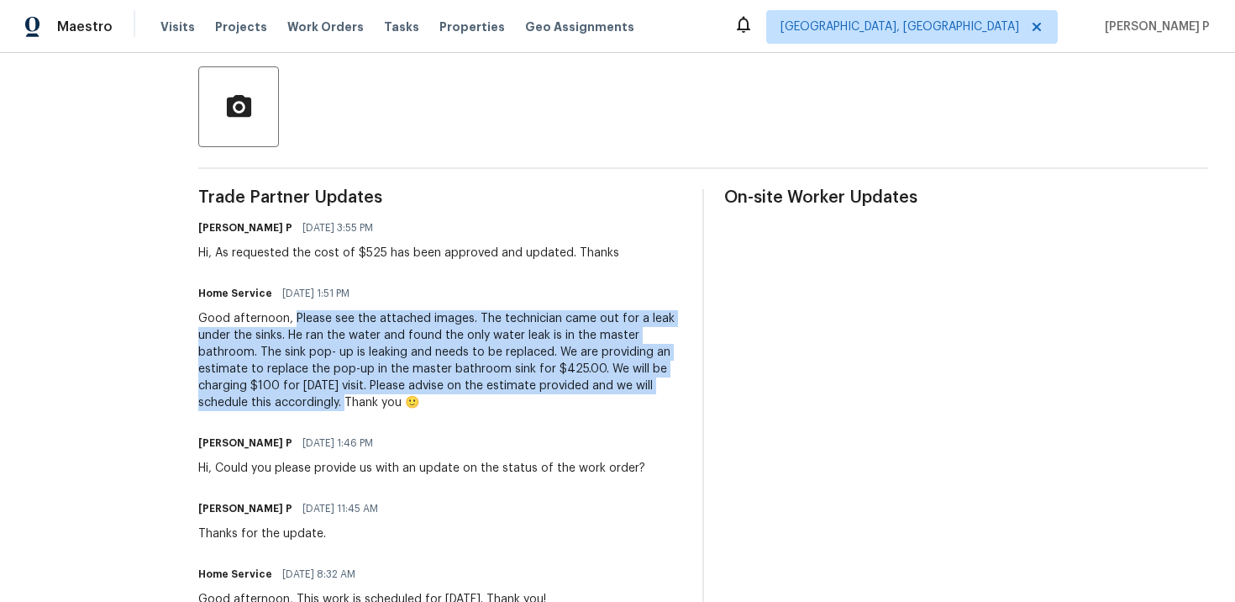
drag, startPoint x: 368, startPoint y: 319, endPoint x: 534, endPoint y: 401, distance: 184.9
click at [534, 401] on div "Good afternoon, Please see the attached images. The technician came out for a l…" at bounding box center [440, 360] width 484 height 101
copy div "Please see the attached images. The technician came out for a leak under the si…"
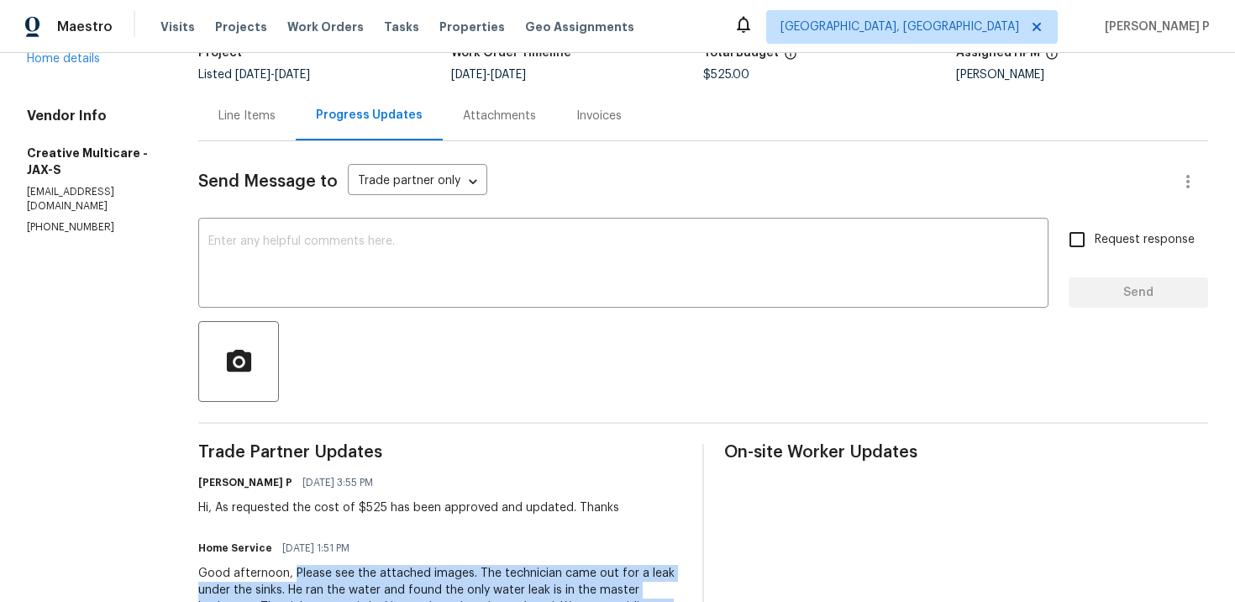
scroll to position [170, 0]
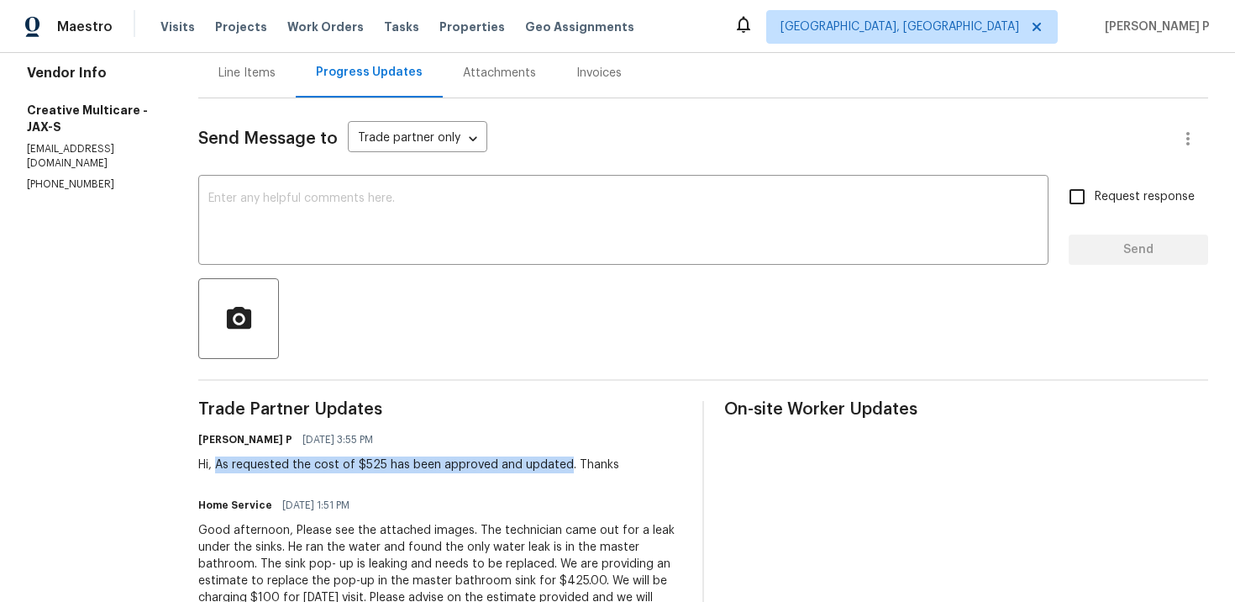
drag, startPoint x: 293, startPoint y: 465, endPoint x: 640, endPoint y: 469, distance: 347.1
click at [619, 469] on div "Hi, As requested the cost of $525 has been approved and updated. Thanks" at bounding box center [408, 464] width 421 height 17
copy div "As requested the cost of $525 has been approved and updated"
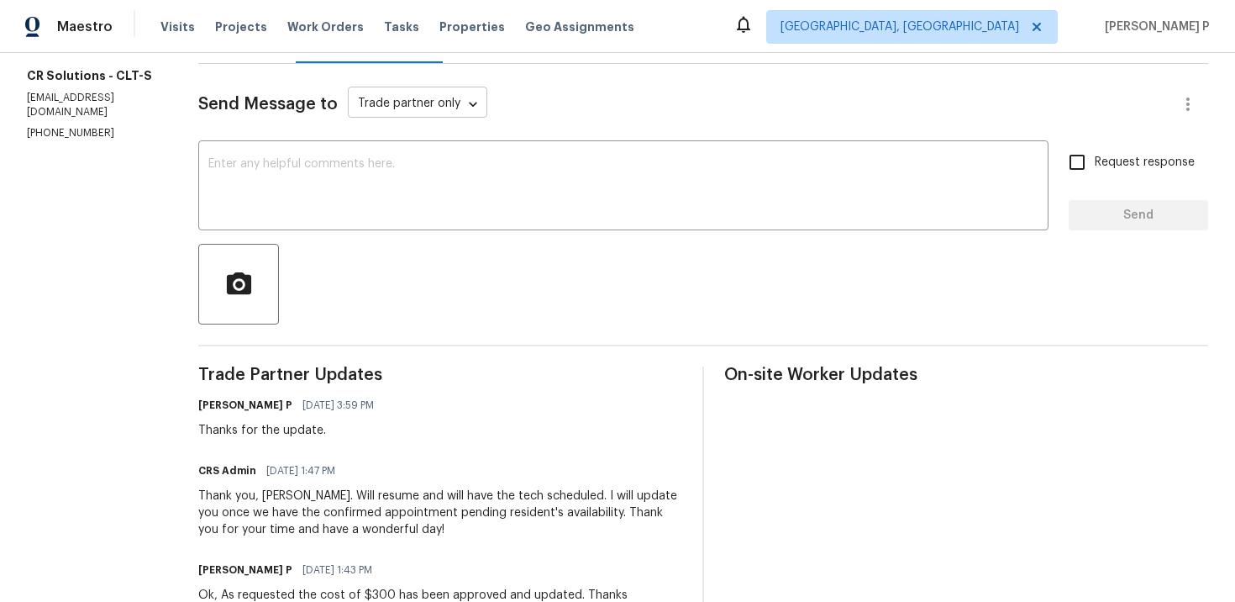
scroll to position [265, 0]
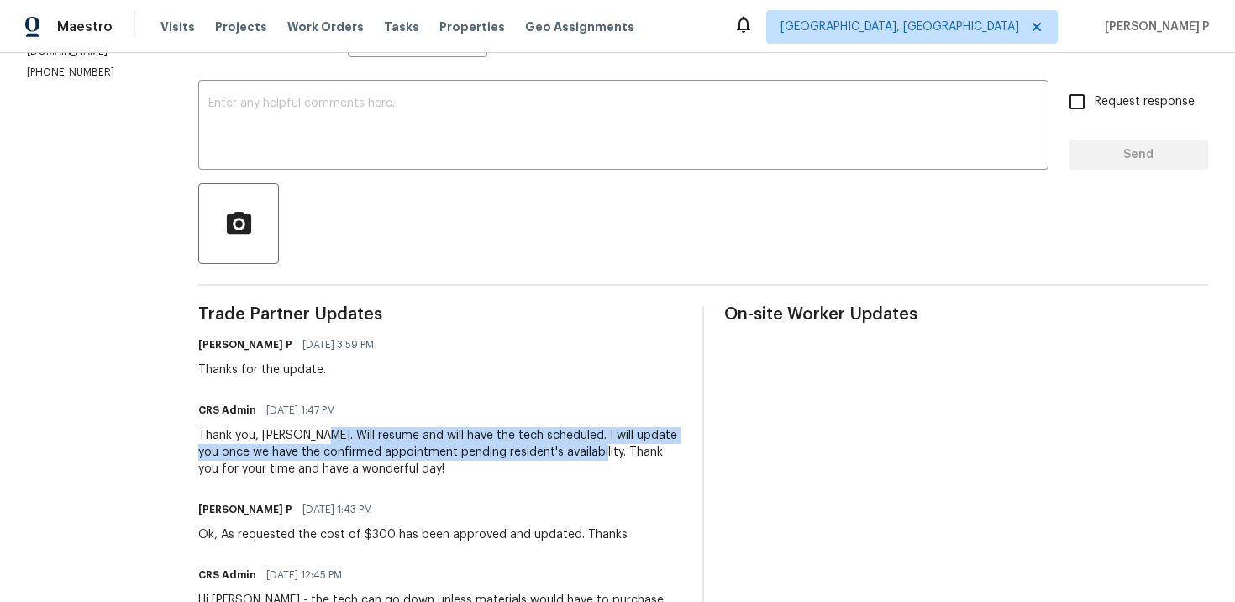
drag, startPoint x: 310, startPoint y: 438, endPoint x: 590, endPoint y: 450, distance: 280.1
click at [590, 450] on div "Thank you, Ramyasri. Will resume and will have the tech scheduled. I will updat…" at bounding box center [440, 452] width 484 height 50
copy div "Will resume and will have the tech scheduled. I will update you once we have th…"
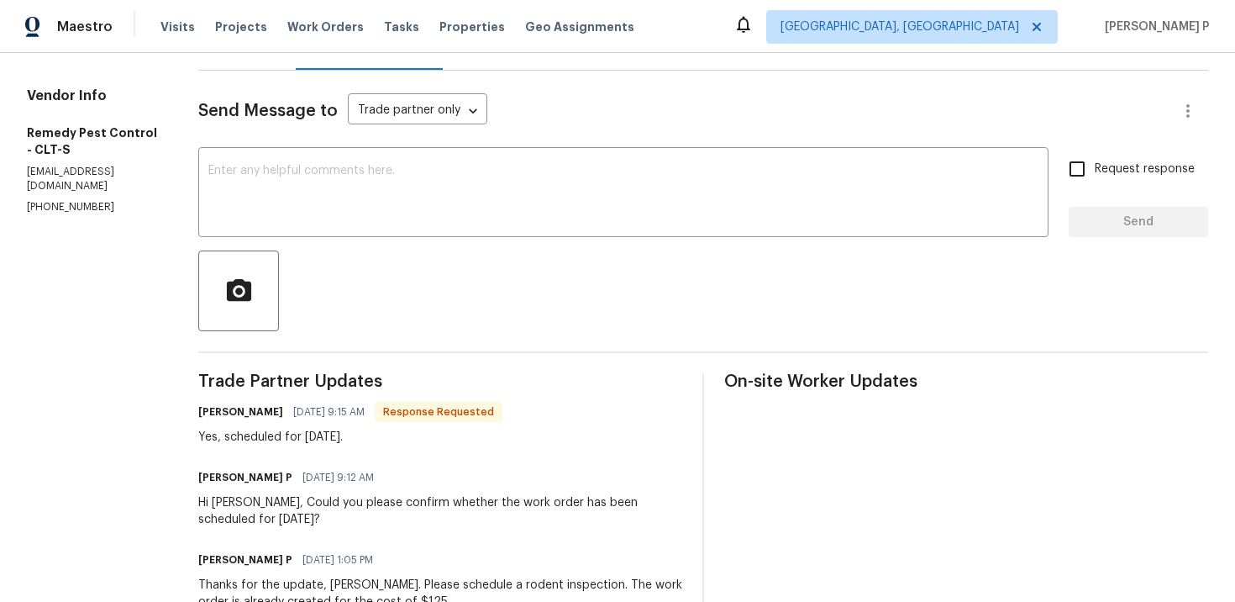
scroll to position [197, 0]
click at [340, 176] on textarea at bounding box center [623, 195] width 830 height 59
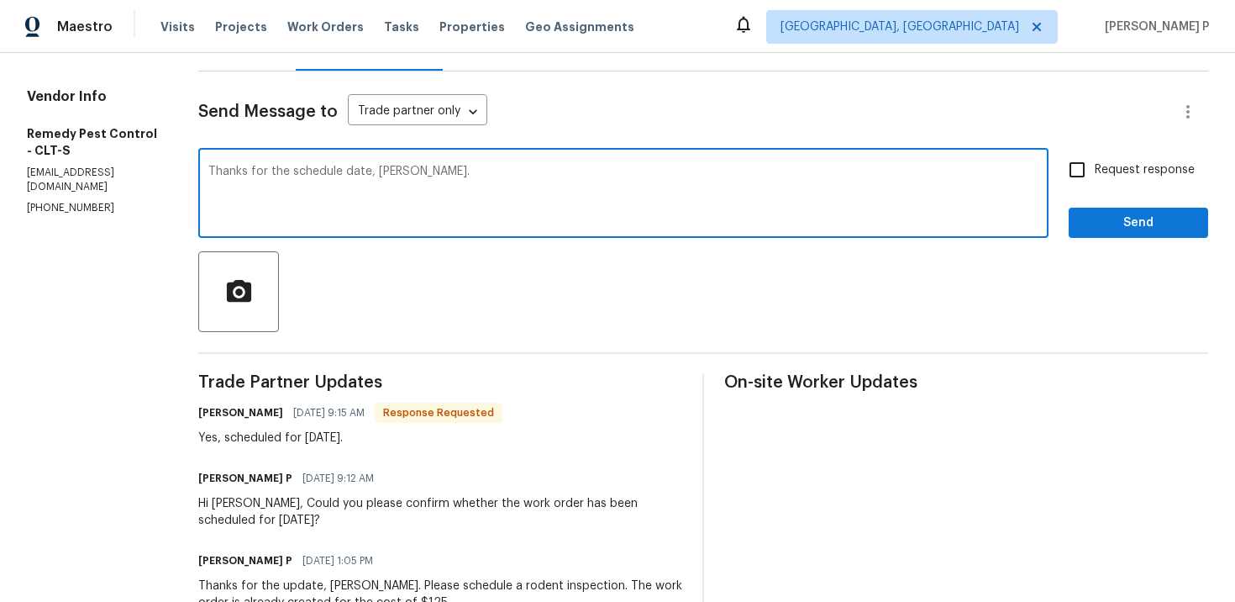
type textarea "Thanks for the schedule date, [PERSON_NAME]."
click at [1095, 232] on span "Send" at bounding box center [1138, 223] width 113 height 21
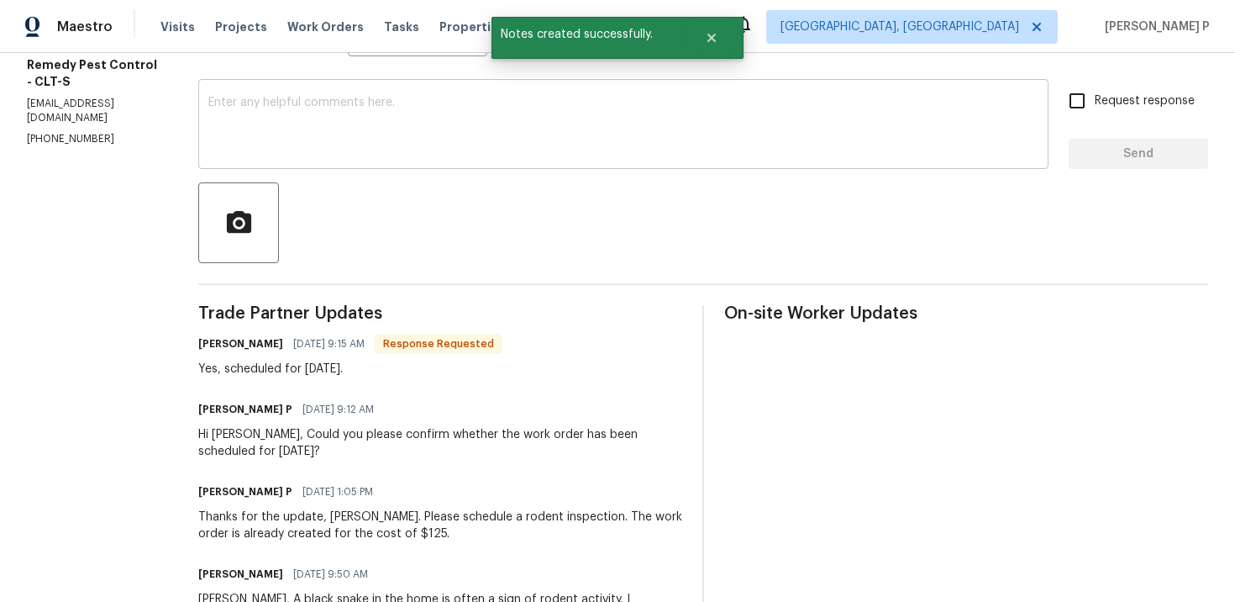
scroll to position [431, 0]
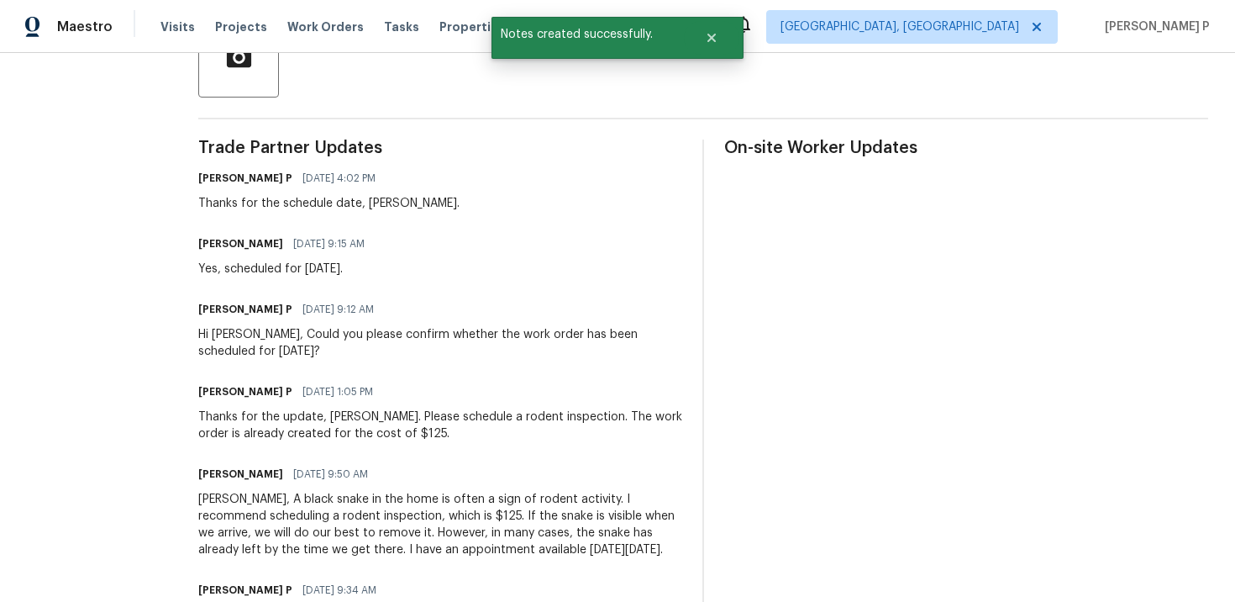
drag, startPoint x: 189, startPoint y: 271, endPoint x: 453, endPoint y: 274, distance: 263.9
click at [453, 274] on div "All work orders 3155 Golden Dale Ln Charlotte, NC 28262 Home details Vendor Inf…" at bounding box center [617, 246] width 1235 height 1249
copy div "Yes, scheduled for Friday, October 3rd."
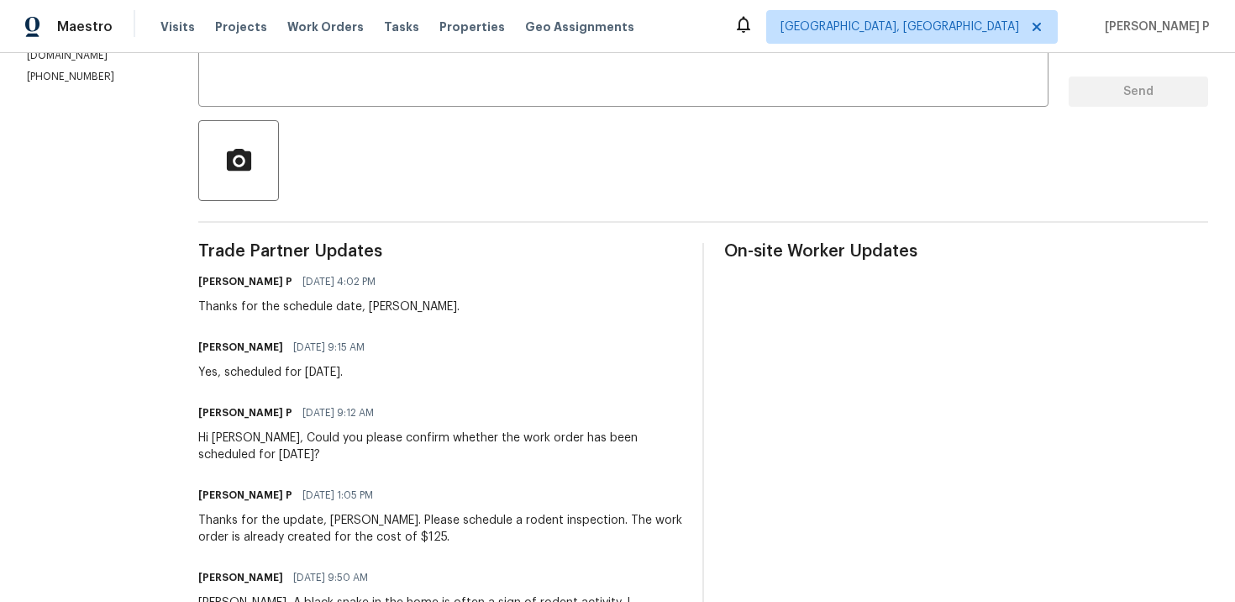
scroll to position [0, 0]
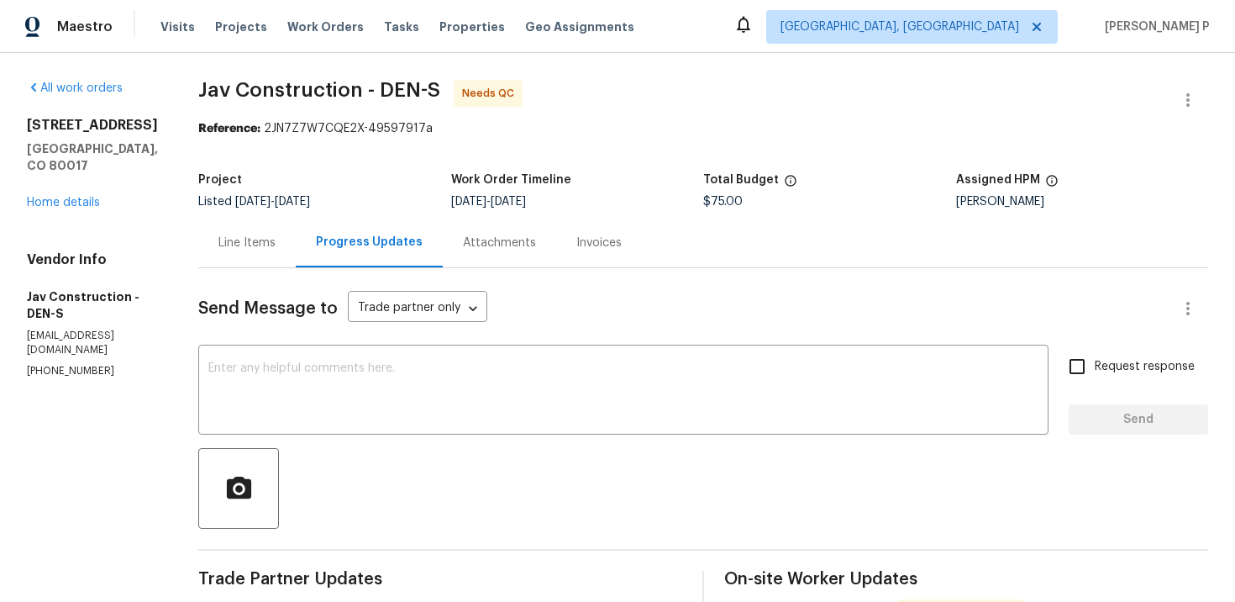
click at [219, 240] on div "Line Items" at bounding box center [247, 242] width 57 height 17
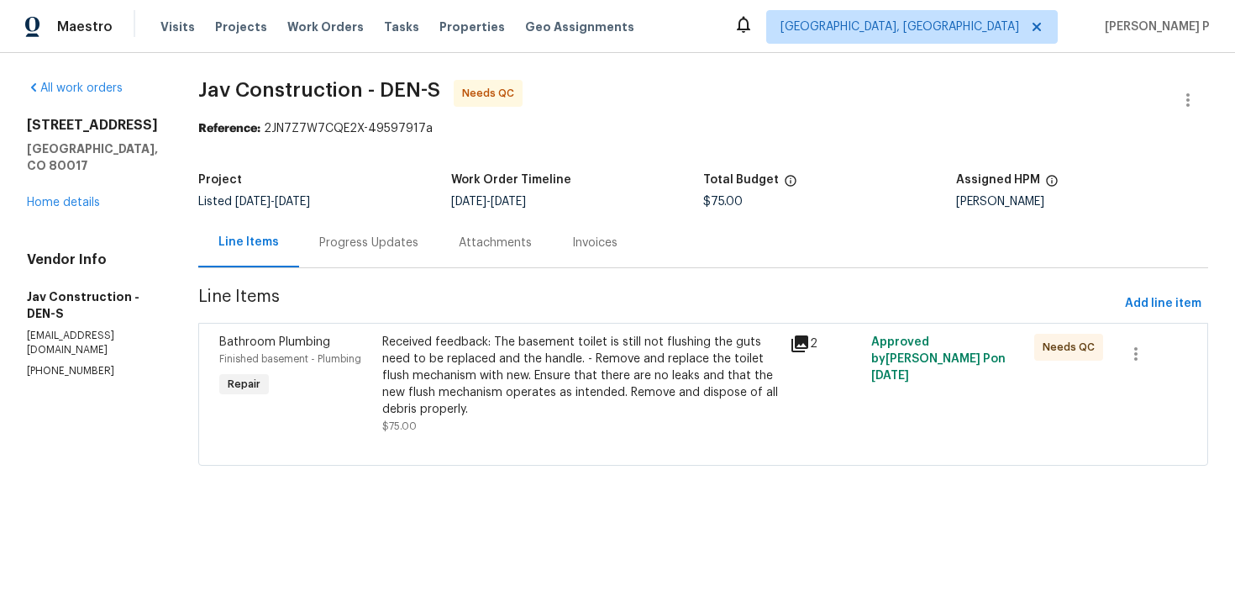
click at [526, 350] on div "Received feedback: The basement toilet is still not flushing the guts need to b…" at bounding box center [581, 376] width 398 height 84
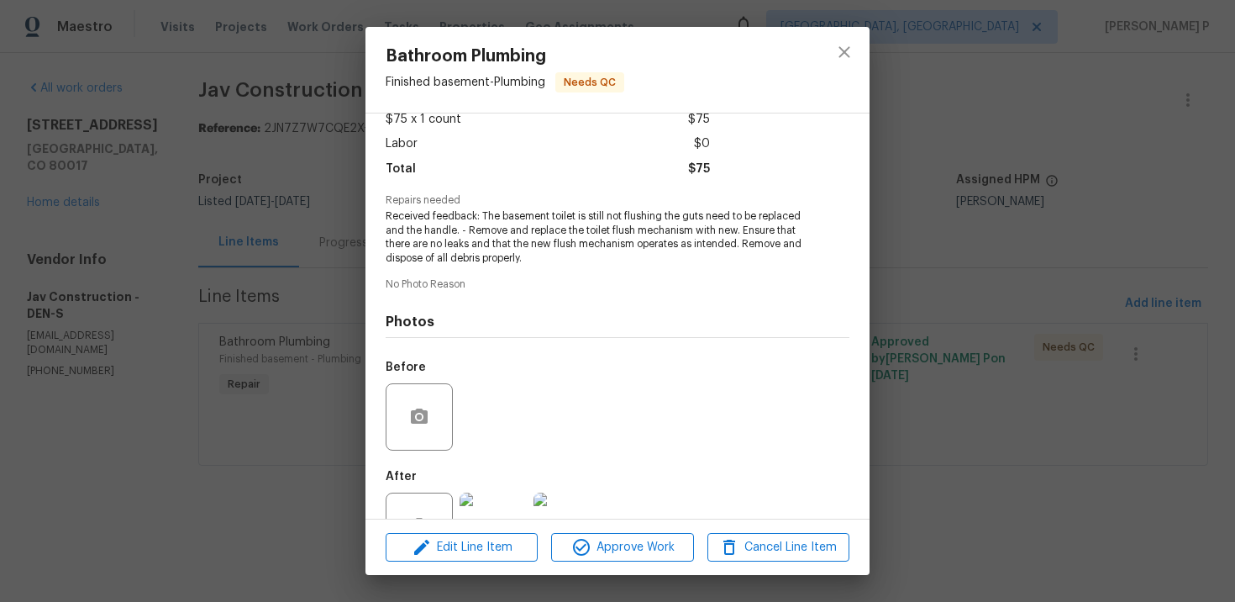
scroll to position [158, 0]
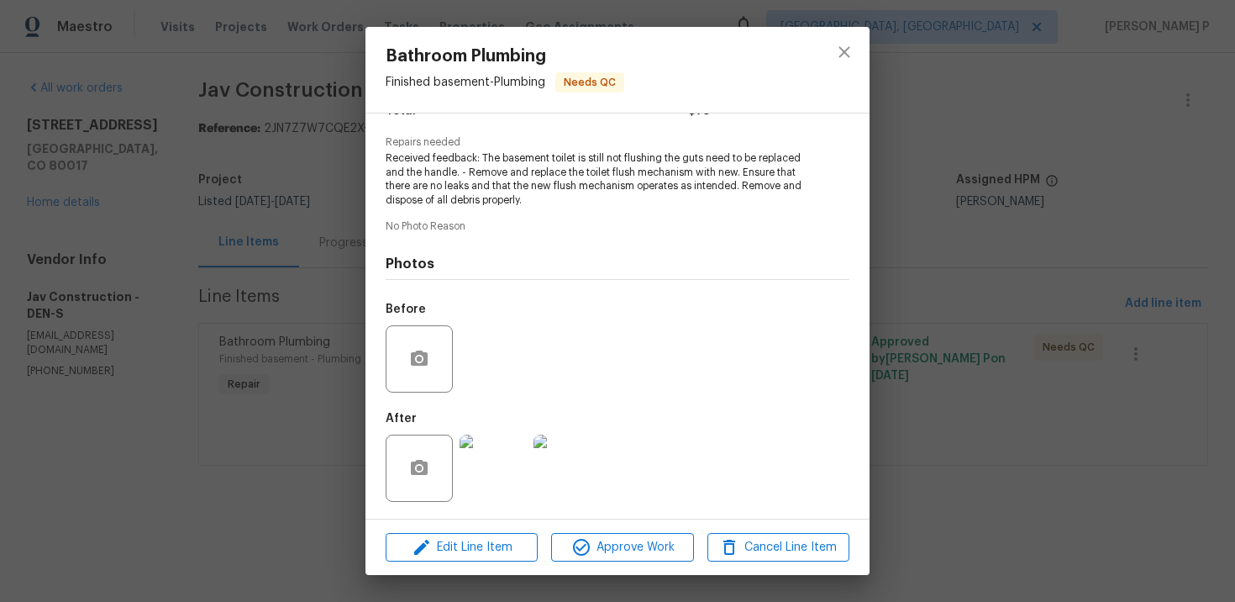
click at [492, 476] on img at bounding box center [493, 467] width 67 height 67
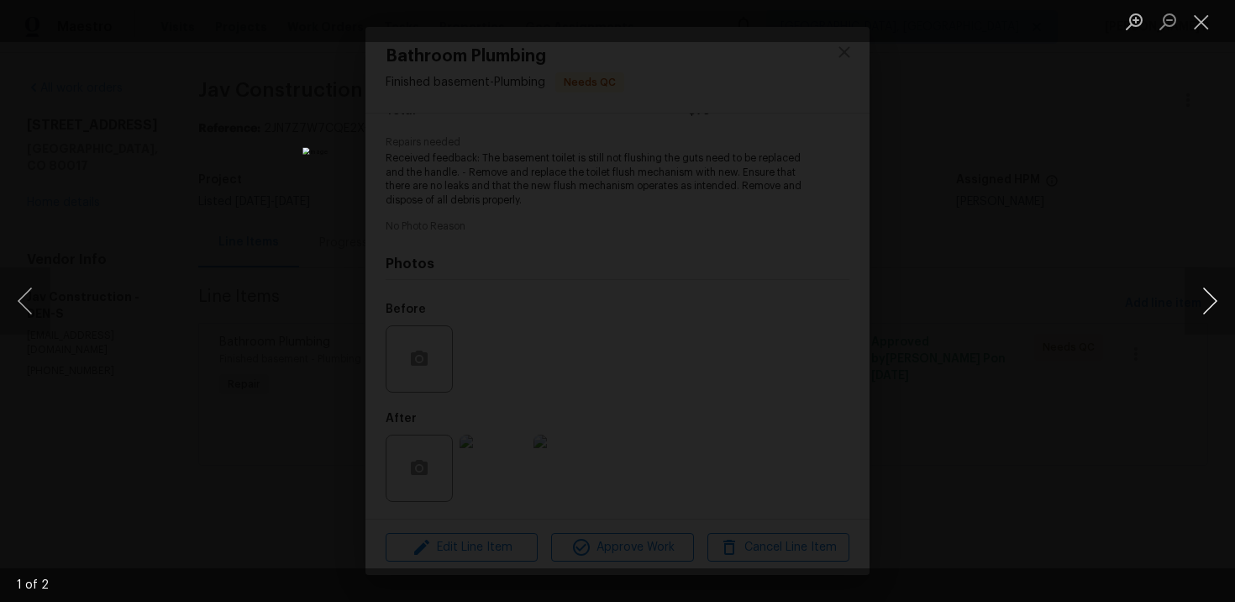
click at [1214, 297] on button "Next image" at bounding box center [1210, 300] width 50 height 67
click at [1187, 35] on button "Close lightbox" at bounding box center [1202, 21] width 34 height 29
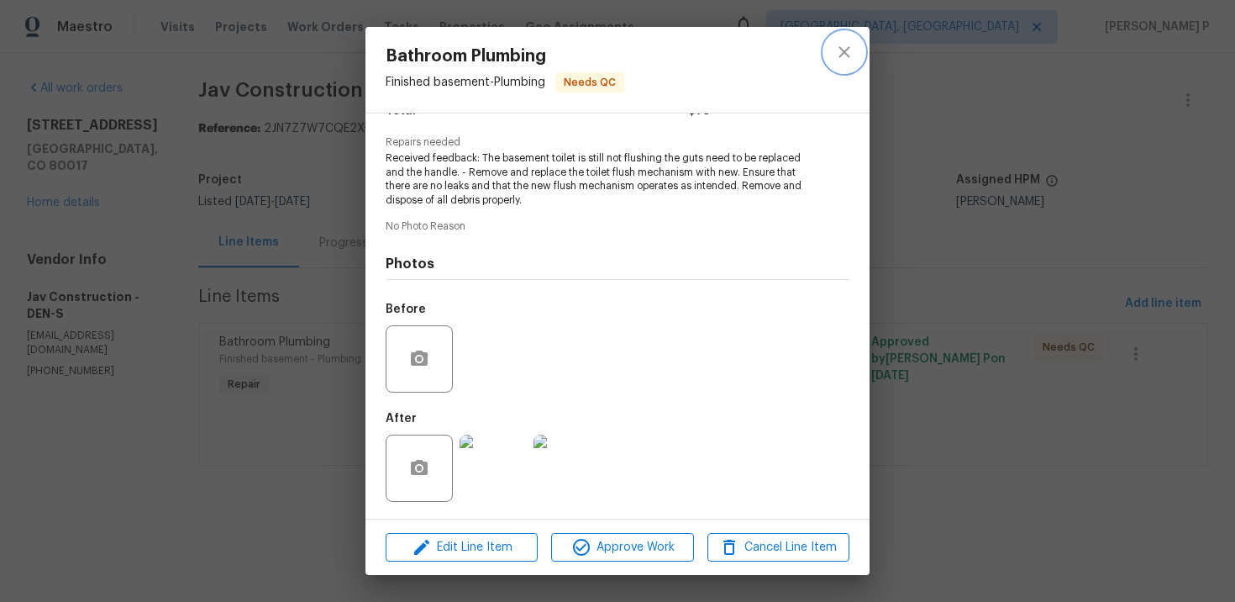
click at [852, 61] on icon "close" at bounding box center [845, 52] width 20 height 20
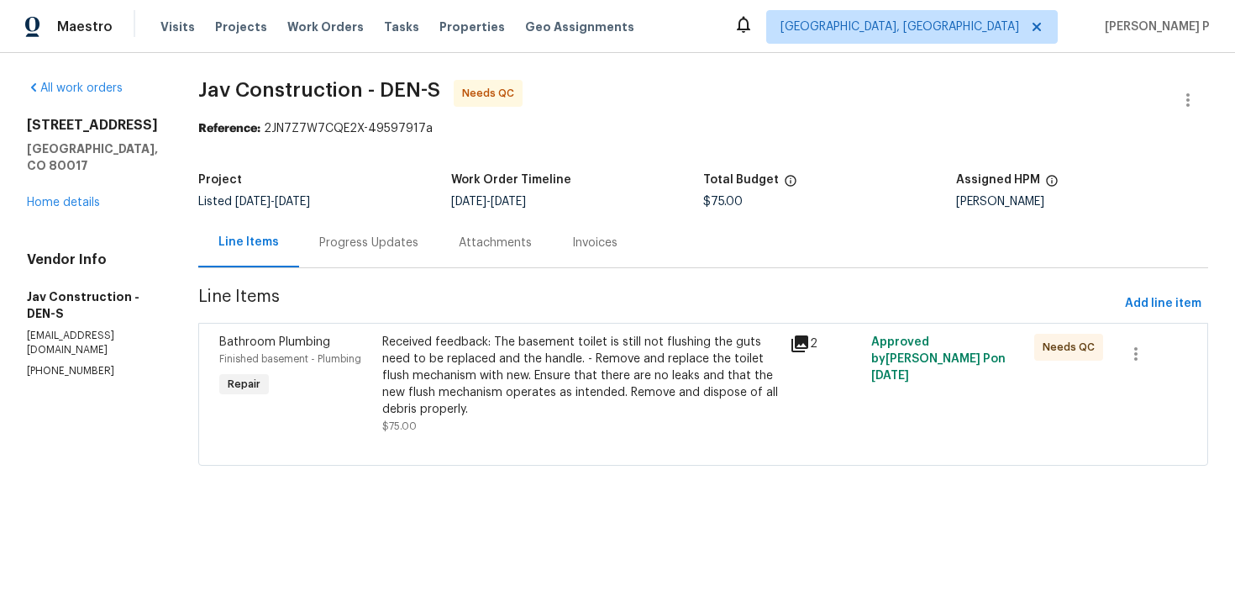
click at [480, 387] on div "Received feedback: The basement toilet is still not flushing the guts need to b…" at bounding box center [581, 376] width 398 height 84
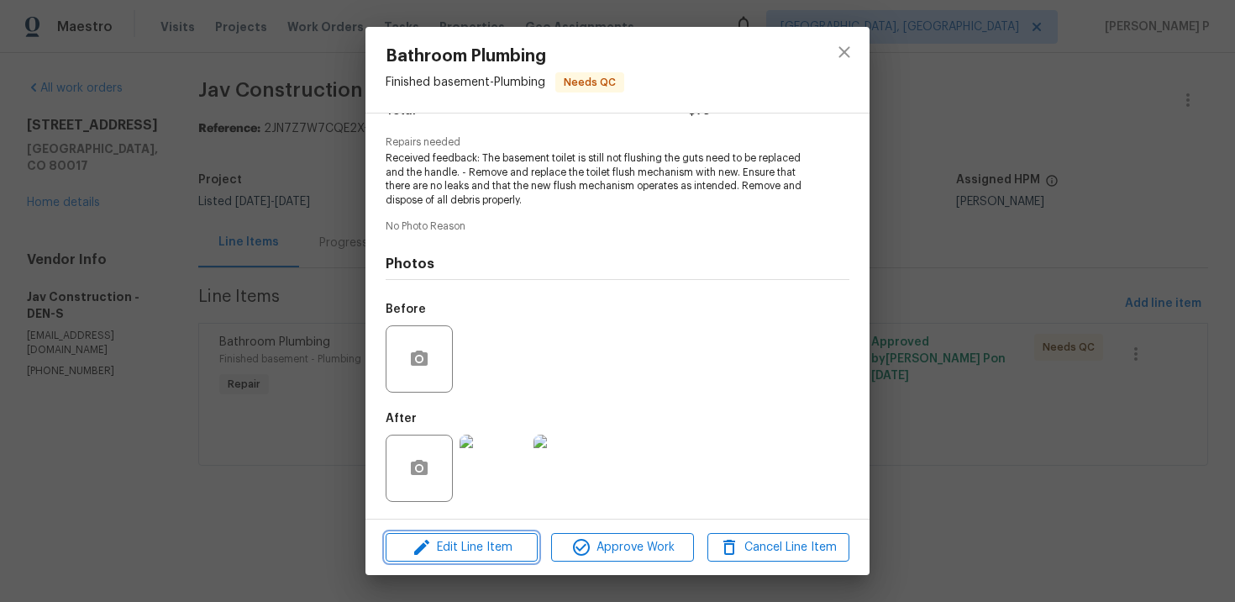
click at [465, 543] on span "Edit Line Item" at bounding box center [462, 547] width 142 height 21
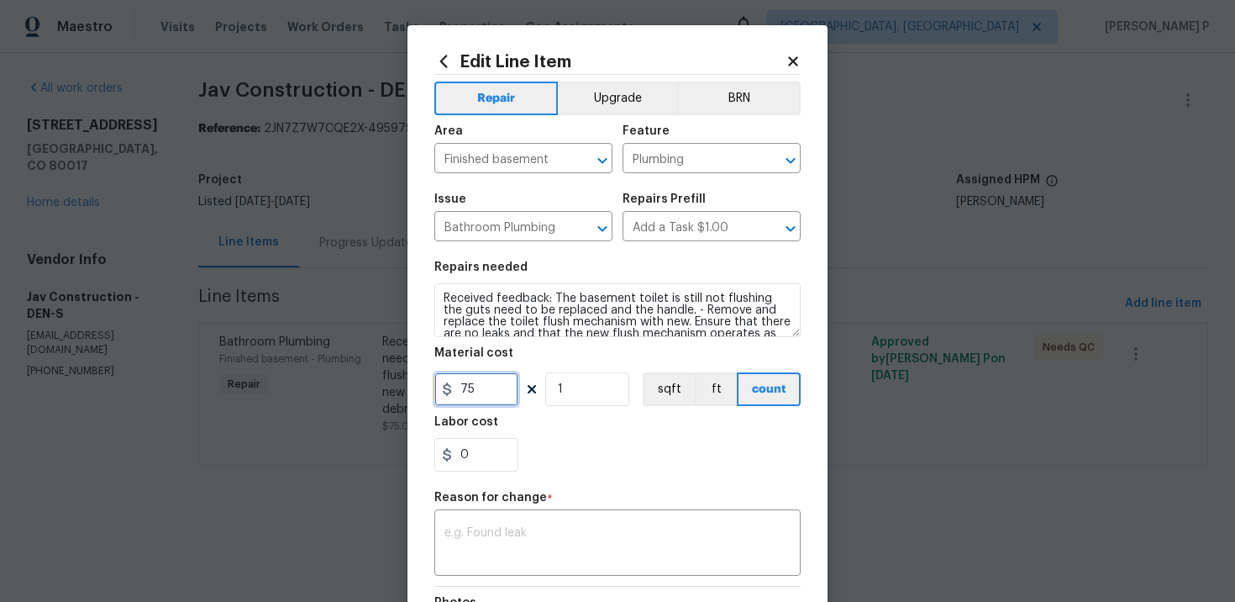
drag, startPoint x: 482, startPoint y: 394, endPoint x: 440, endPoint y: 394, distance: 41.2
click at [440, 394] on div "75" at bounding box center [476, 389] width 84 height 34
type input "125"
click at [485, 552] on textarea at bounding box center [618, 544] width 346 height 35
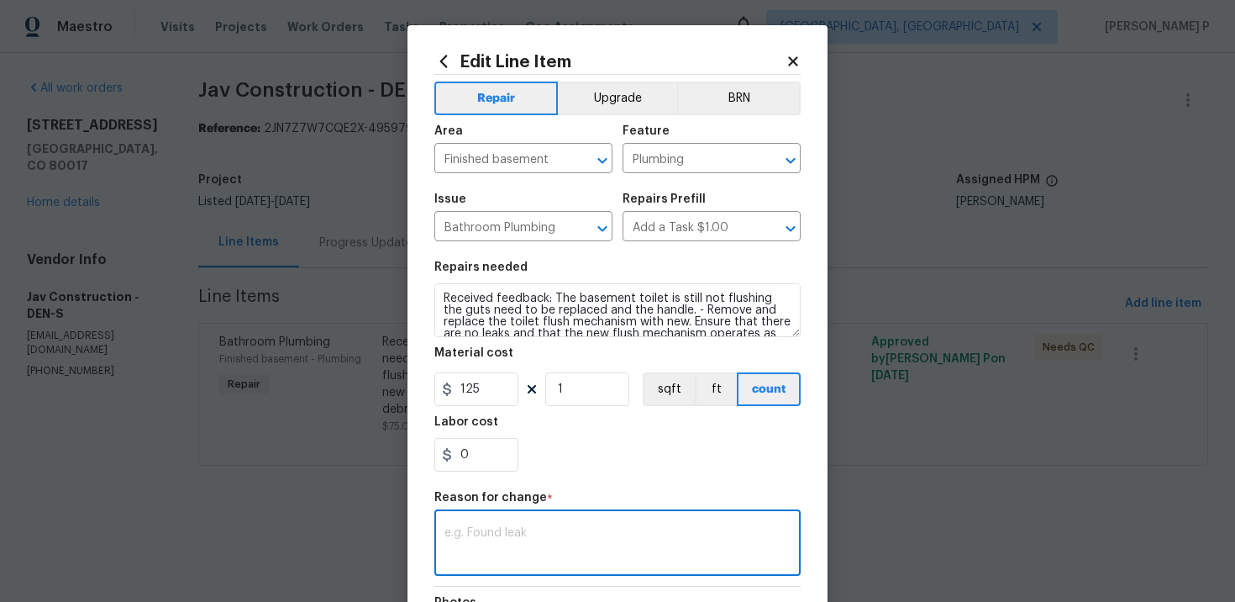
paste textarea "(RP) Updated per vendor’s final cost."
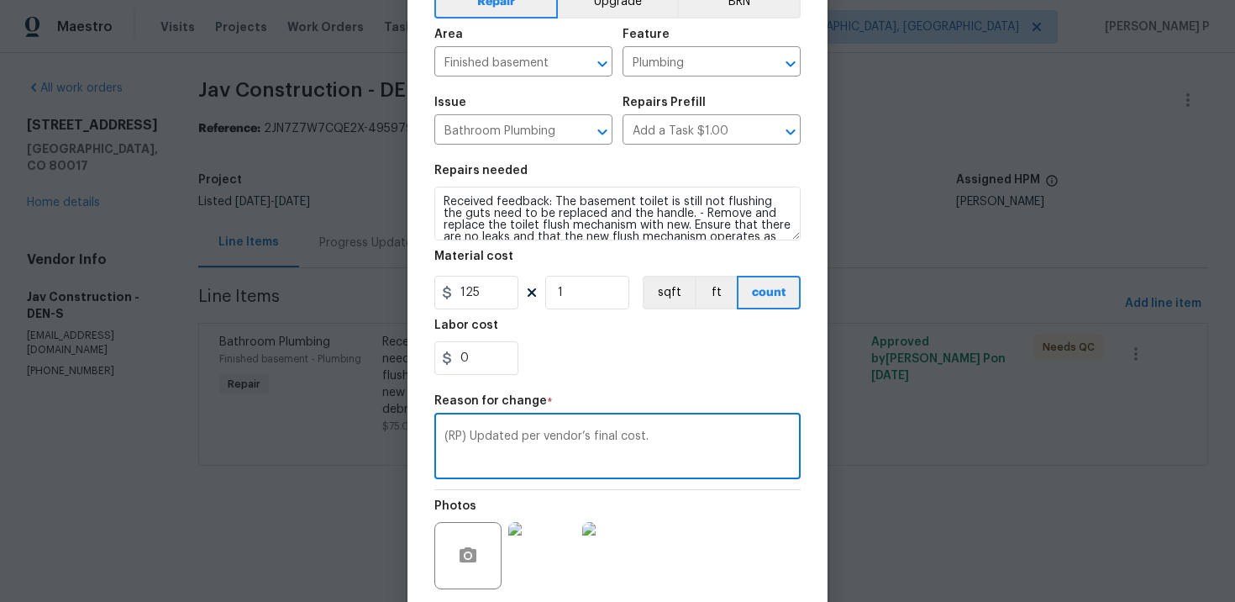
scroll to position [227, 0]
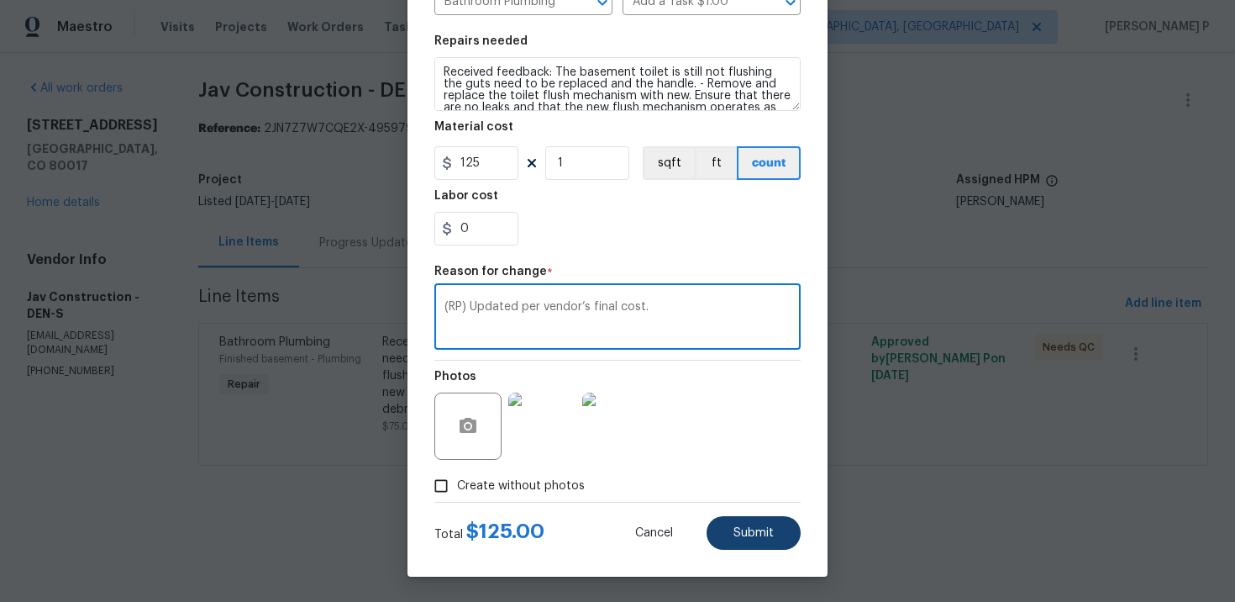
type textarea "(RP) Updated per vendor’s final cost."
click at [777, 527] on button "Submit" at bounding box center [754, 533] width 94 height 34
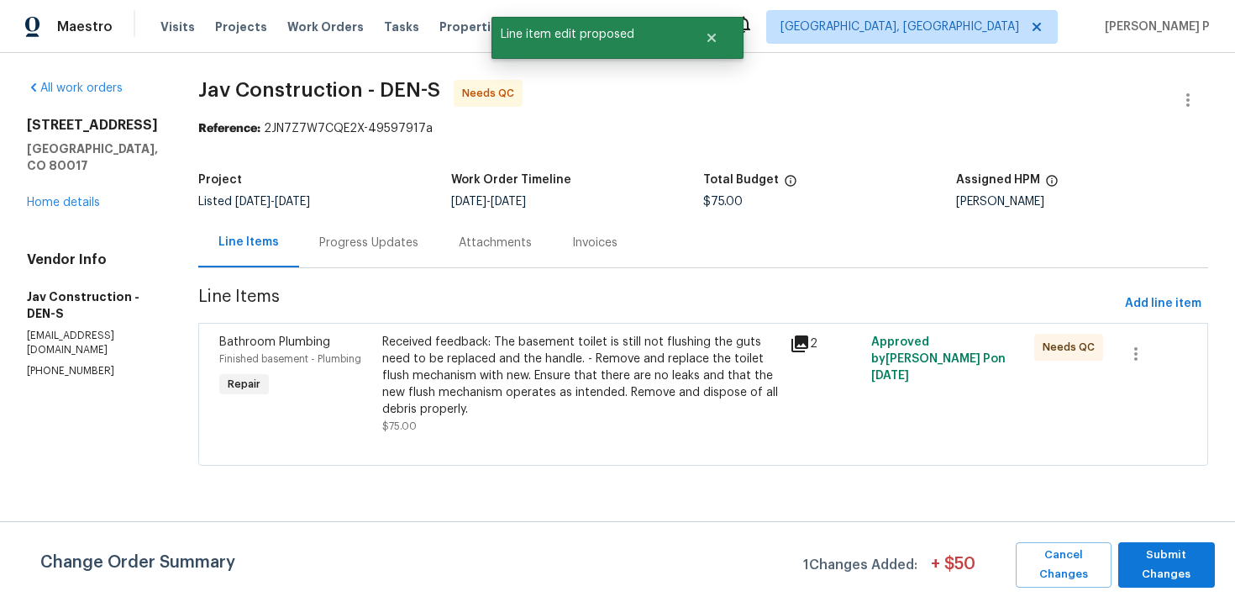
scroll to position [0, 0]
click at [1181, 569] on span "Submit Changes" at bounding box center [1167, 564] width 80 height 39
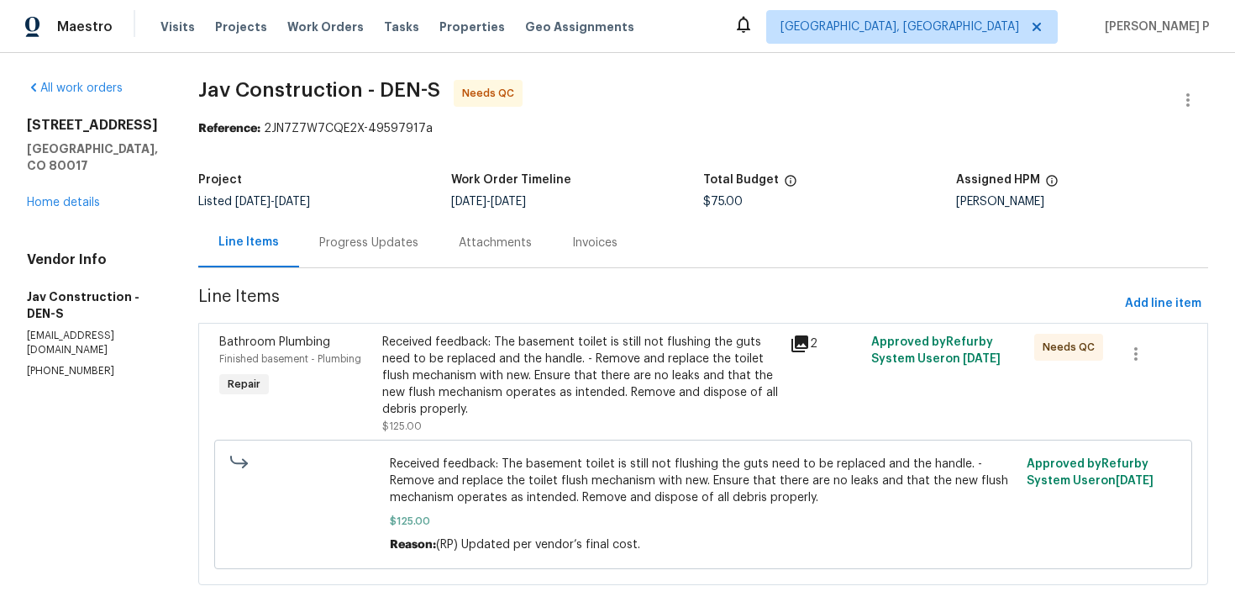
click at [377, 255] on div "Progress Updates" at bounding box center [369, 243] width 140 height 50
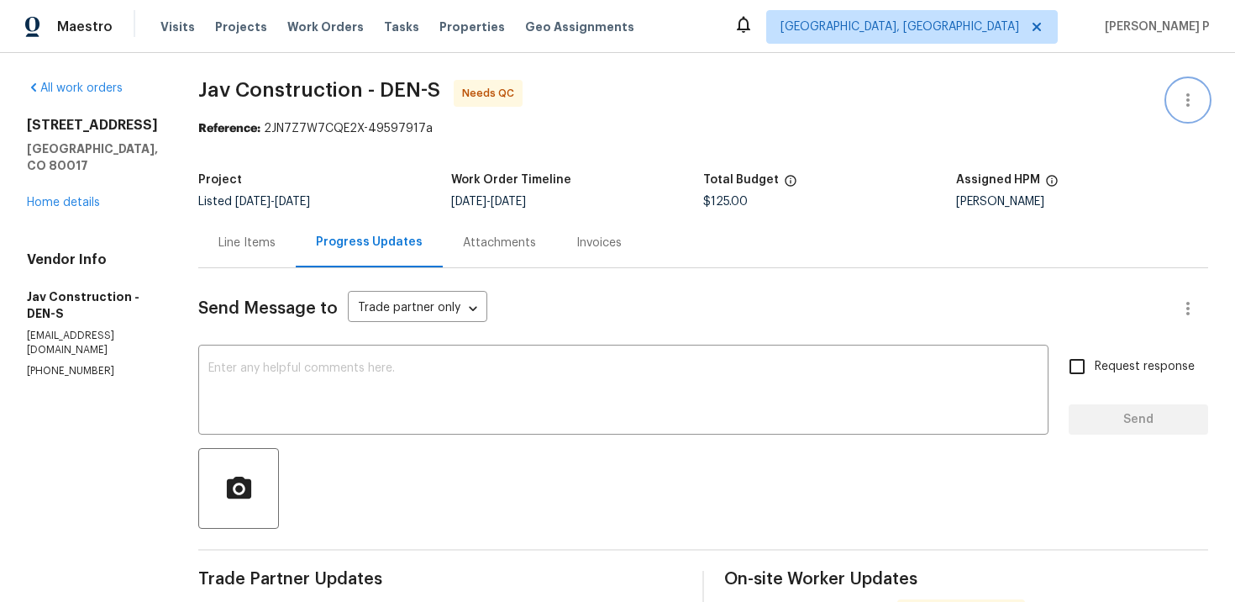
click at [1196, 108] on icon "button" at bounding box center [1188, 100] width 20 height 20
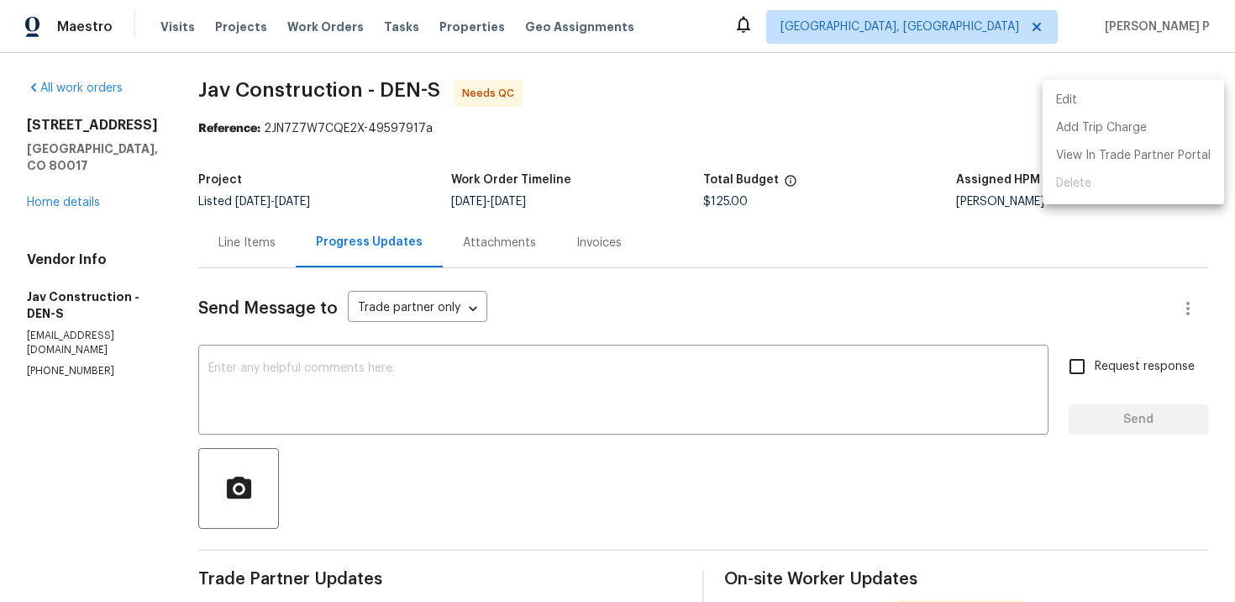
click at [1119, 97] on li "Edit" at bounding box center [1134, 101] width 182 height 28
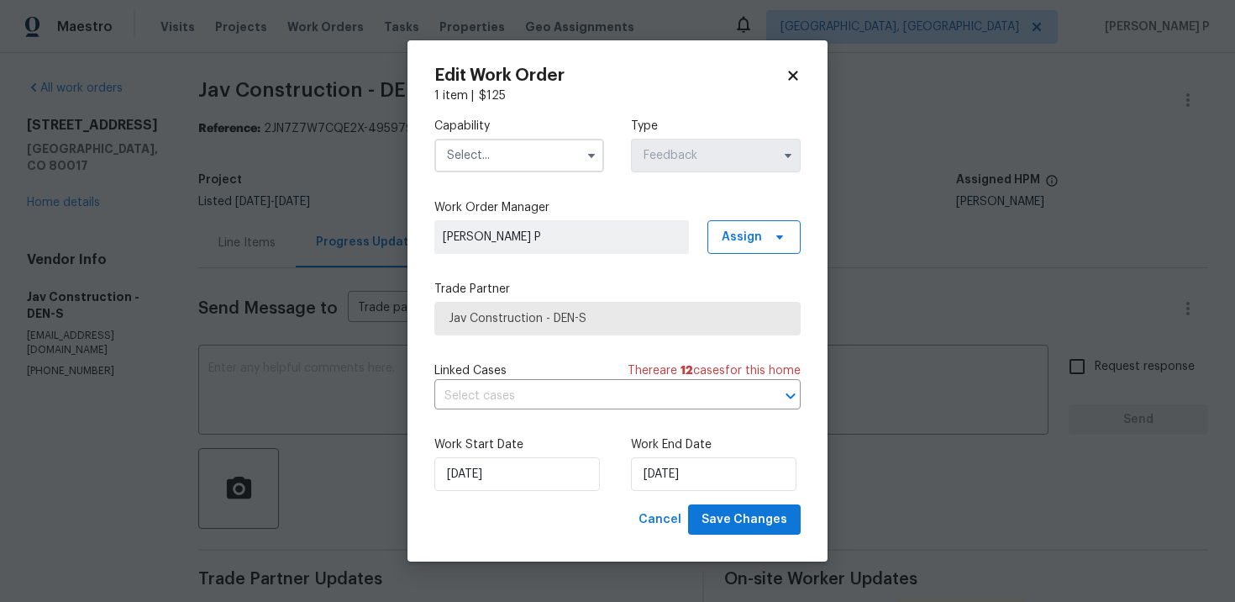
click at [526, 151] on input "text" at bounding box center [519, 156] width 170 height 34
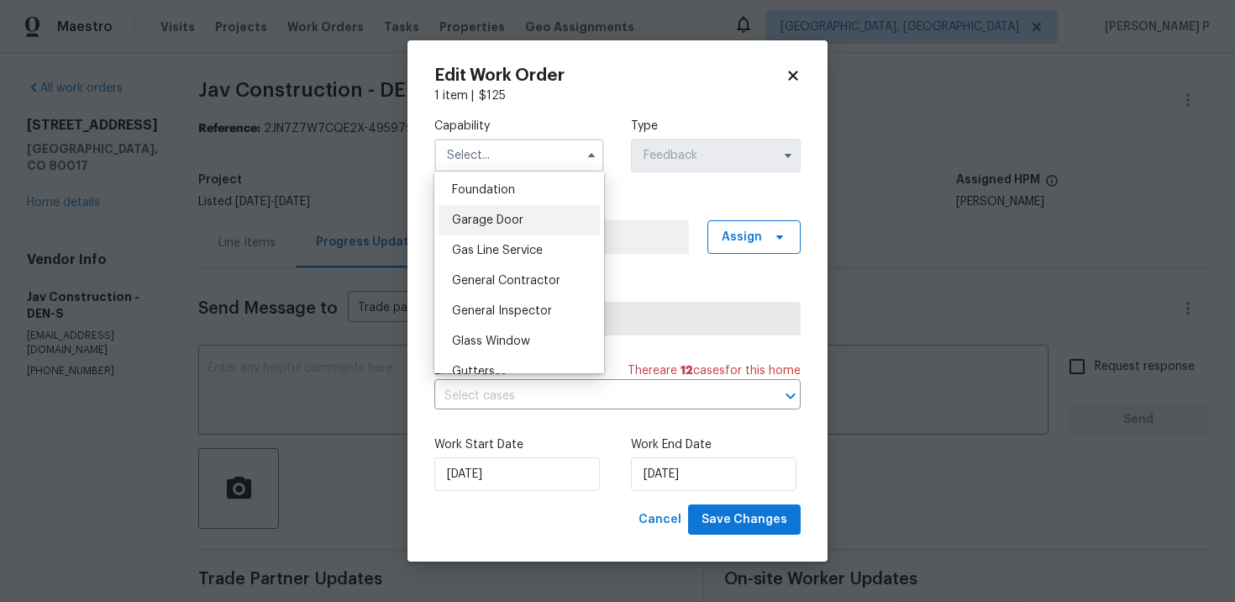
scroll to position [777, 0]
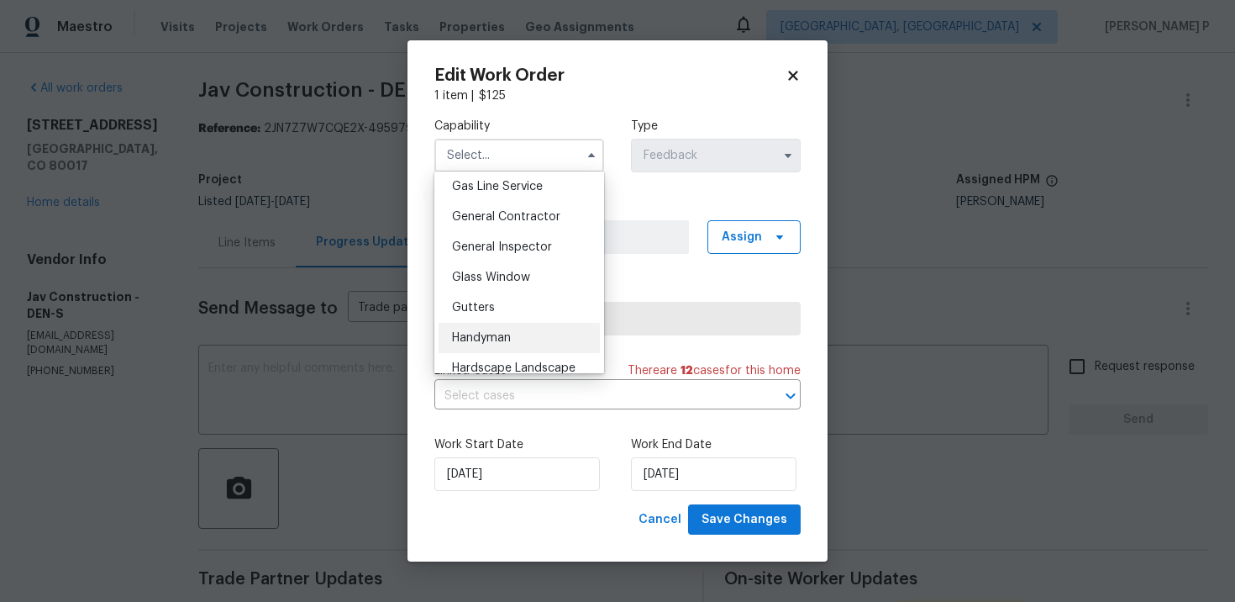
click at [487, 340] on span "Handyman" at bounding box center [481, 338] width 59 height 12
type input "Handyman"
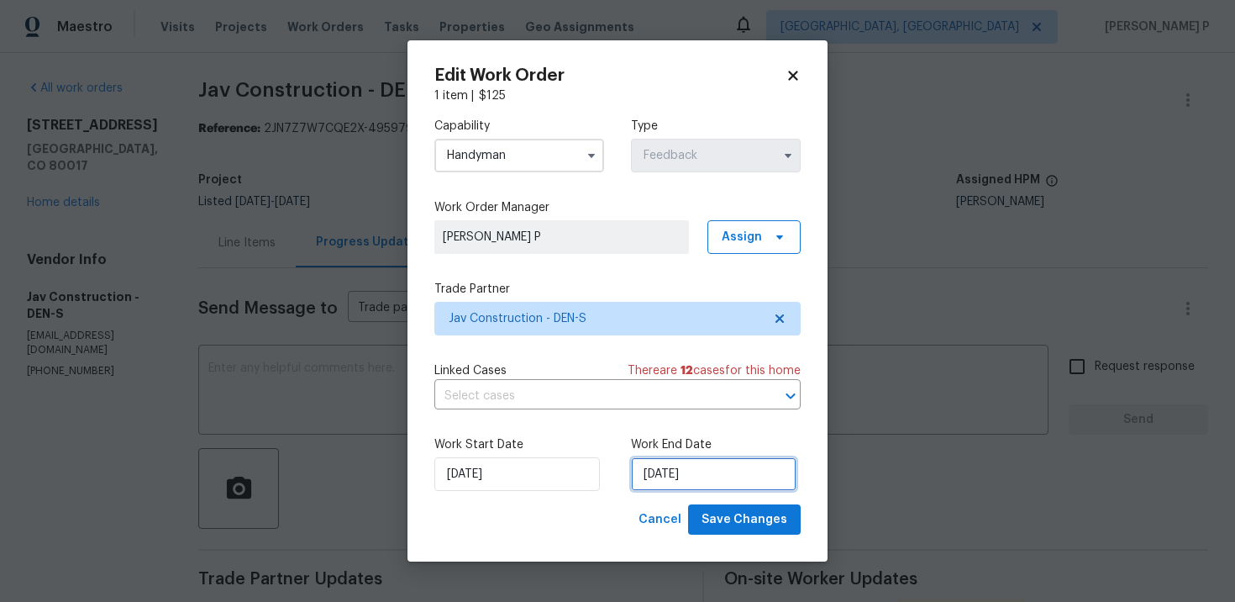
click at [693, 475] on input "10/2/2025" at bounding box center [714, 474] width 166 height 34
select select "9"
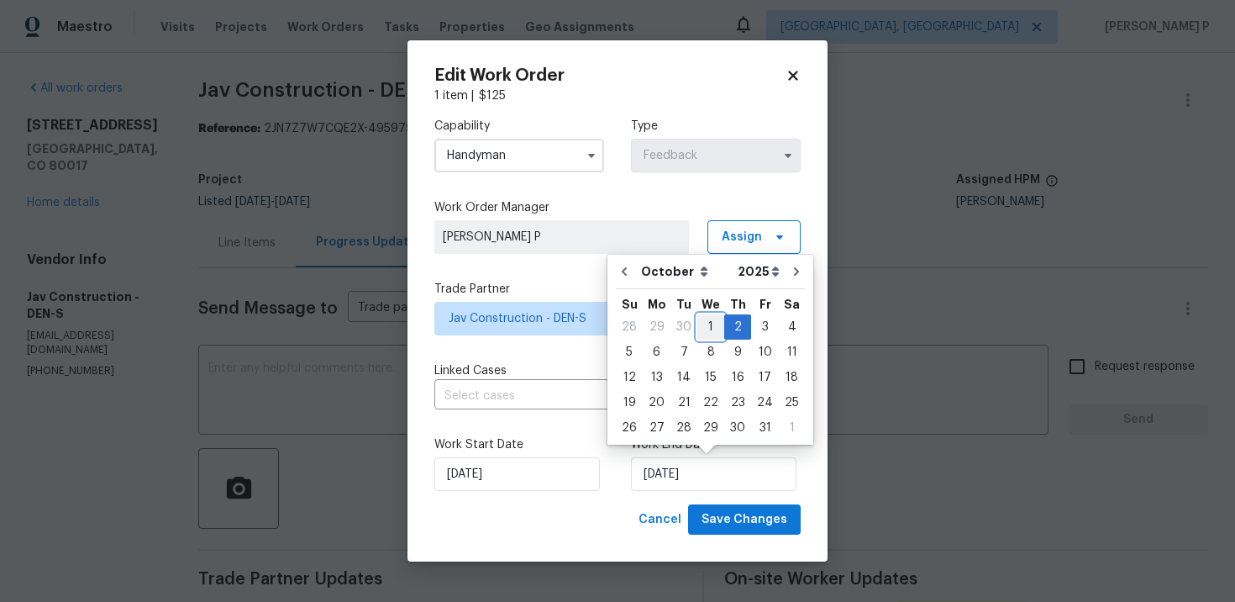
click at [709, 323] on div "1" at bounding box center [711, 327] width 27 height 24
type input "[DATE]"
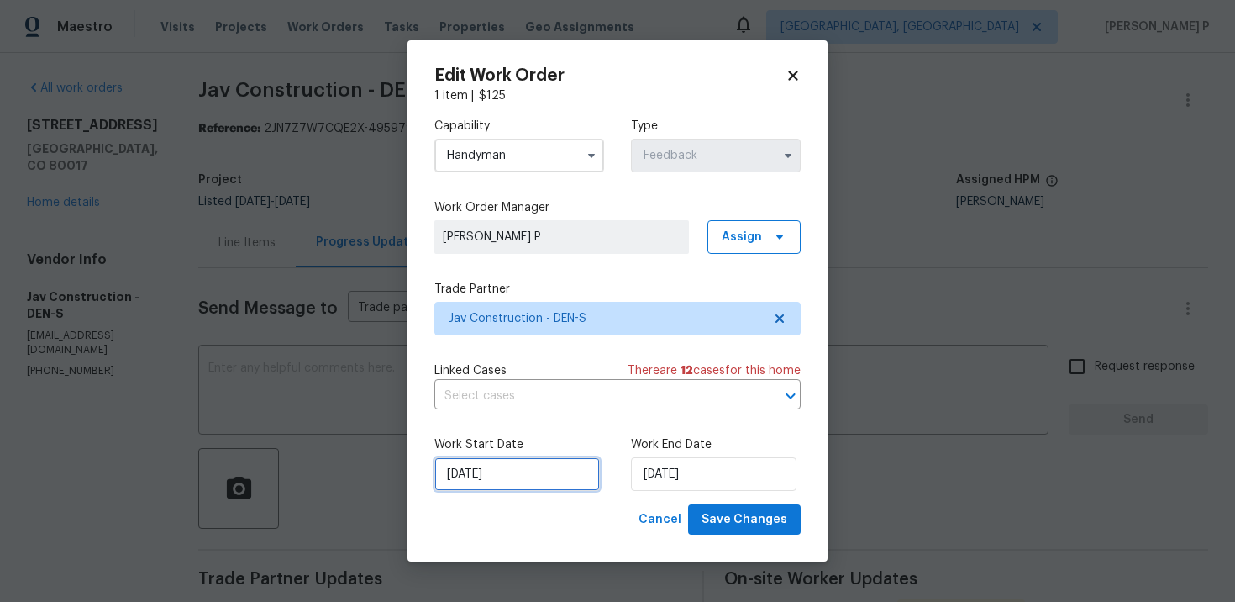
click at [566, 463] on input "[DATE]" at bounding box center [517, 474] width 166 height 34
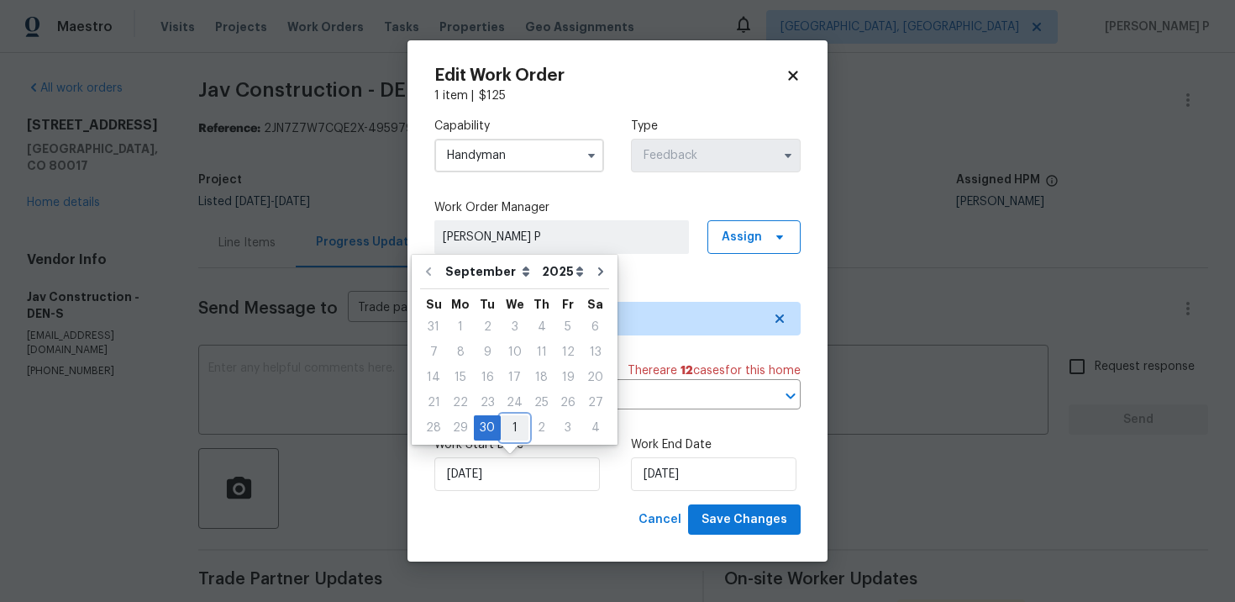
click at [508, 425] on div "1" at bounding box center [515, 428] width 28 height 24
type input "[DATE]"
select select "9"
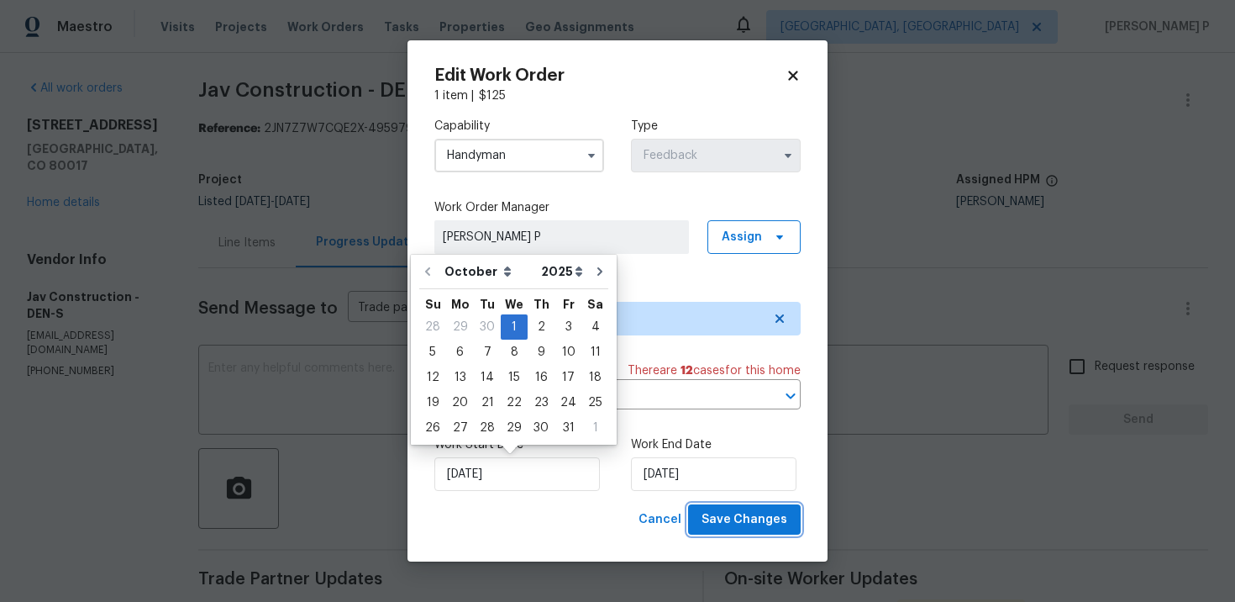
click at [765, 514] on span "Save Changes" at bounding box center [745, 519] width 86 height 21
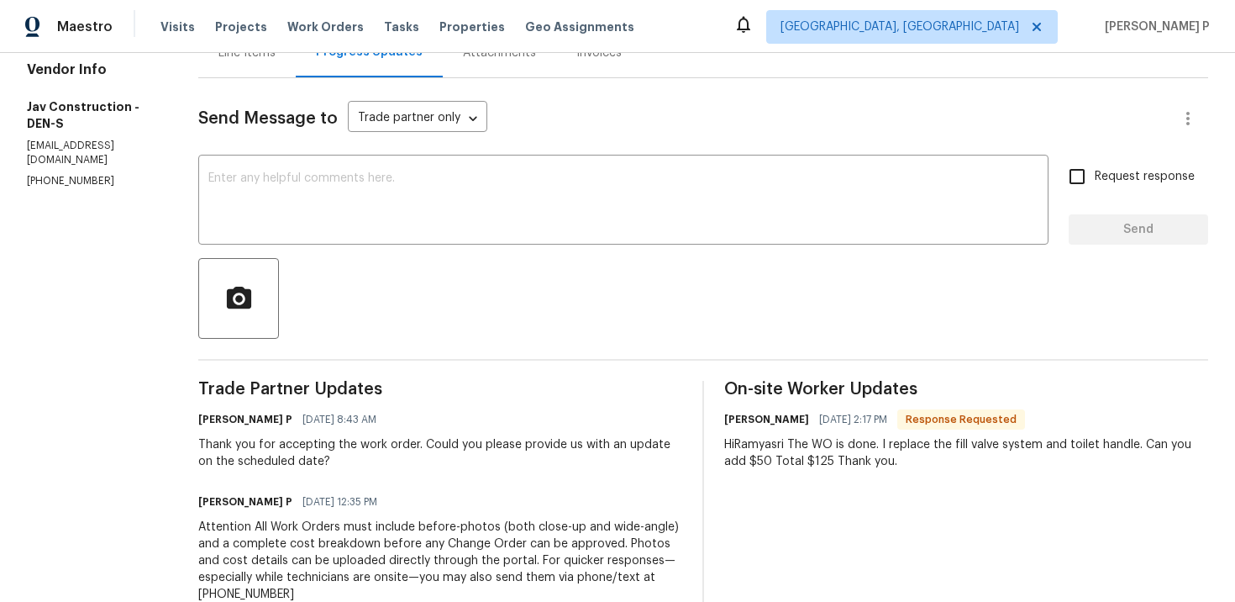
scroll to position [155, 0]
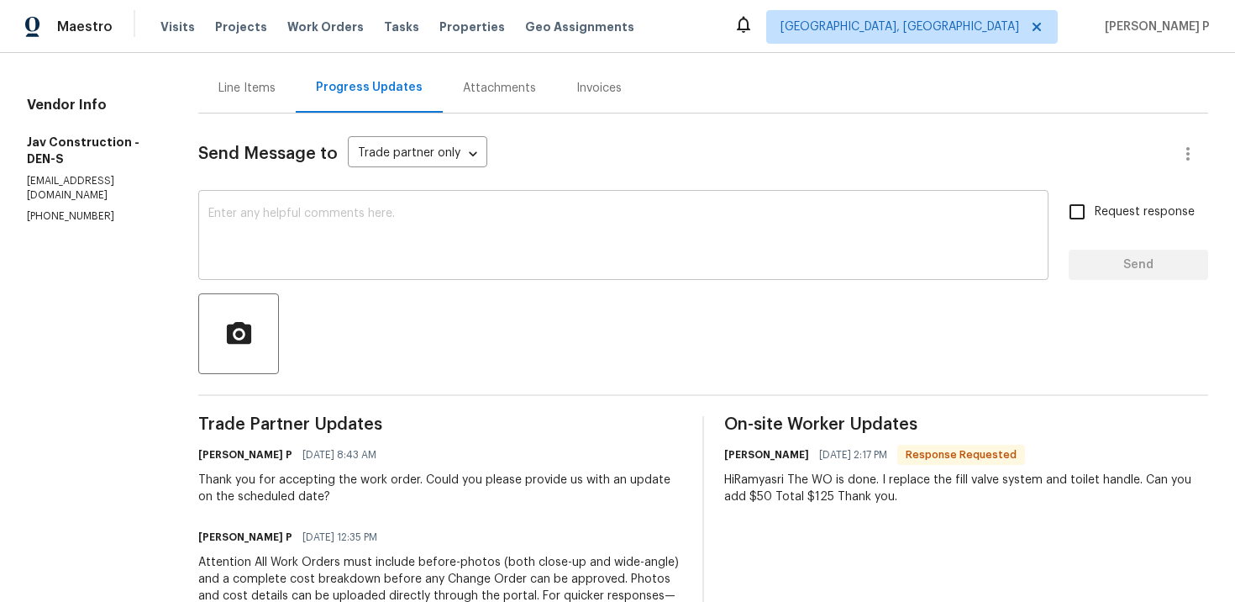
click at [436, 222] on textarea at bounding box center [623, 237] width 830 height 59
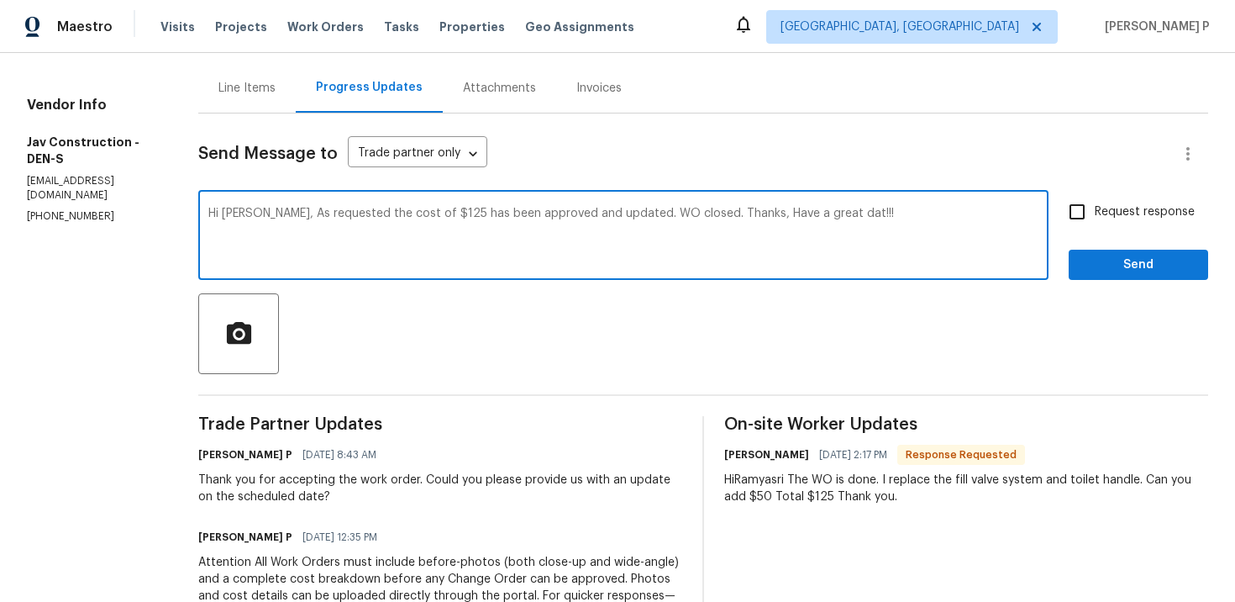
click at [801, 211] on textarea "Hi Victor, As requested the cost of $125 has been approved and updated. WO clos…" at bounding box center [623, 237] width 830 height 59
type textarea "Hi Victor, As requested the cost of $125 has been approved and updated. WO clos…"
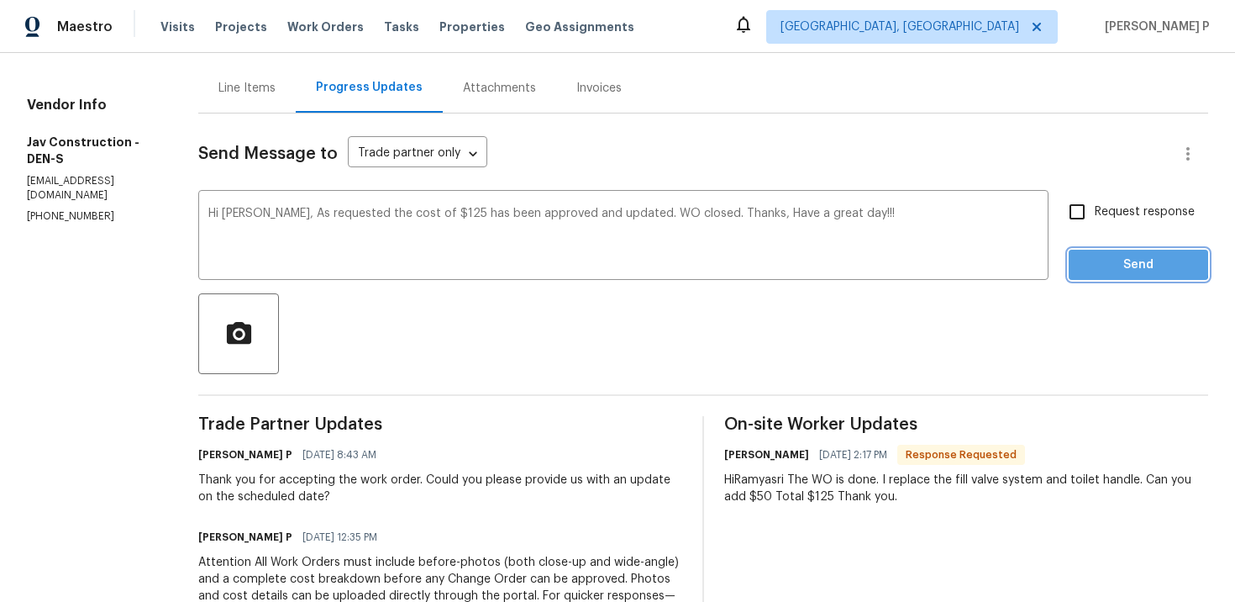
click at [1103, 261] on span "Send" at bounding box center [1138, 265] width 113 height 21
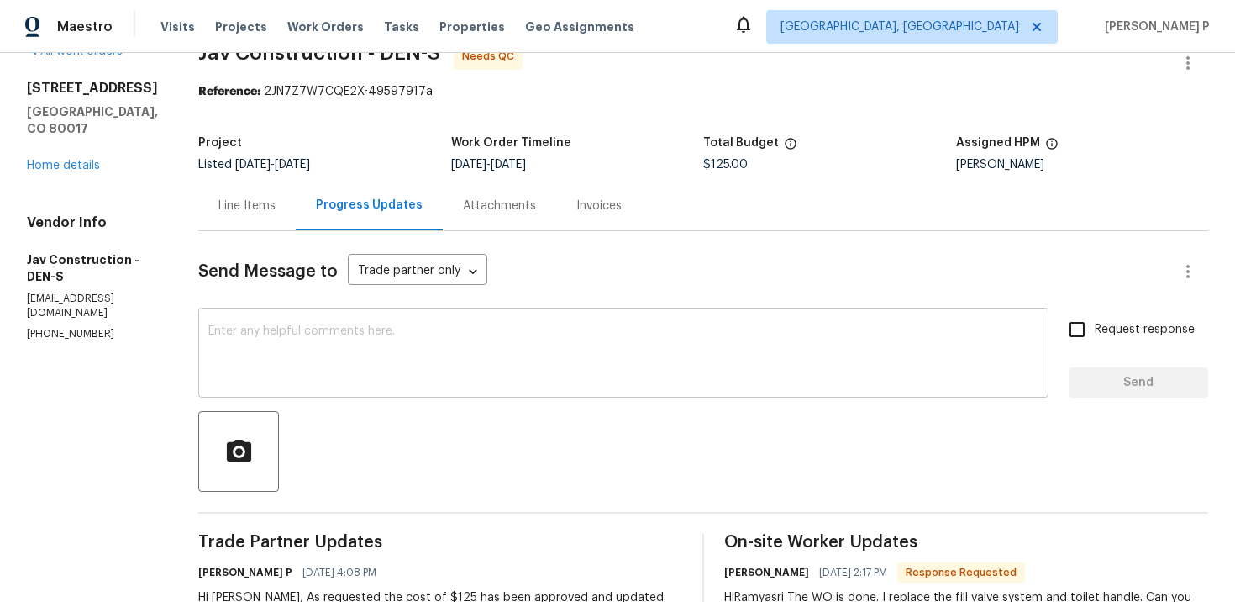
scroll to position [26, 0]
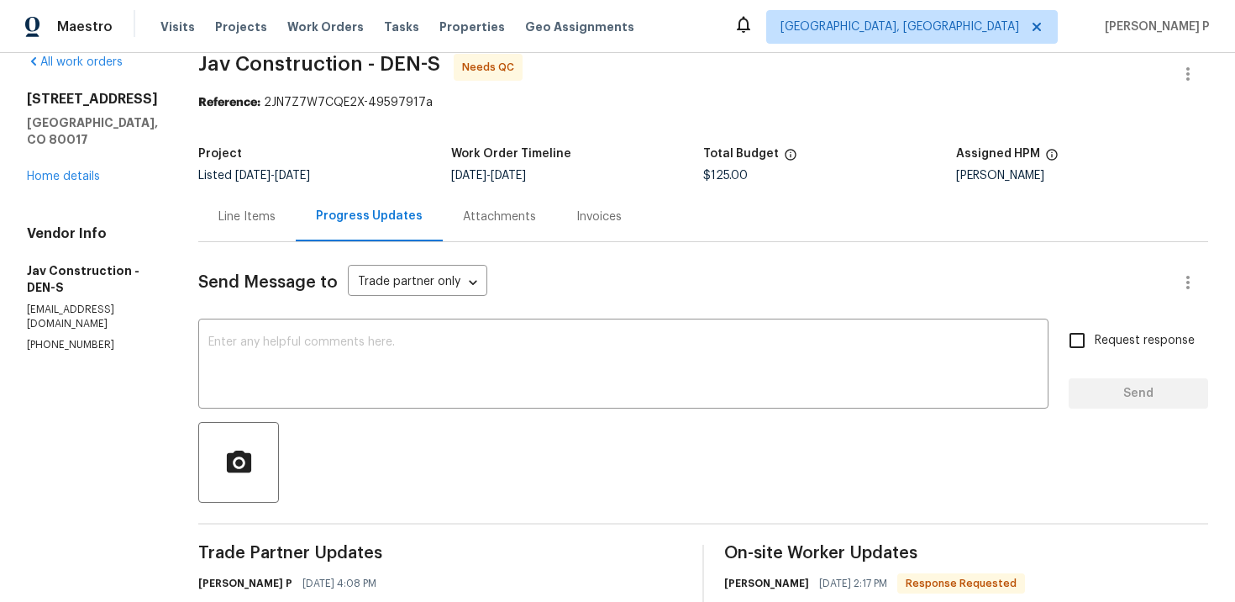
click at [244, 215] on div "Line Items" at bounding box center [247, 216] width 57 height 17
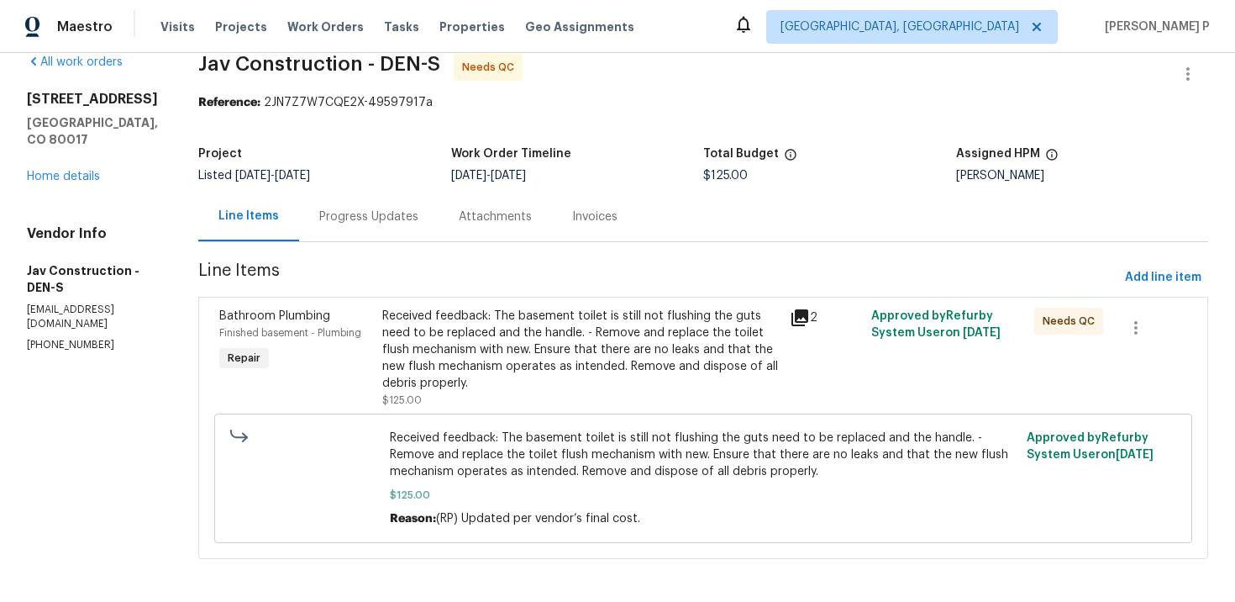
click at [538, 326] on div "Received feedback: The basement toilet is still not flushing the guts need to b…" at bounding box center [581, 350] width 398 height 84
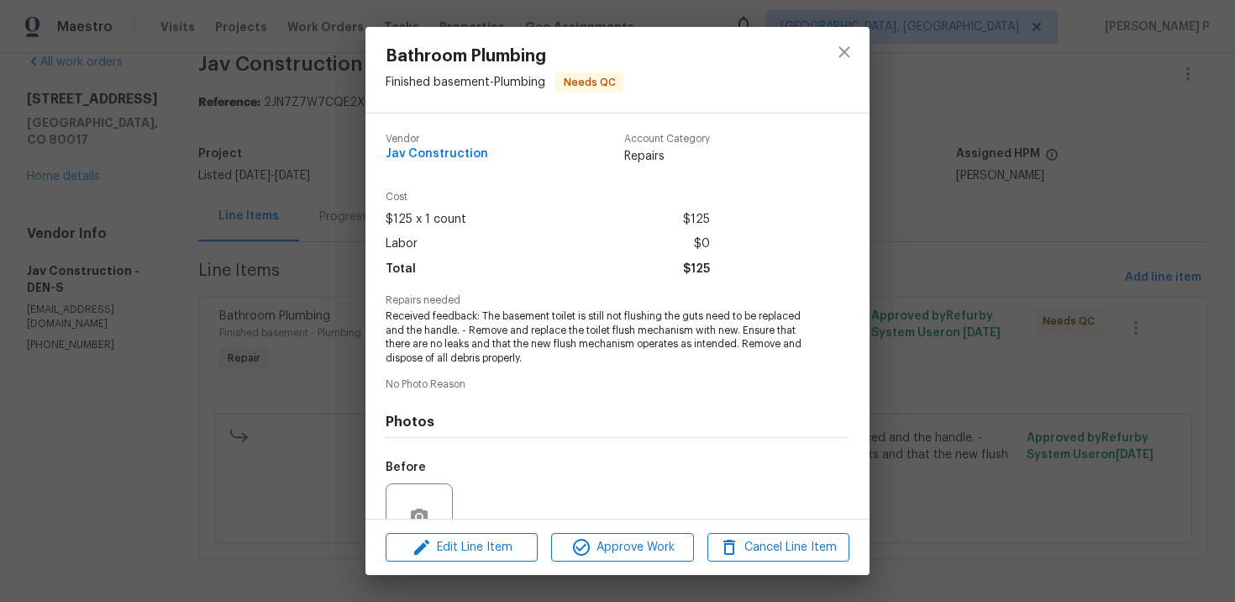
scroll to position [158, 0]
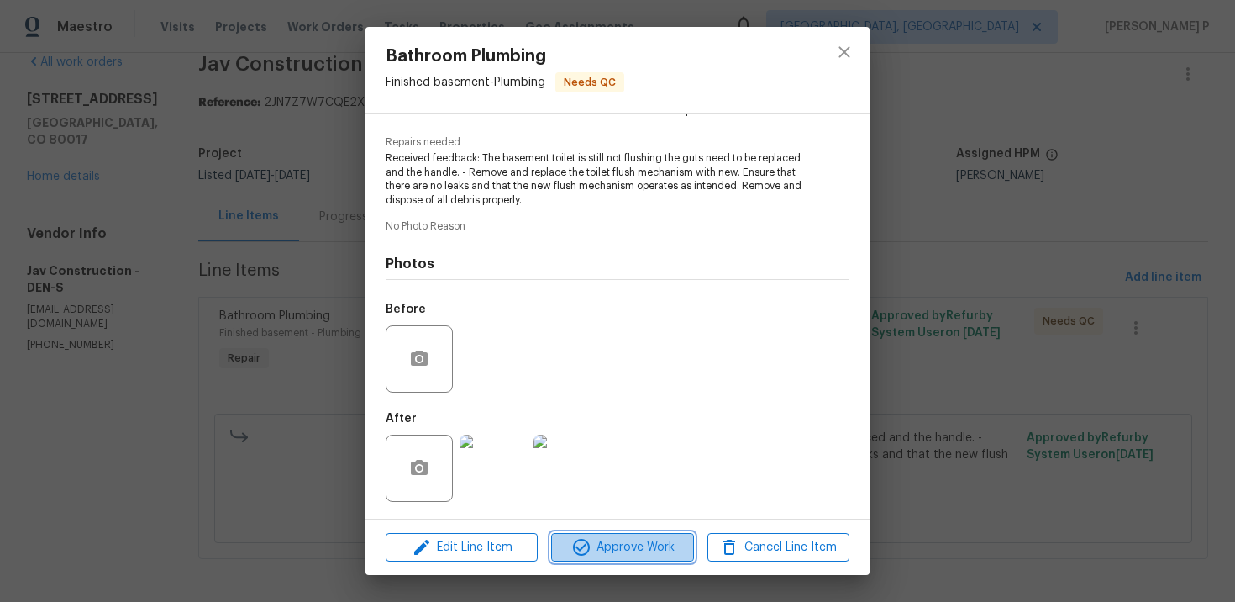
click at [640, 537] on span "Approve Work" at bounding box center [622, 547] width 132 height 21
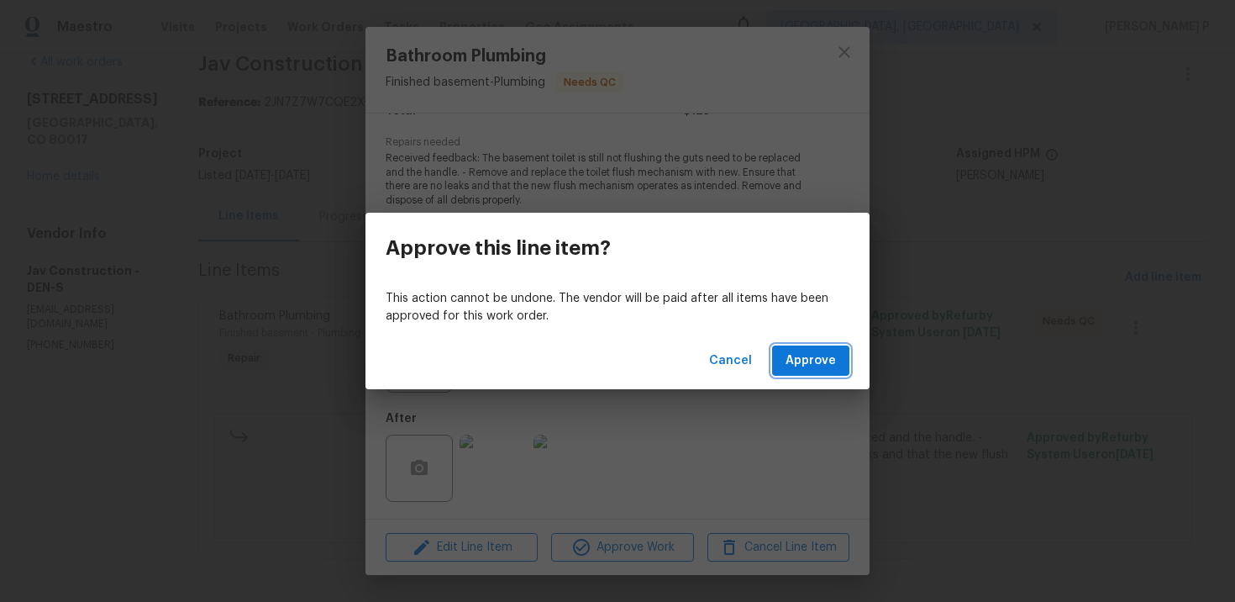
click at [802, 363] on span "Approve" at bounding box center [811, 360] width 50 height 21
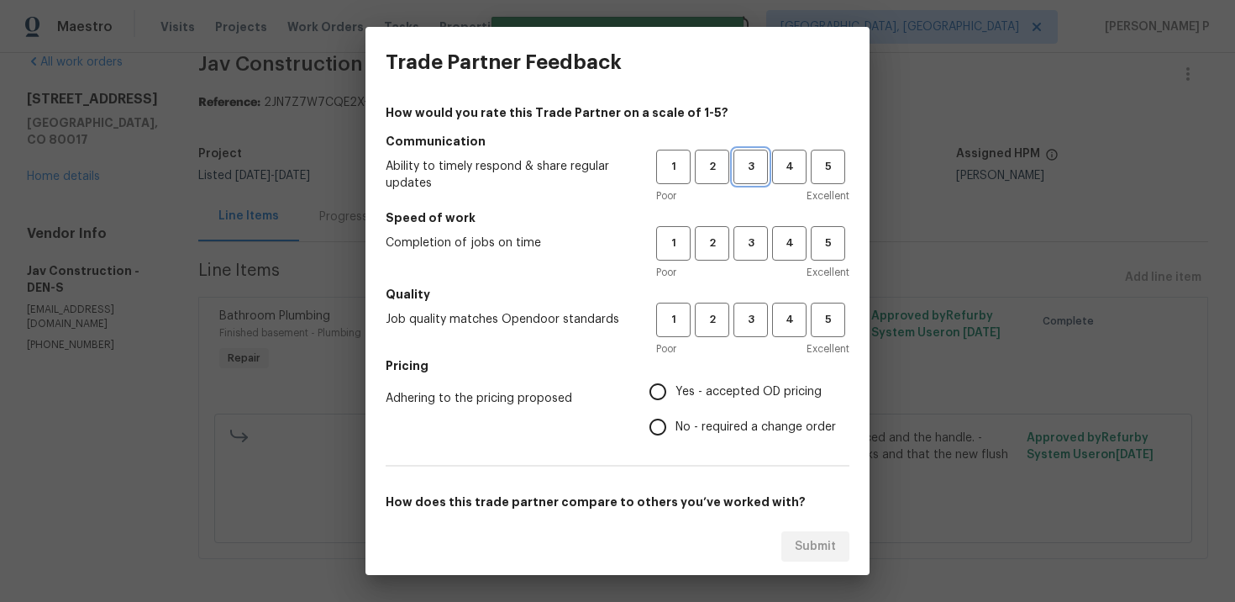
click at [751, 176] on span "3" at bounding box center [750, 166] width 31 height 19
click at [747, 248] on span "3" at bounding box center [750, 243] width 31 height 19
click at [745, 318] on span "3" at bounding box center [750, 319] width 31 height 19
click at [712, 426] on span "No - required a change order" at bounding box center [756, 428] width 161 height 18
click at [676, 426] on input "No - required a change order" at bounding box center [657, 426] width 35 height 35
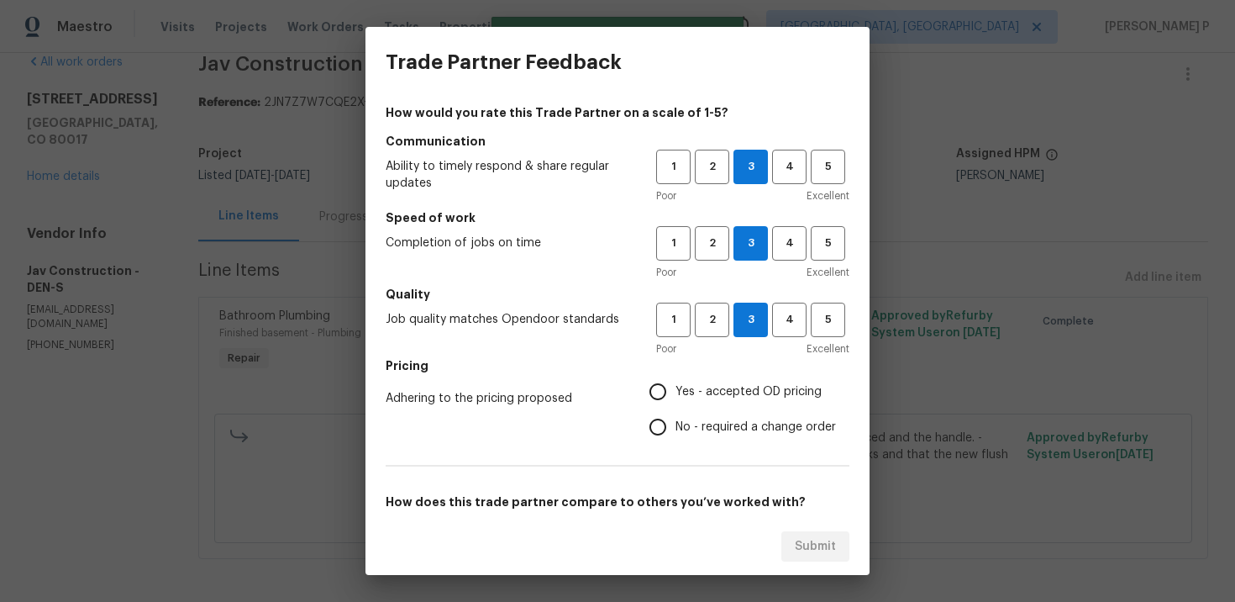
radio input "true"
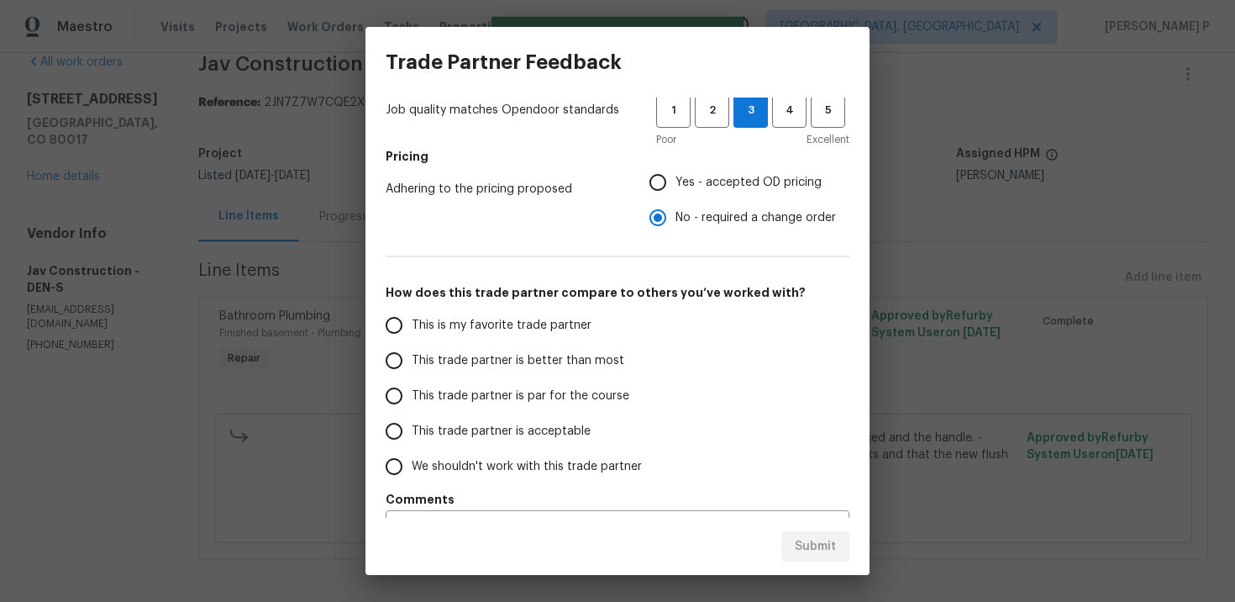
scroll to position [216, 0]
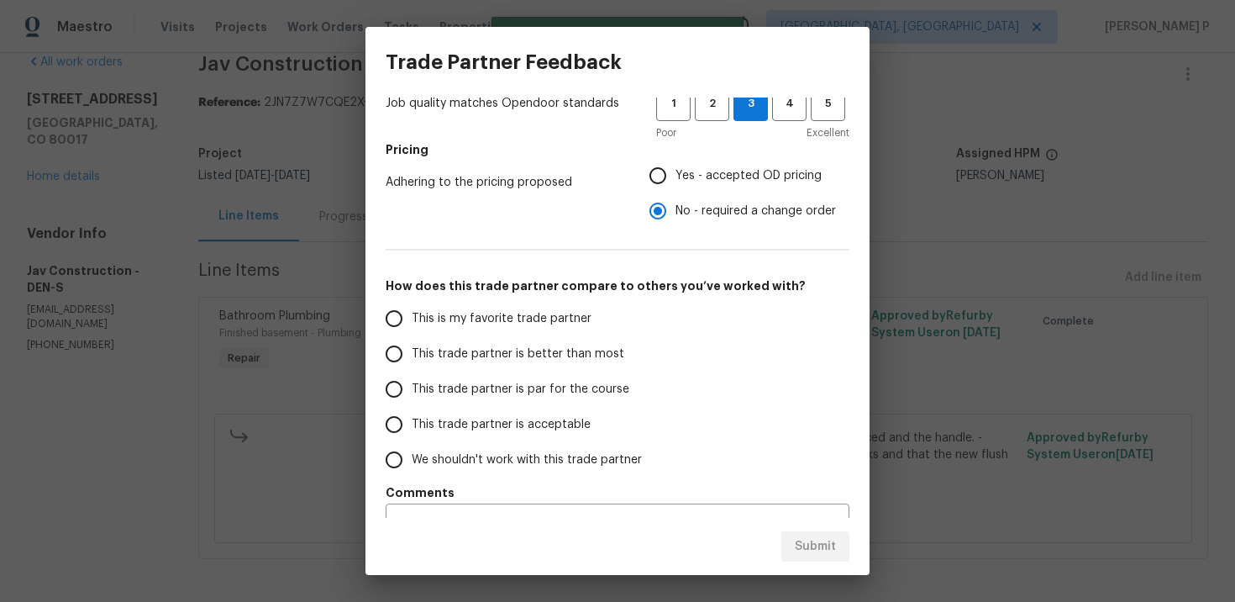
click at [471, 394] on span "This trade partner is par for the course" at bounding box center [521, 390] width 218 height 18
click at [412, 394] on input "This trade partner is par for the course" at bounding box center [394, 388] width 35 height 35
click at [814, 546] on span "Submit" at bounding box center [815, 546] width 41 height 21
radio input "true"
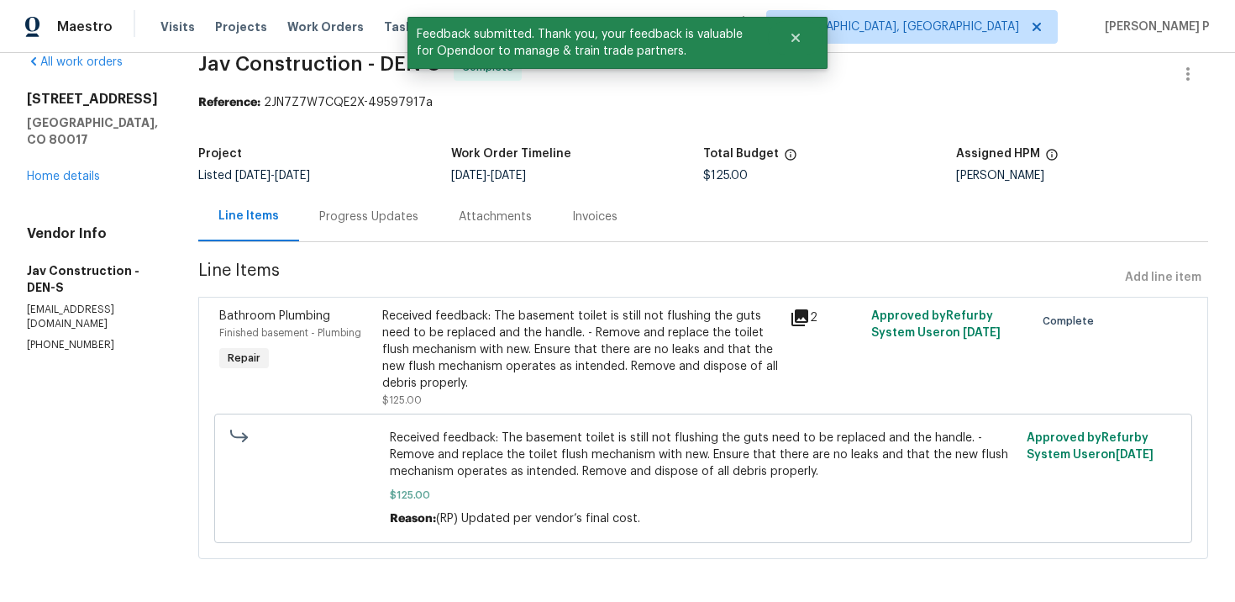
scroll to position [16, 0]
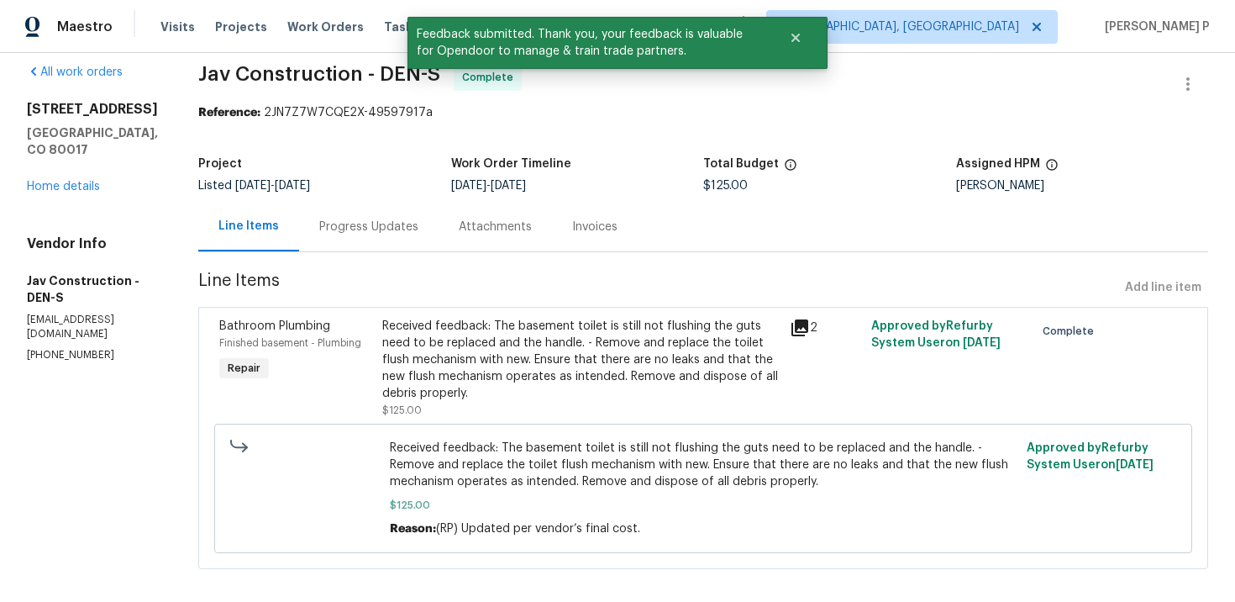
click at [384, 219] on div "Progress Updates" at bounding box center [368, 227] width 99 height 17
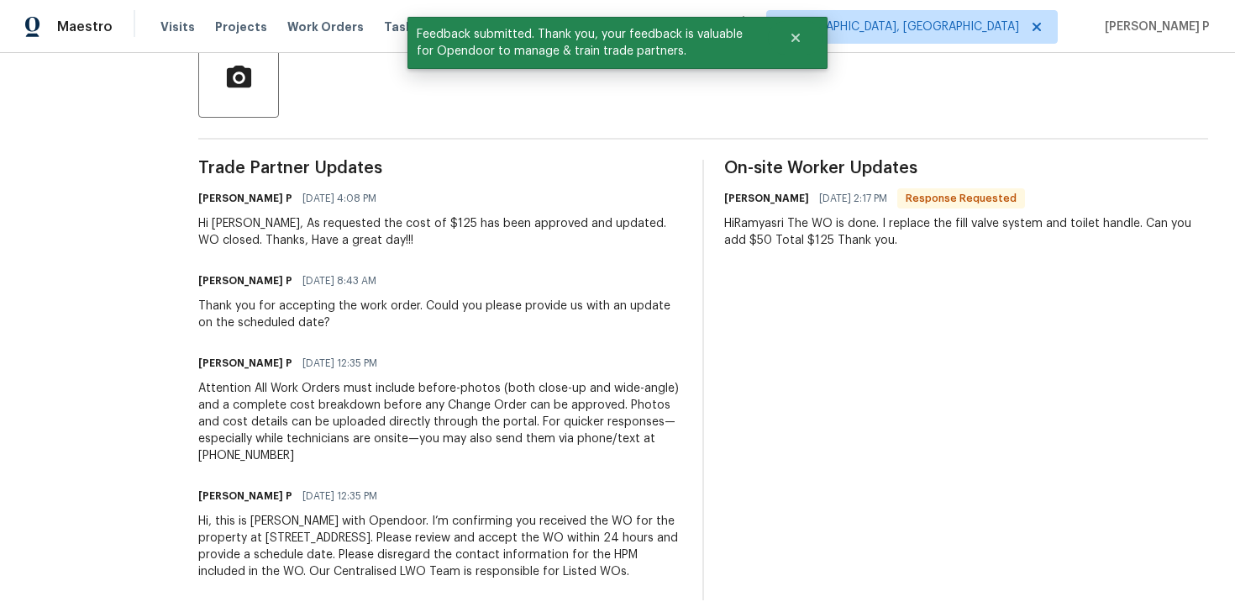
scroll to position [436, 0]
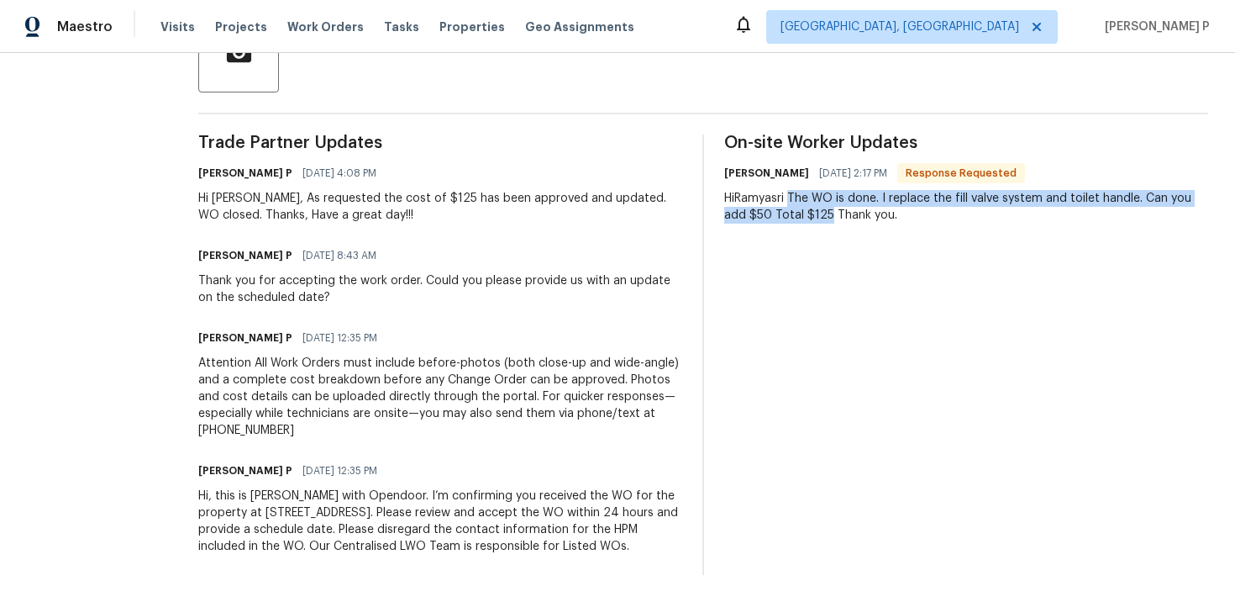
drag, startPoint x: 782, startPoint y: 198, endPoint x: 797, endPoint y: 218, distance: 24.0
click at [797, 218] on div "HiRamyasri The WO is done. I replace the fill valve system and toilet handle. C…" at bounding box center [966, 207] width 484 height 34
copy div "The WO is done. I replace the fill valve system and toilet handle. Can you add …"
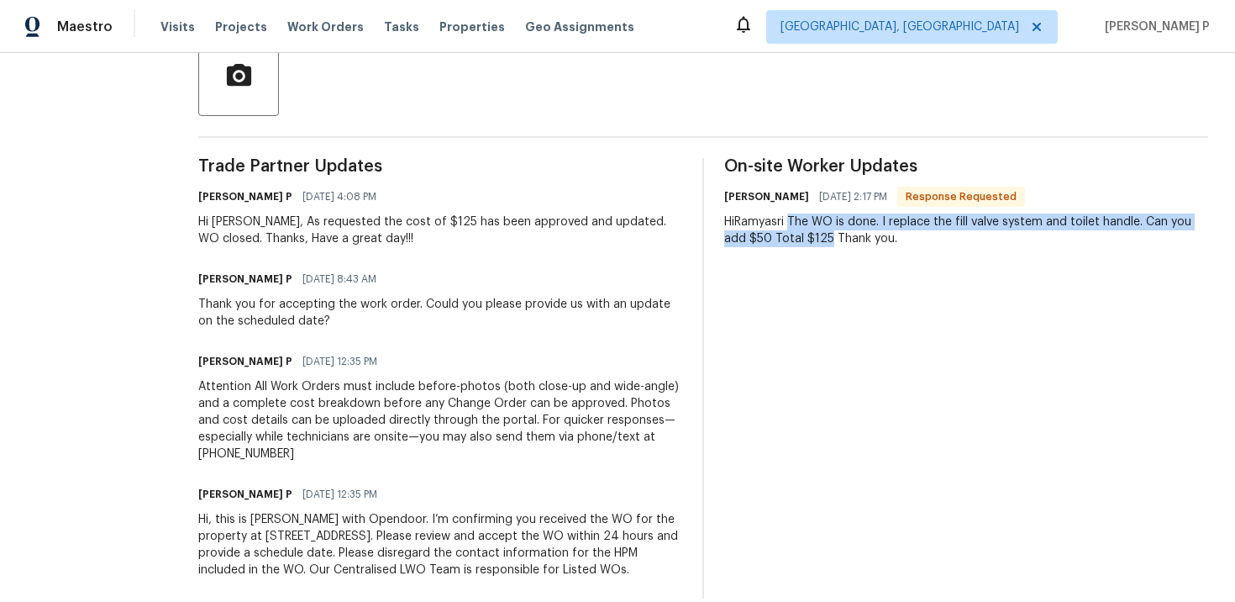
scroll to position [413, 0]
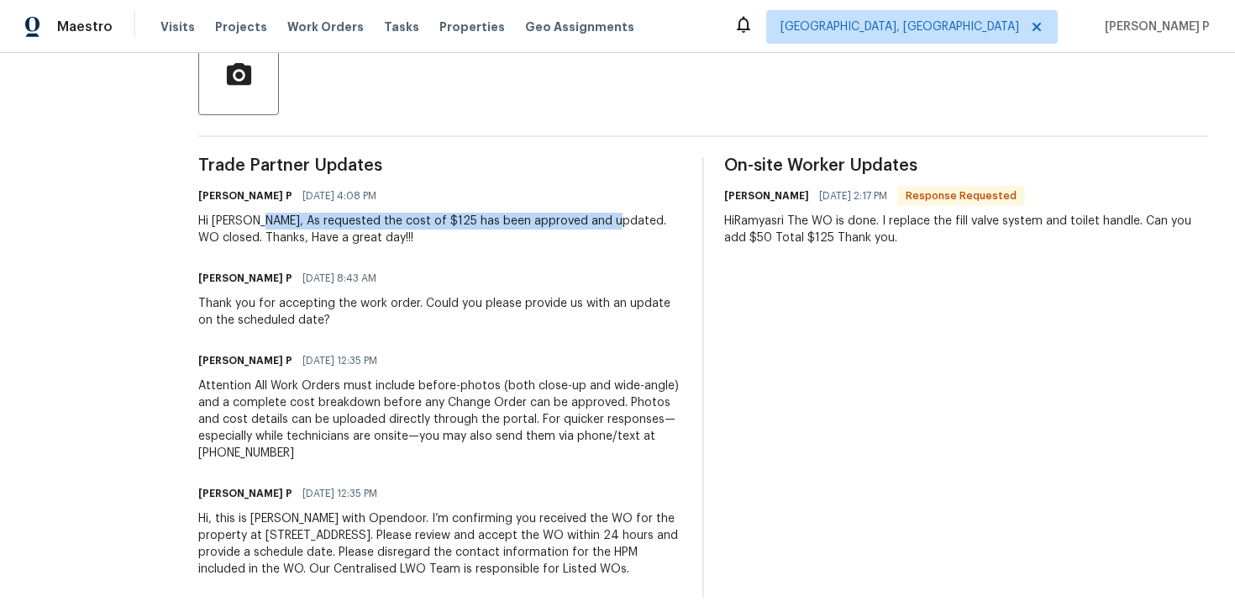
drag, startPoint x: 240, startPoint y: 223, endPoint x: 586, endPoint y: 224, distance: 346.3
click at [586, 224] on div "Hi Victor, As requested the cost of $125 has been approved and updated. WO clos…" at bounding box center [440, 230] width 484 height 34
copy div "As requested the cost of $125 has been approved and updated."
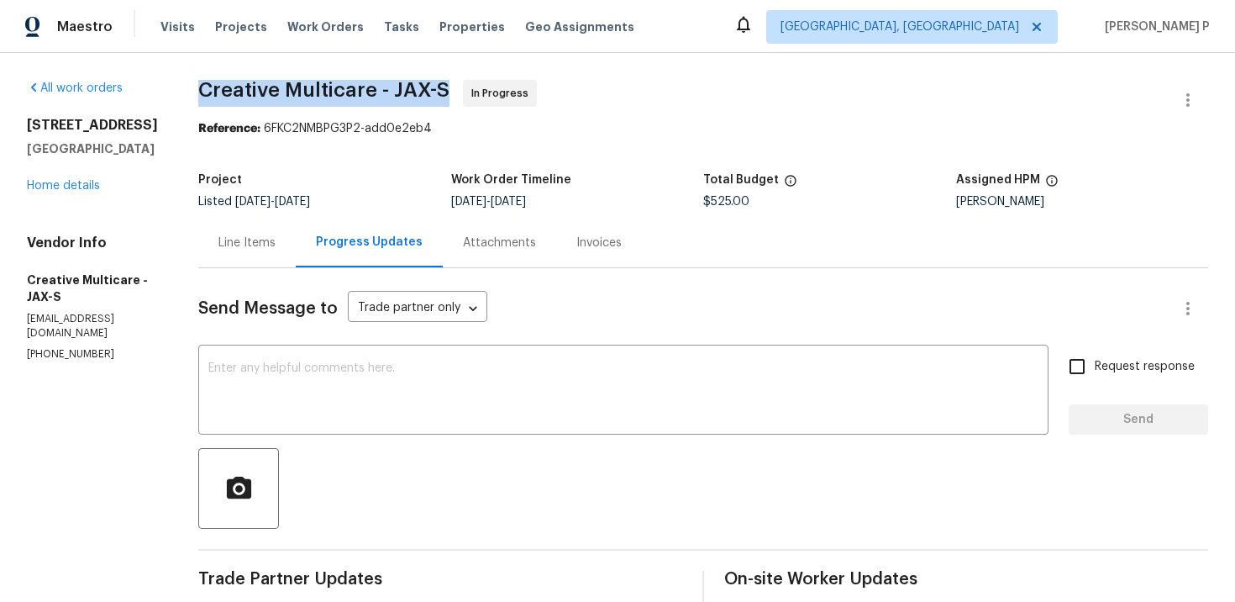
drag, startPoint x: 274, startPoint y: 87, endPoint x: 532, endPoint y: 88, distance: 258.0
click at [532, 88] on span "Creative Multicare - JAX-S In Progress" at bounding box center [683, 100] width 970 height 40
copy span "Creative Multicare - JAX-S"
click at [276, 243] on div "Line Items" at bounding box center [247, 242] width 57 height 17
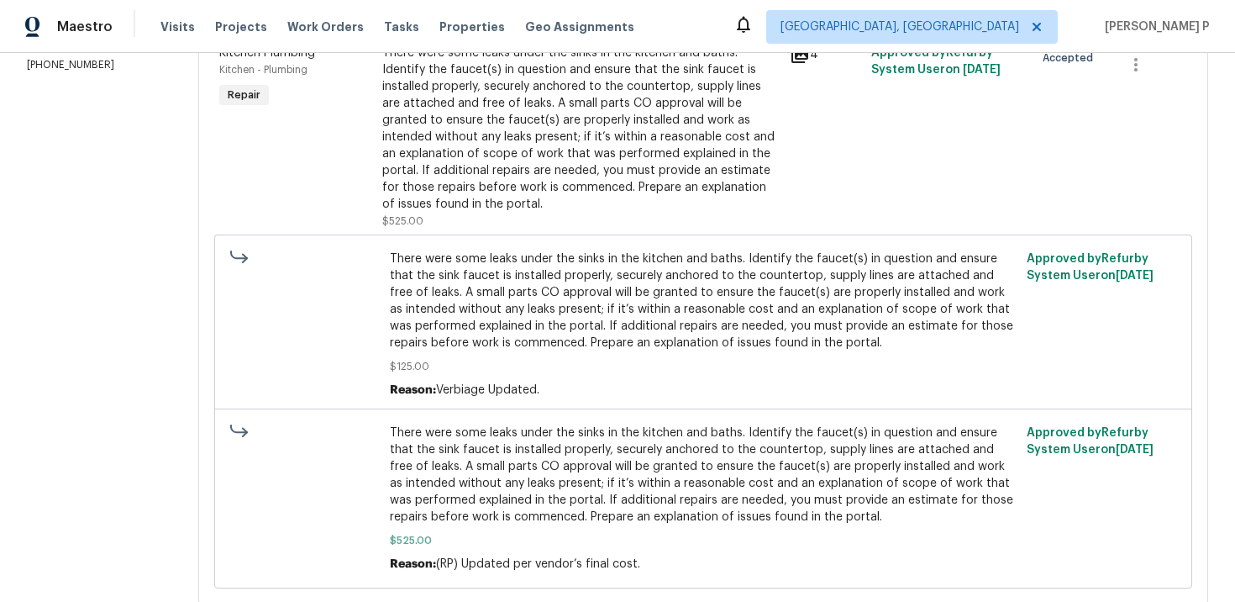
scroll to position [229, 0]
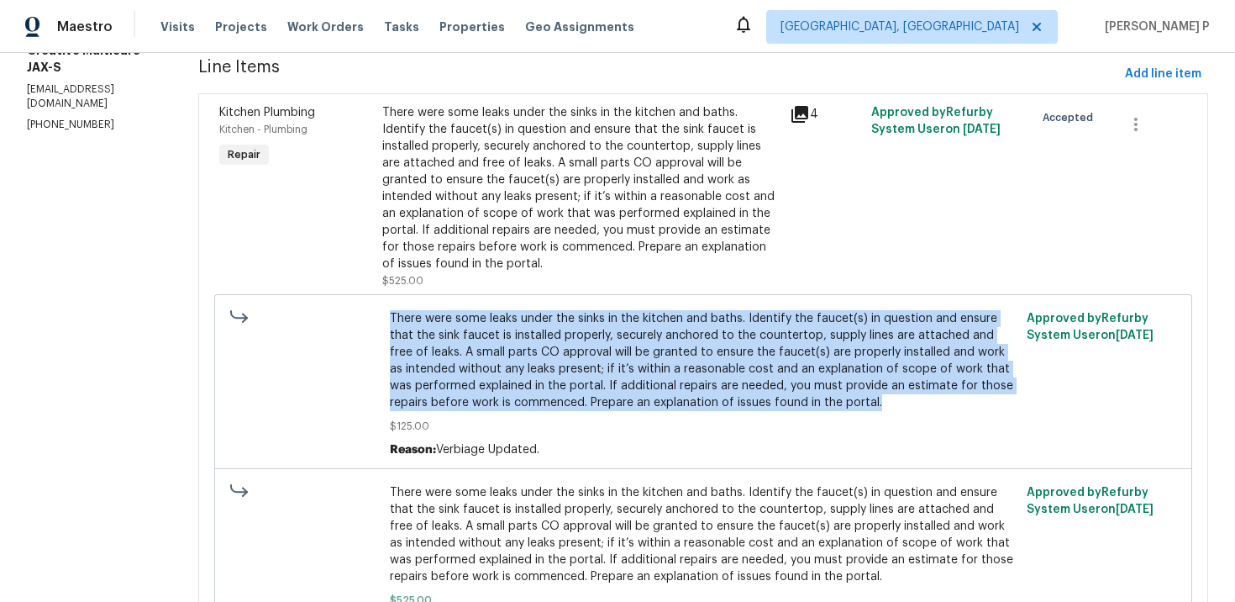
drag, startPoint x: 453, startPoint y: 320, endPoint x: 682, endPoint y: 413, distance: 247.4
click at [682, 411] on span "There were some leaks under the sinks in the kitchen and baths. Identify the fa…" at bounding box center [704, 360] width 628 height 101
copy span "There were some leaks under the sinks in the kitchen and baths. Identify the fa…"
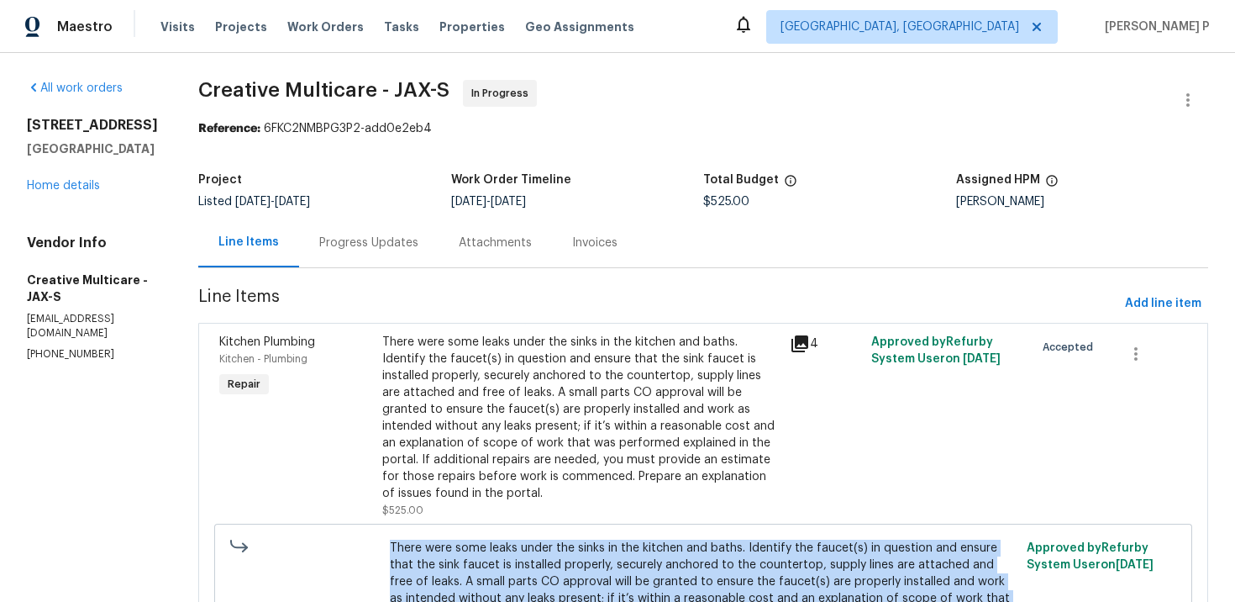
click at [419, 249] on div "Progress Updates" at bounding box center [368, 242] width 99 height 17
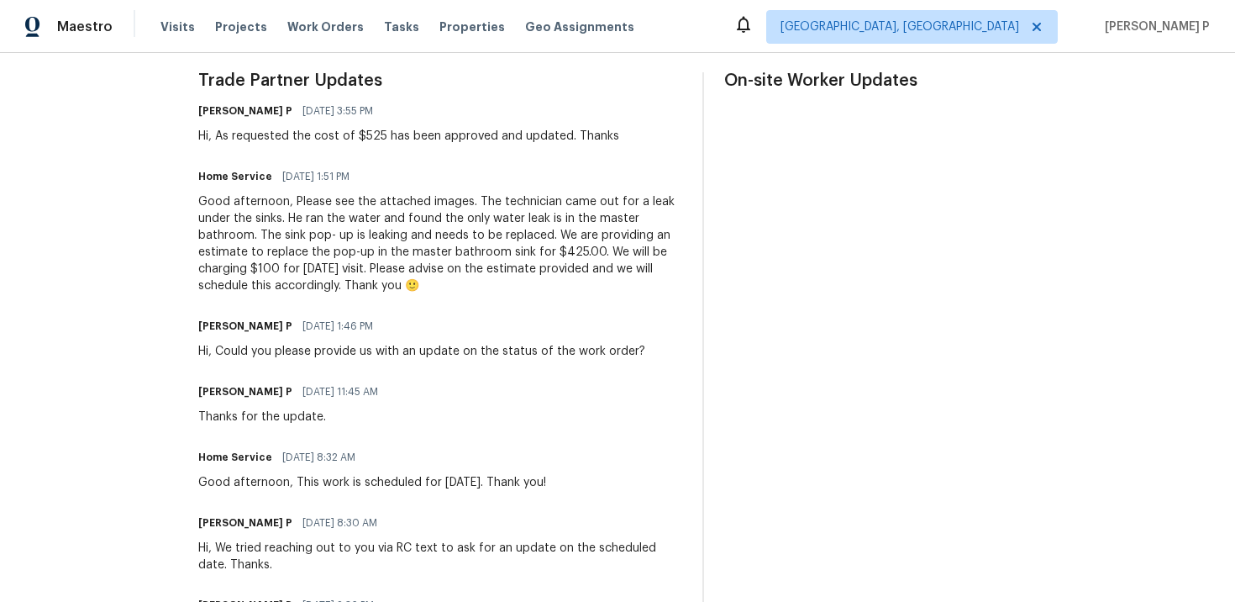
scroll to position [561, 0]
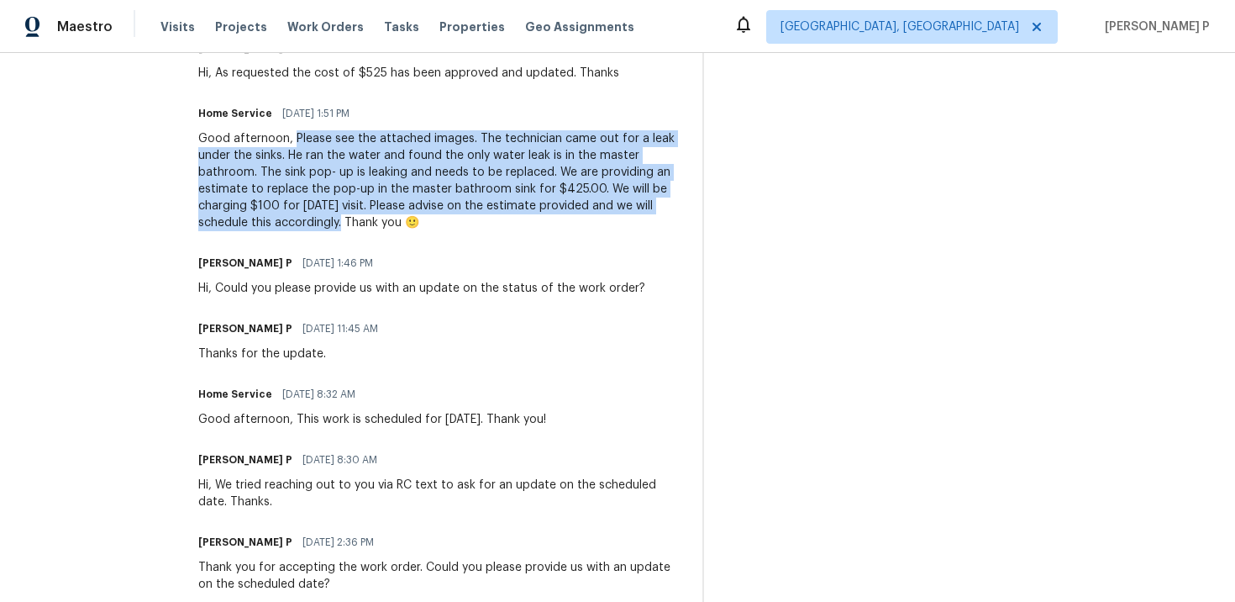
drag, startPoint x: 368, startPoint y: 138, endPoint x: 532, endPoint y: 219, distance: 183.0
click at [532, 219] on div "Good afternoon, Please see the attached images. The technician came out for a l…" at bounding box center [440, 180] width 484 height 101
copy div "Please see the attached images. The technician came out for a leak under the si…"
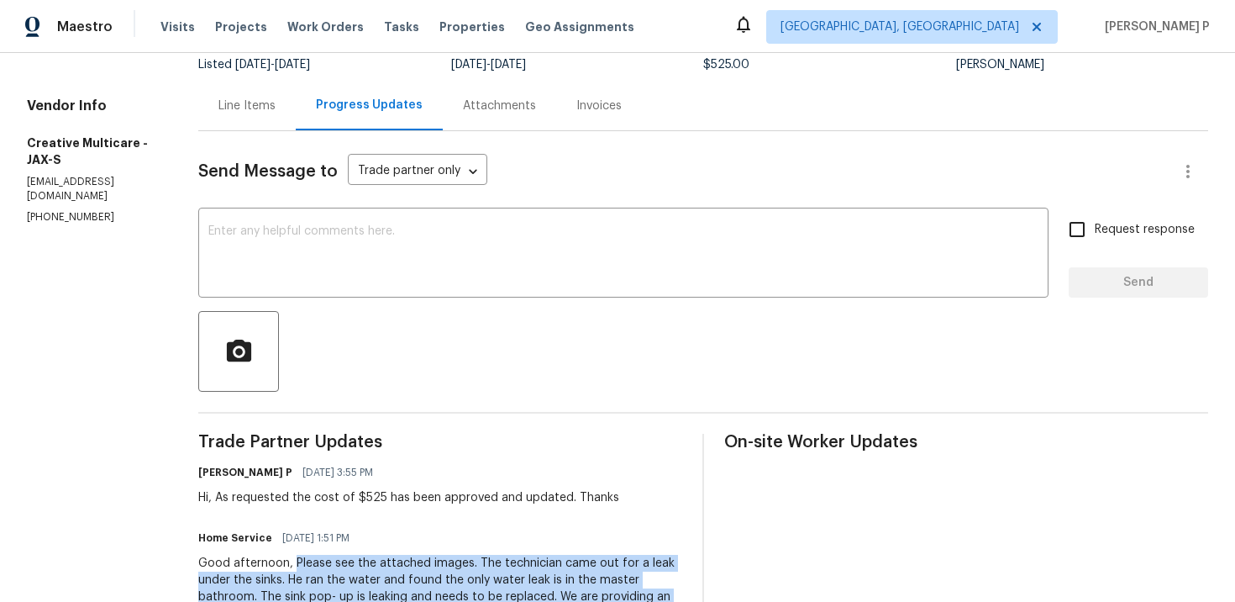
scroll to position [0, 0]
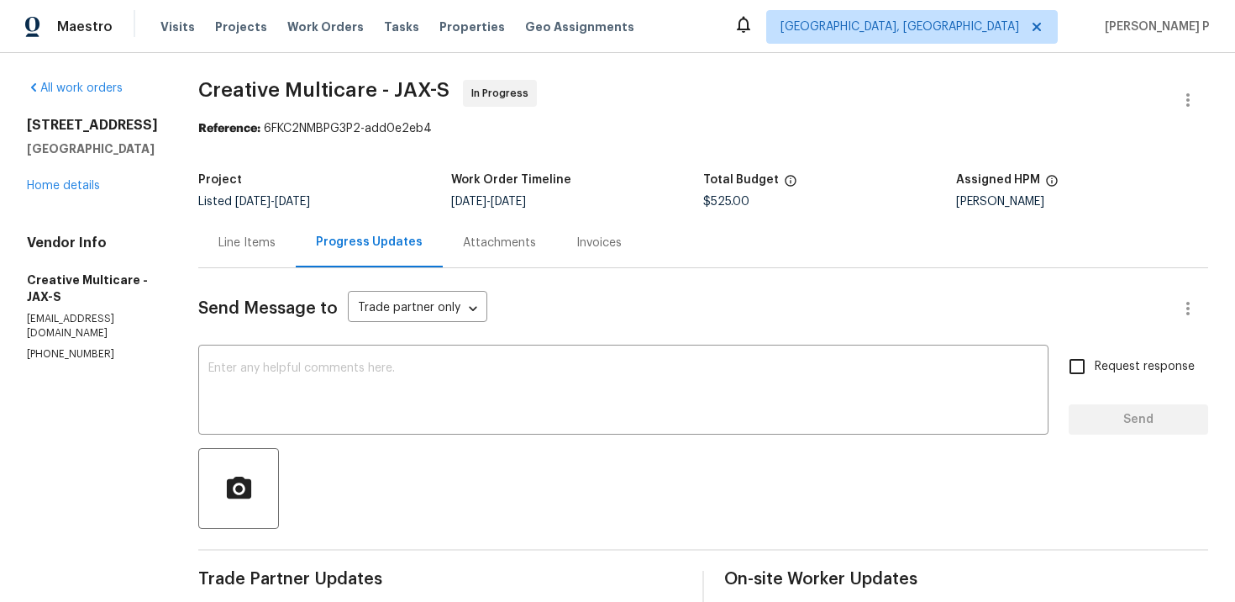
click at [276, 248] on div "Line Items" at bounding box center [247, 242] width 57 height 17
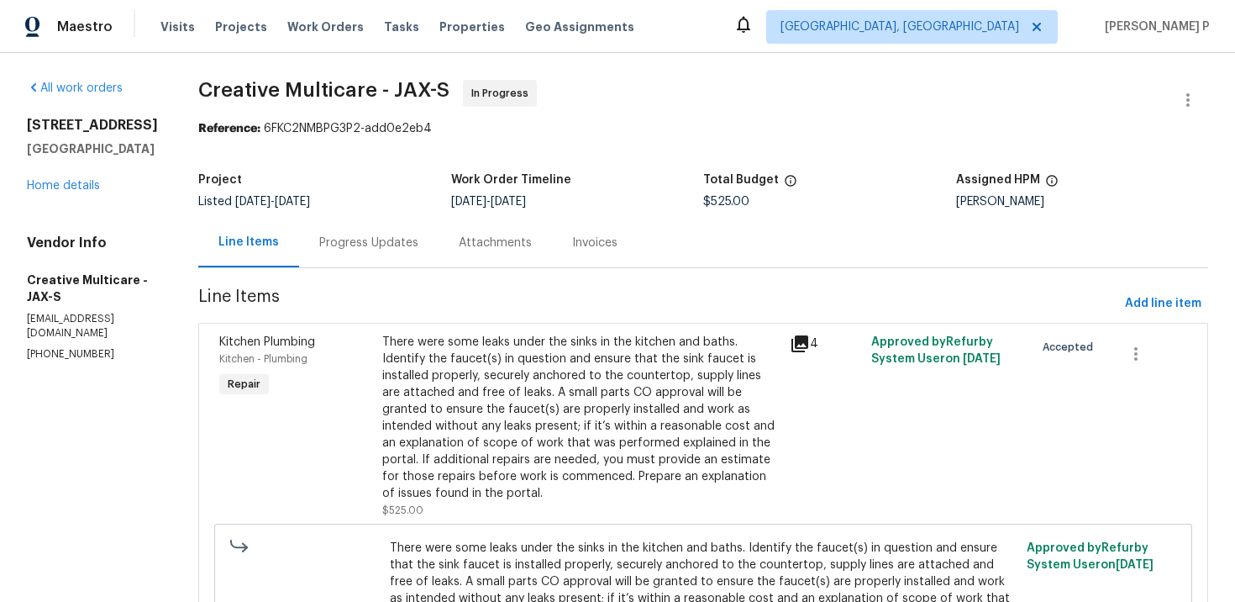
click at [635, 393] on div "There were some leaks under the sinks in the kitchen and baths. Identify the fa…" at bounding box center [581, 418] width 398 height 168
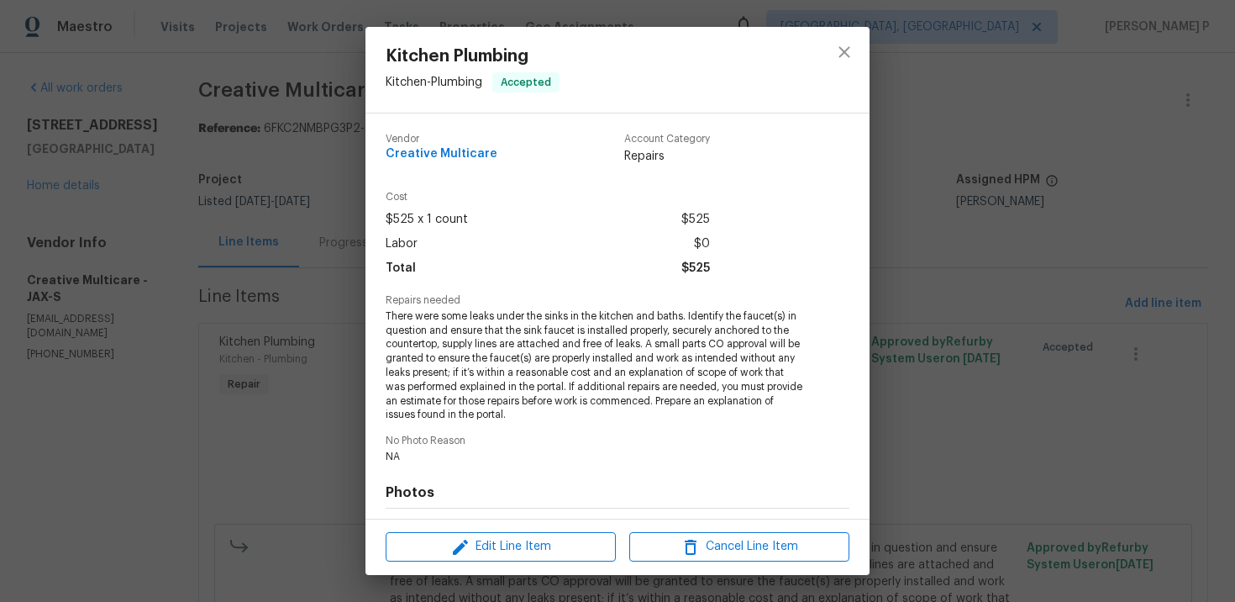
scroll to position [229, 0]
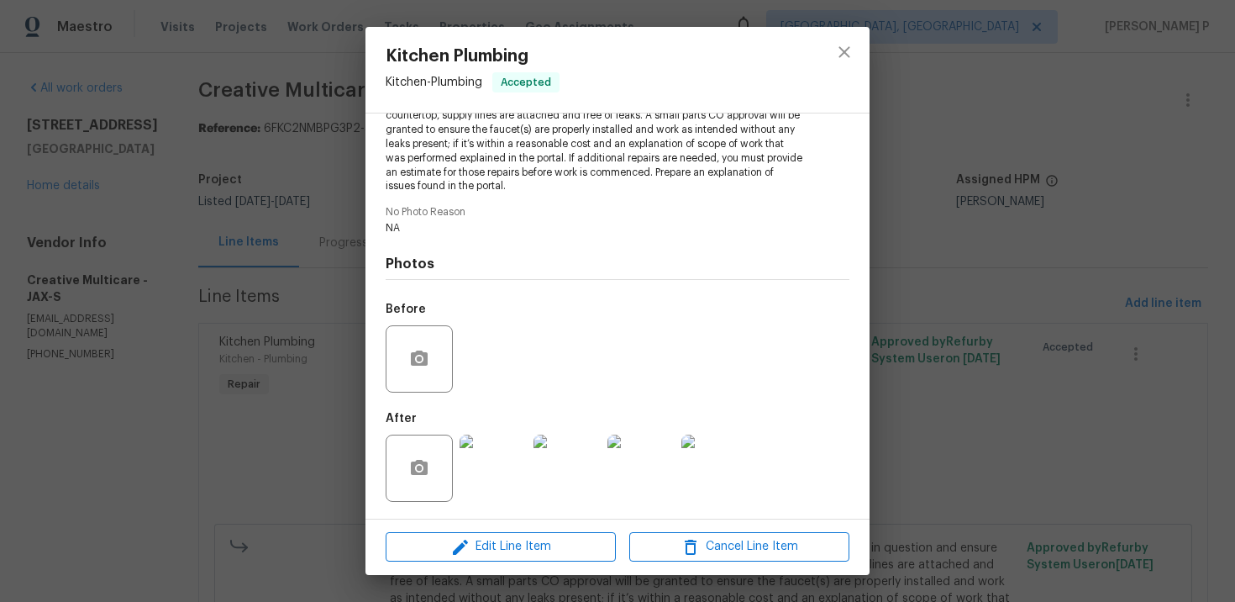
click at [509, 476] on img at bounding box center [493, 467] width 67 height 67
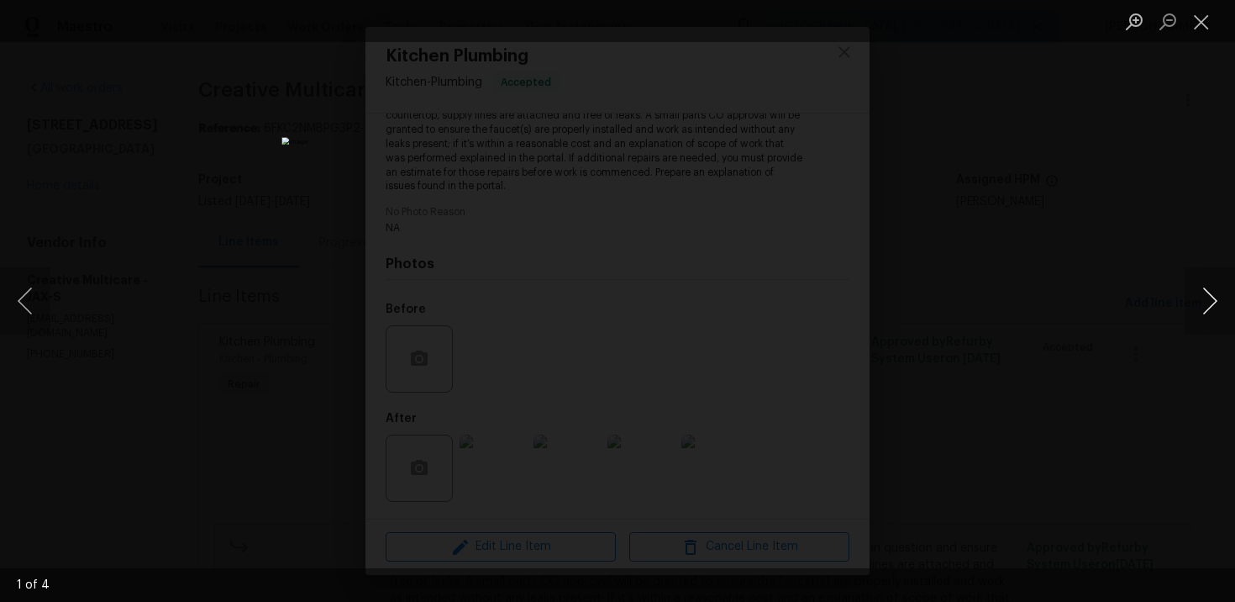
click at [1209, 296] on button "Next image" at bounding box center [1210, 300] width 50 height 67
click at [1209, 298] on button "Next image" at bounding box center [1210, 300] width 50 height 67
click at [1212, 296] on button "Next image" at bounding box center [1210, 300] width 50 height 67
click at [1220, 299] on button "Next image" at bounding box center [1210, 300] width 50 height 67
